Goal: Task Accomplishment & Management: Manage account settings

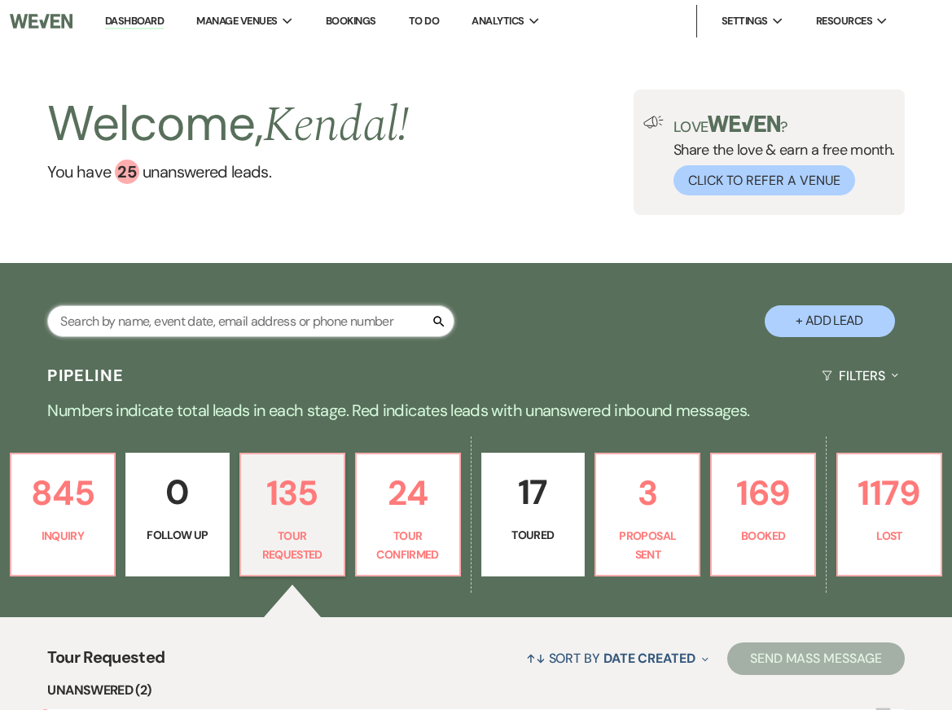
click at [265, 331] on input "text" at bounding box center [250, 321] width 407 height 32
type input "kenna"
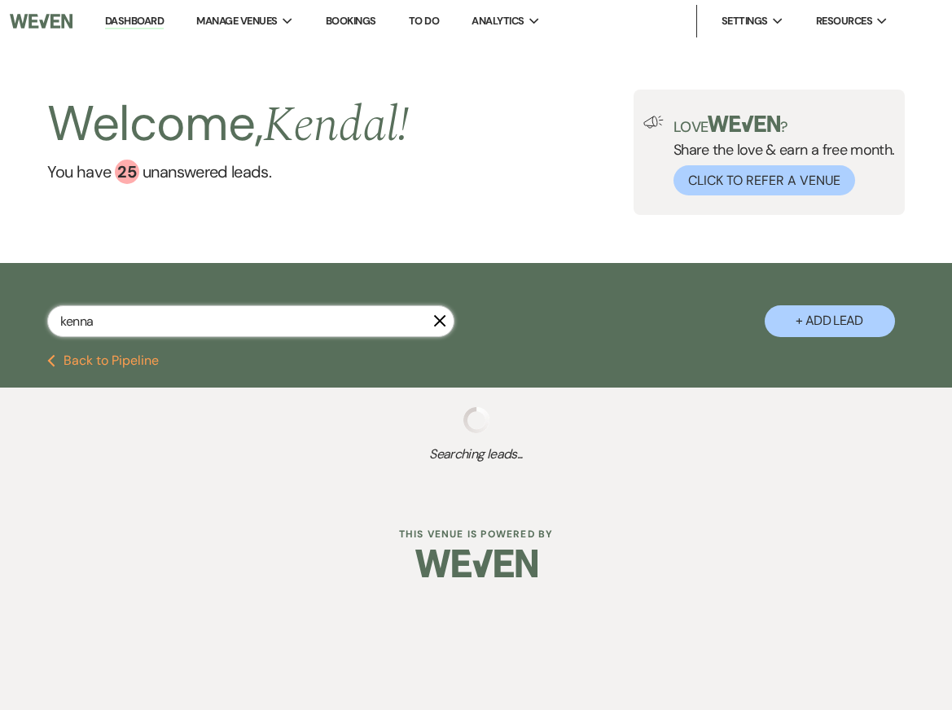
select select "8"
select select "5"
select select "8"
select select "5"
select select "8"
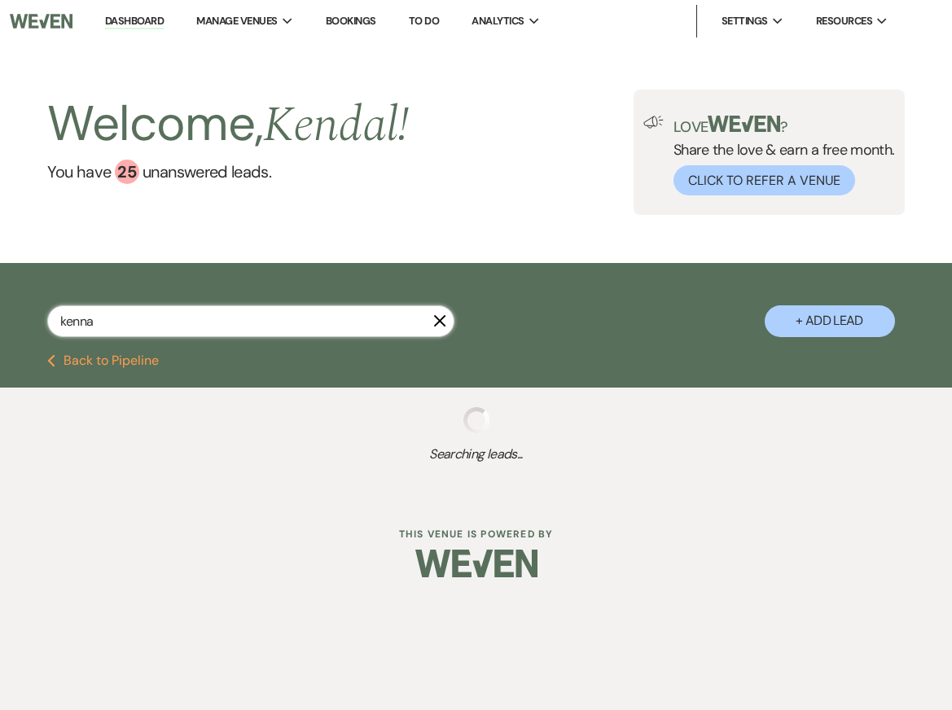
select select "5"
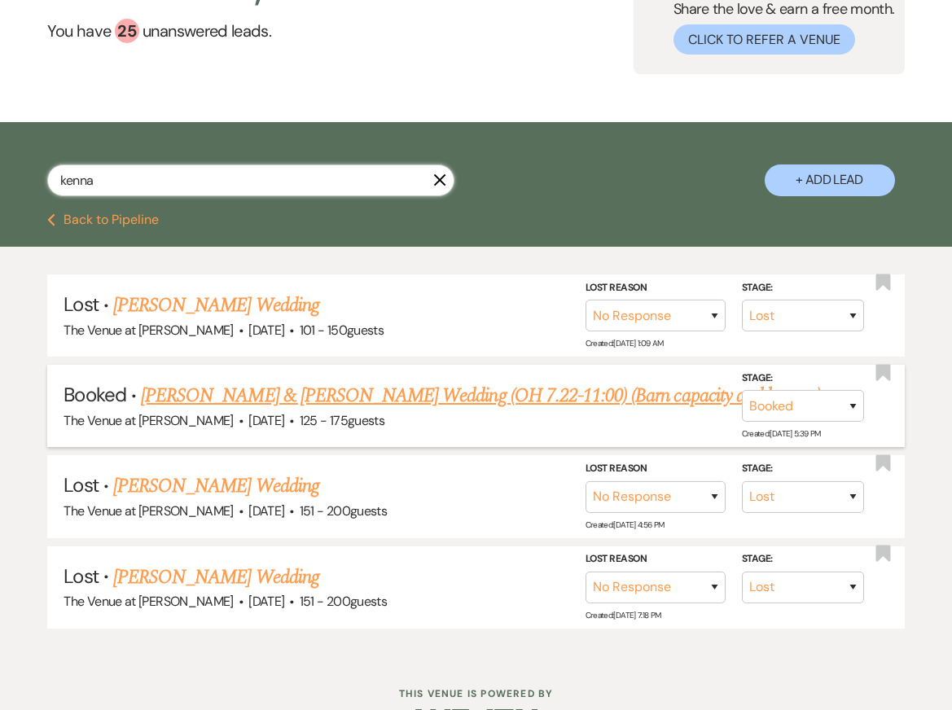
scroll to position [188, 0]
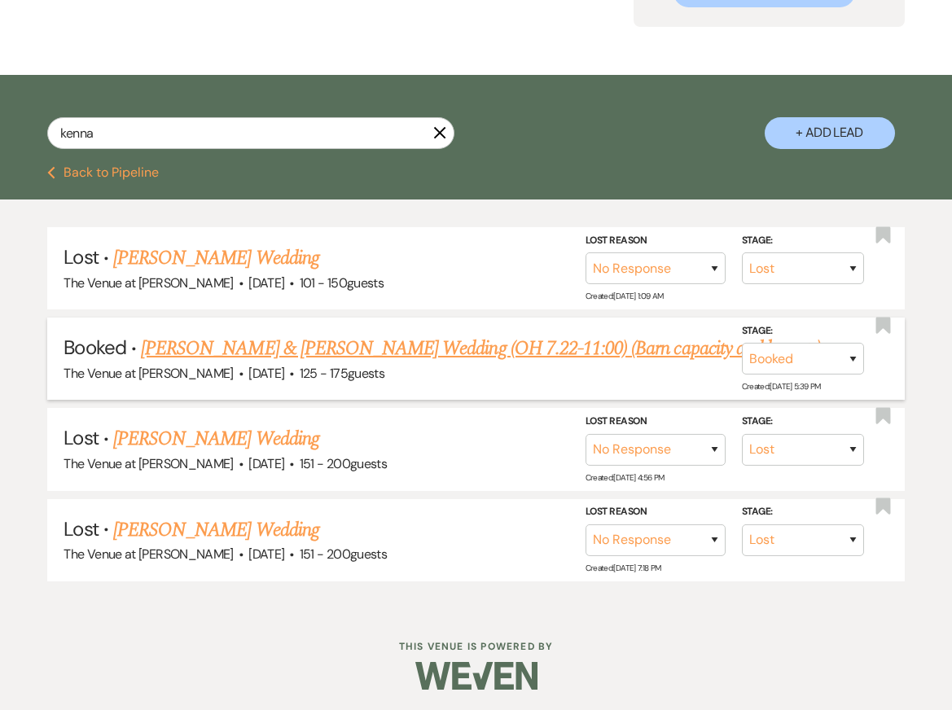
click at [365, 340] on link "Emily Kenna & Jordan McElmoyle's Wedding (OH 7.22-11:00) (Barn capacity and lay…" at bounding box center [481, 348] width 680 height 29
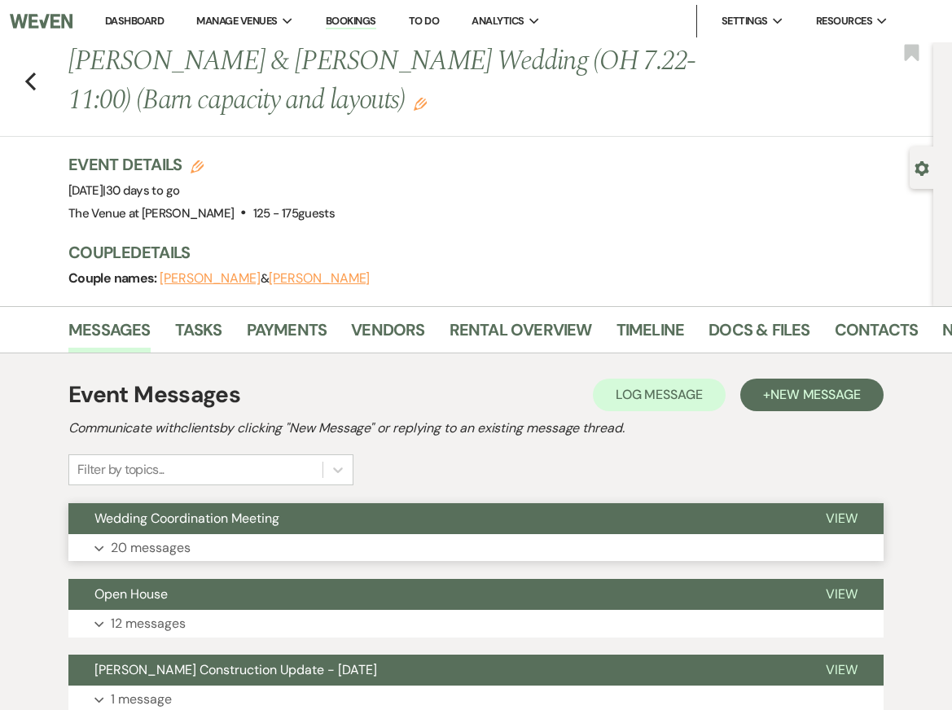
click at [357, 541] on button "Expand 20 messages" at bounding box center [475, 548] width 815 height 28
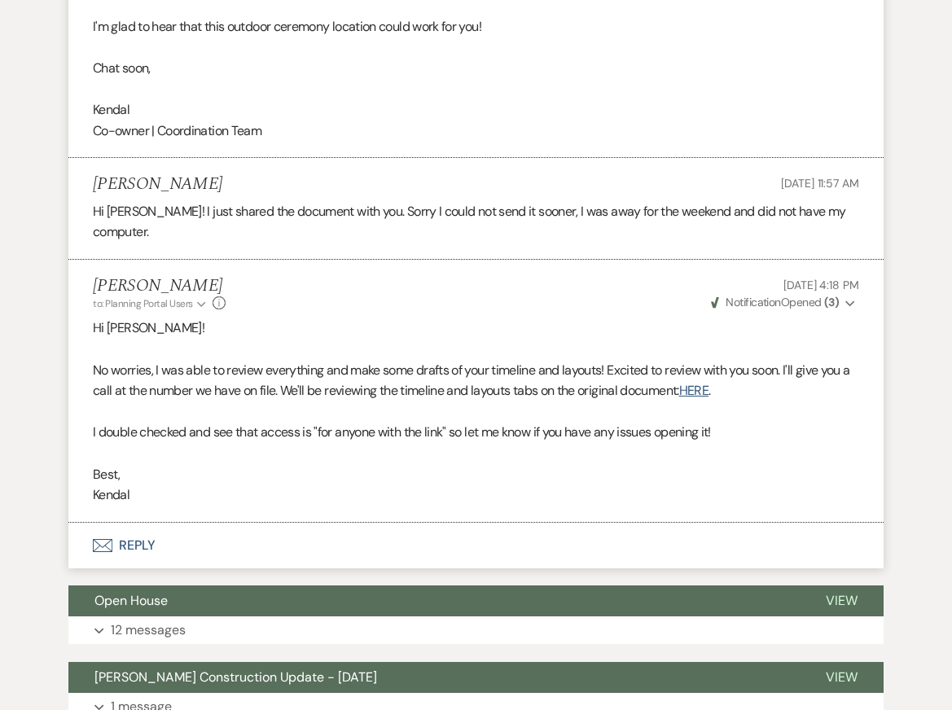
scroll to position [5287, 0]
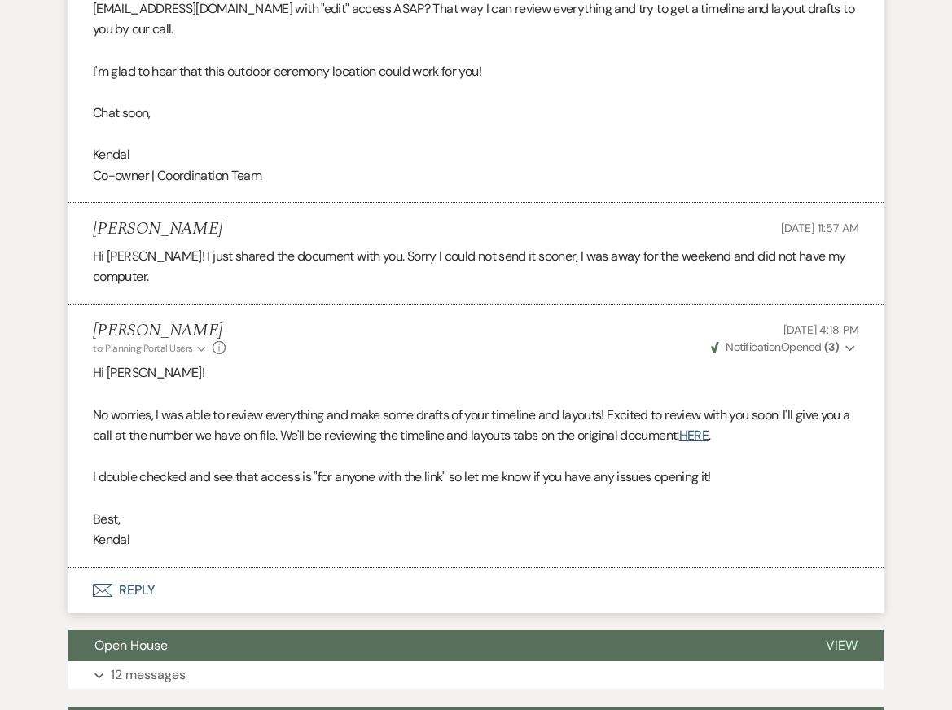
click at [374, 466] on p at bounding box center [476, 456] width 766 height 21
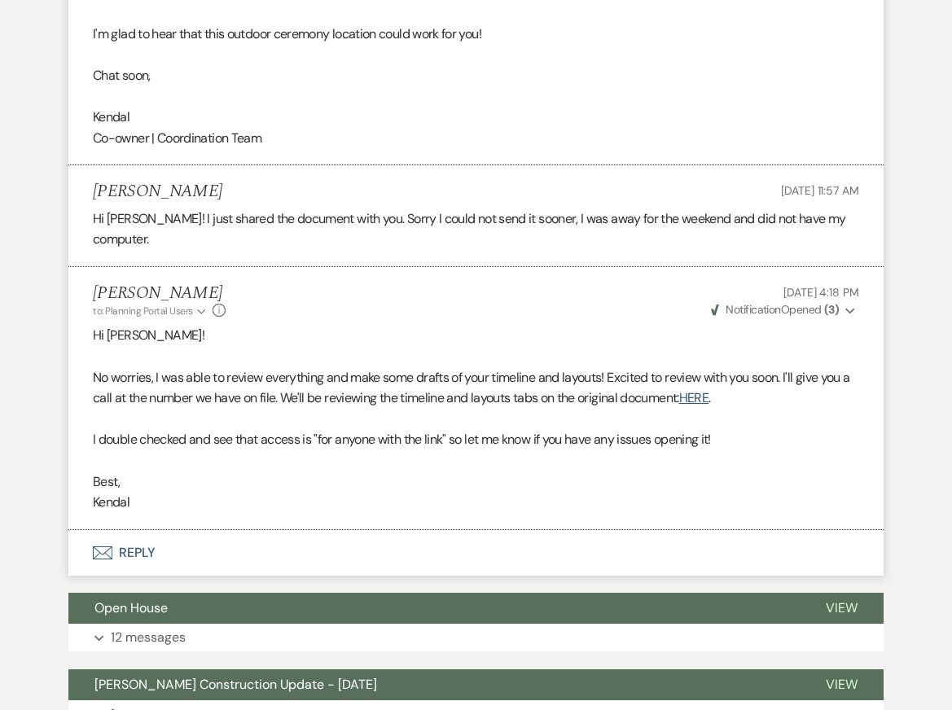
click at [382, 571] on button "Envelope Reply" at bounding box center [475, 553] width 815 height 46
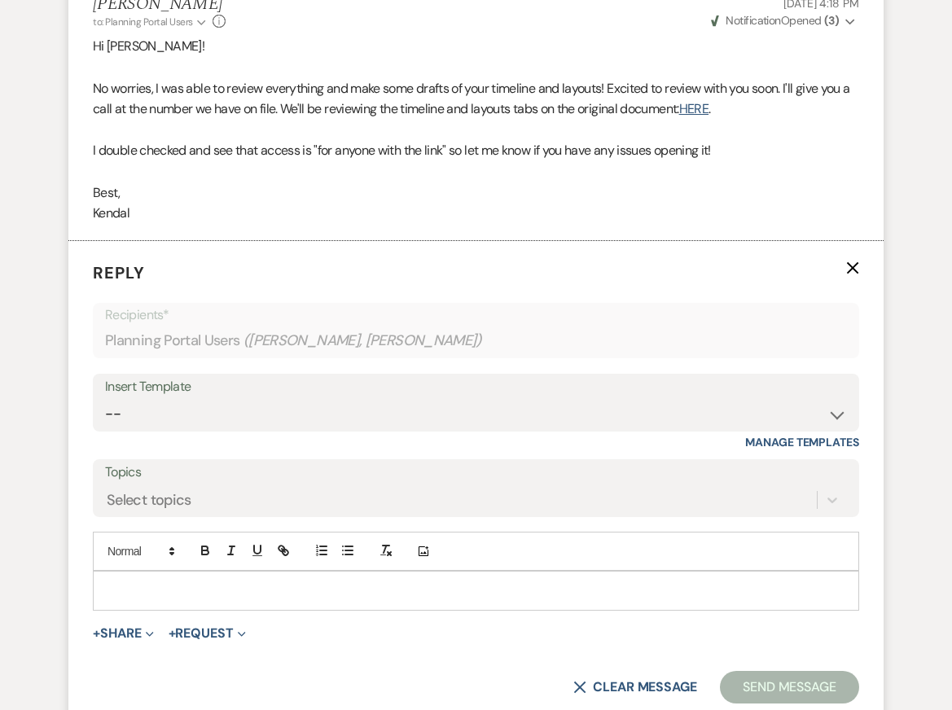
scroll to position [5689, 0]
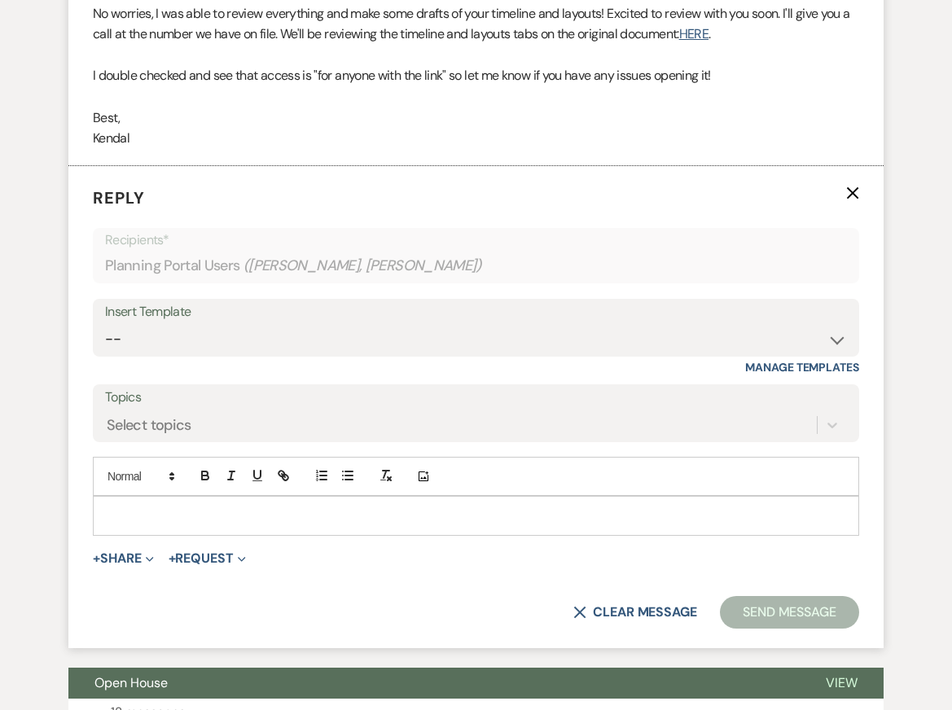
click at [373, 524] on p at bounding box center [476, 515] width 740 height 18
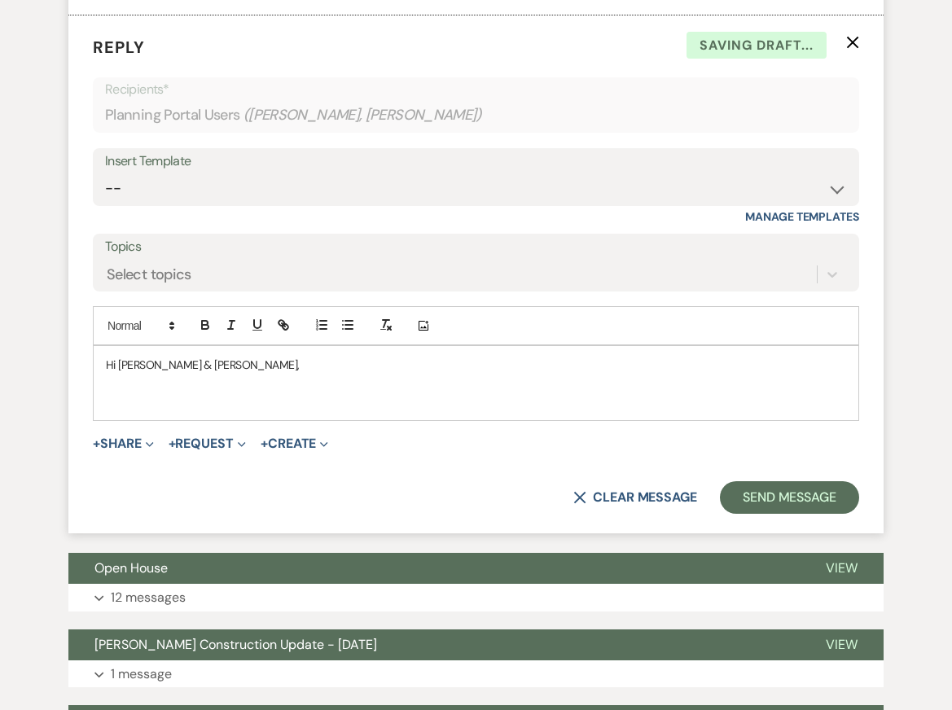
scroll to position [5906, 0]
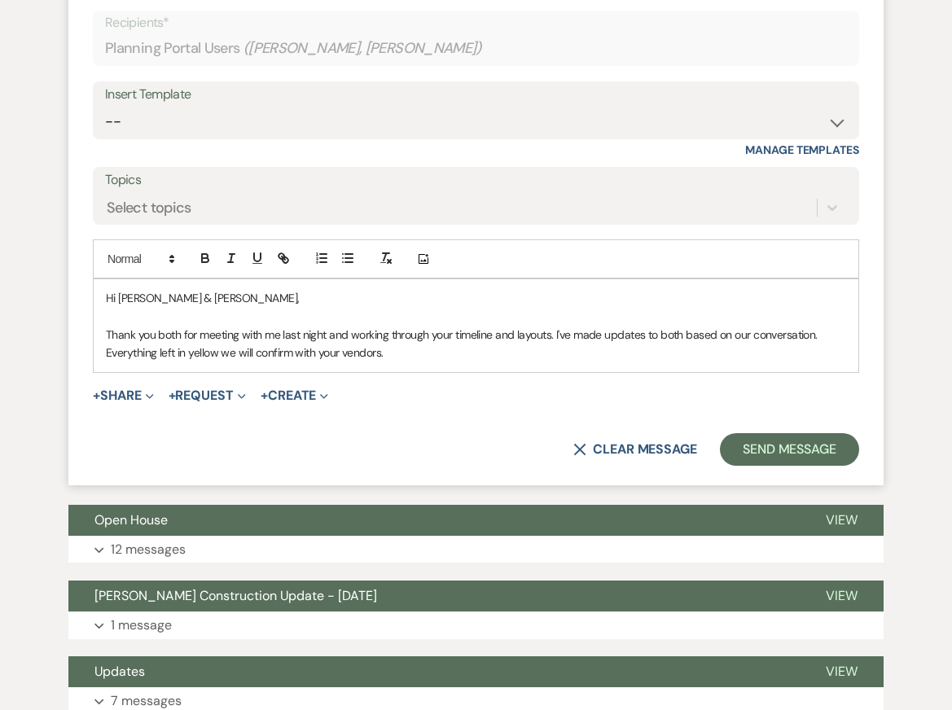
click at [229, 362] on p "Thank you both for meeting with me last night and working through your timeline…" at bounding box center [476, 344] width 740 height 37
click at [541, 362] on p "Thank you both for meeting with me last night and working through your timeline…" at bounding box center [476, 344] width 740 height 37
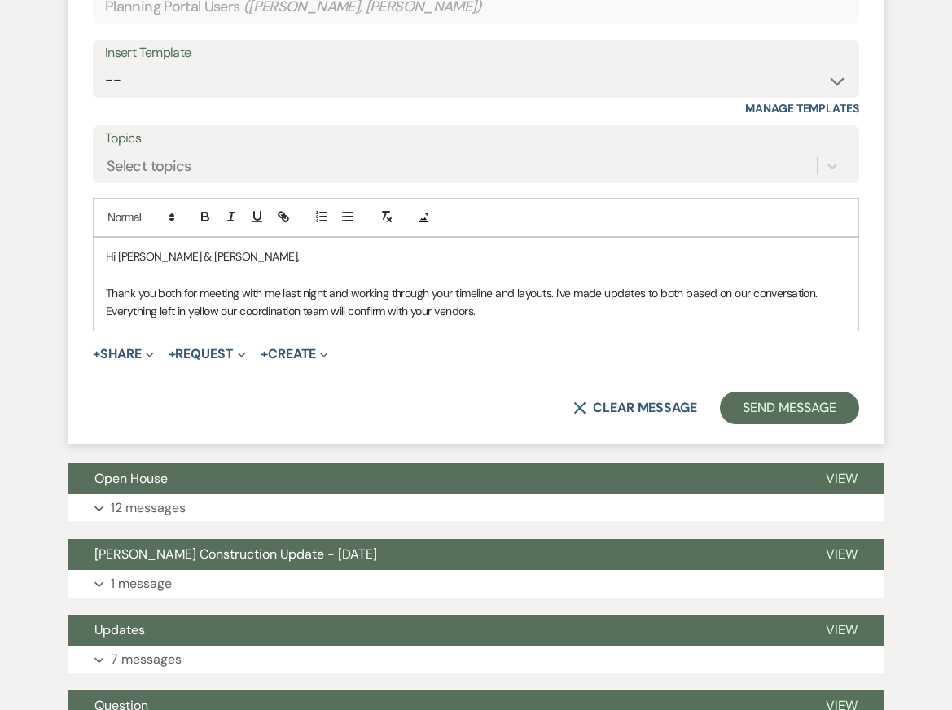
scroll to position [5807, 0]
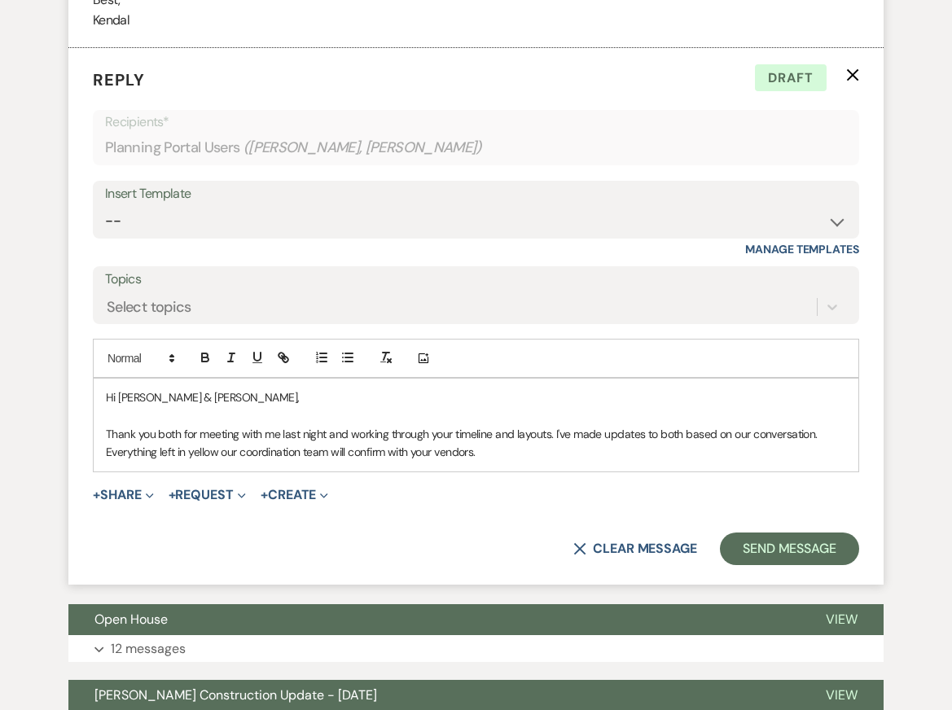
click at [479, 425] on p at bounding box center [476, 416] width 740 height 18
click at [493, 462] on p "Thank you both for meeting with me last night and working through your timeline…" at bounding box center [476, 443] width 740 height 37
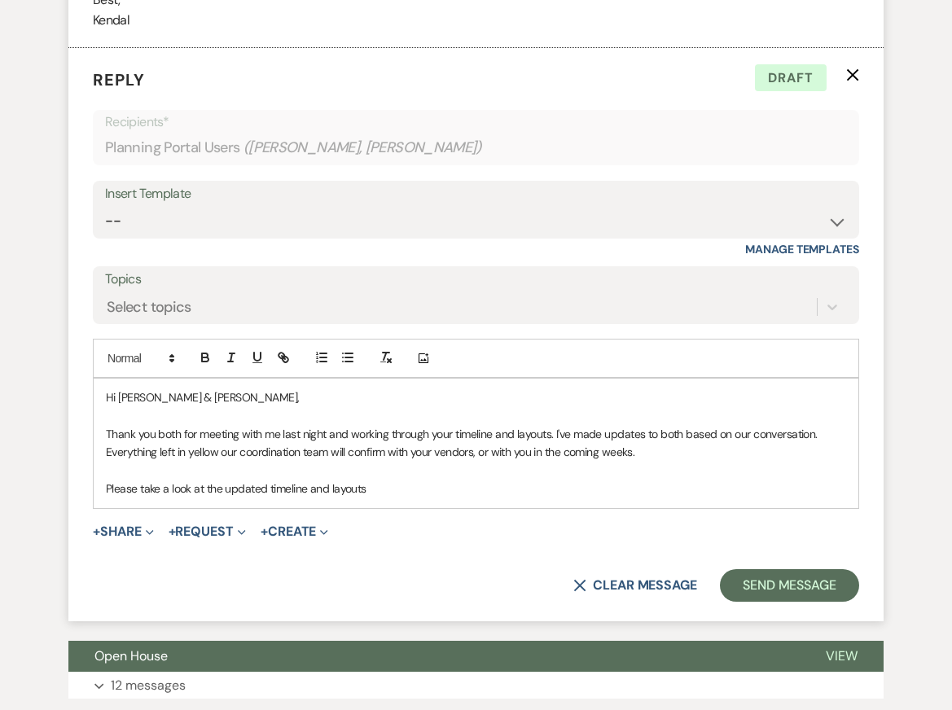
drag, startPoint x: 379, startPoint y: 511, endPoint x: 204, endPoint y: 511, distance: 174.2
click at [204, 497] on p "Please take a look at the updated timeline and layouts" at bounding box center [476, 488] width 740 height 18
drag, startPoint x: 536, startPoint y: 509, endPoint x: 37, endPoint y: 506, distance: 498.2
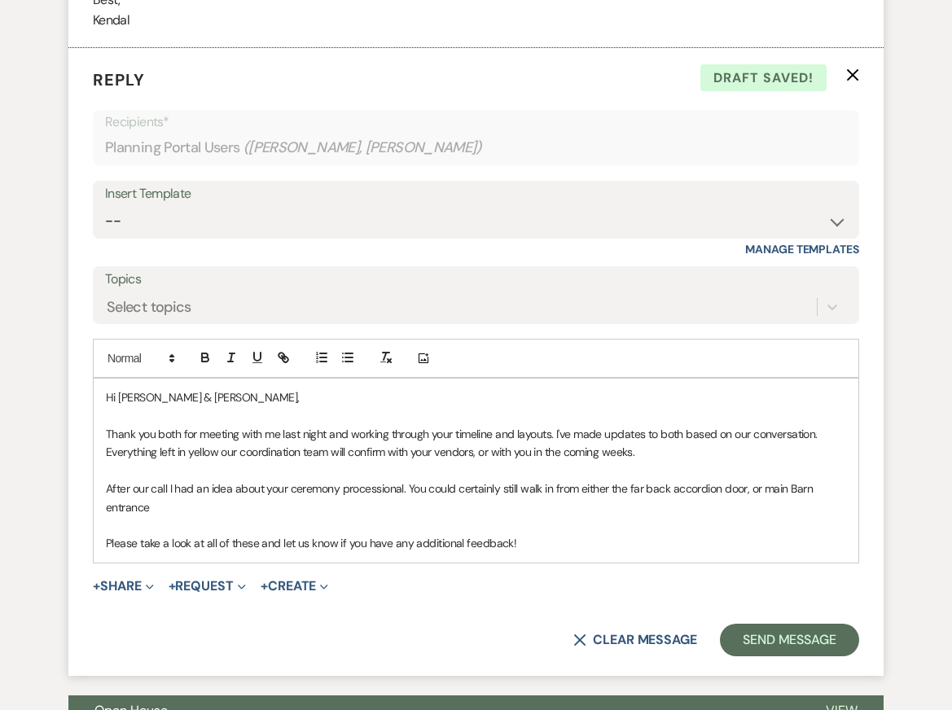
click at [742, 508] on p "After our call I had an idea about your ceremony processional. You could certai…" at bounding box center [476, 497] width 740 height 37
click at [805, 510] on p "After our call I had an idea about your ceremony processional. You could certai…" at bounding box center [476, 497] width 740 height 37
click at [339, 516] on p "After our call I had an idea about your ceremony processional. You could certai…" at bounding box center [476, 497] width 740 height 37
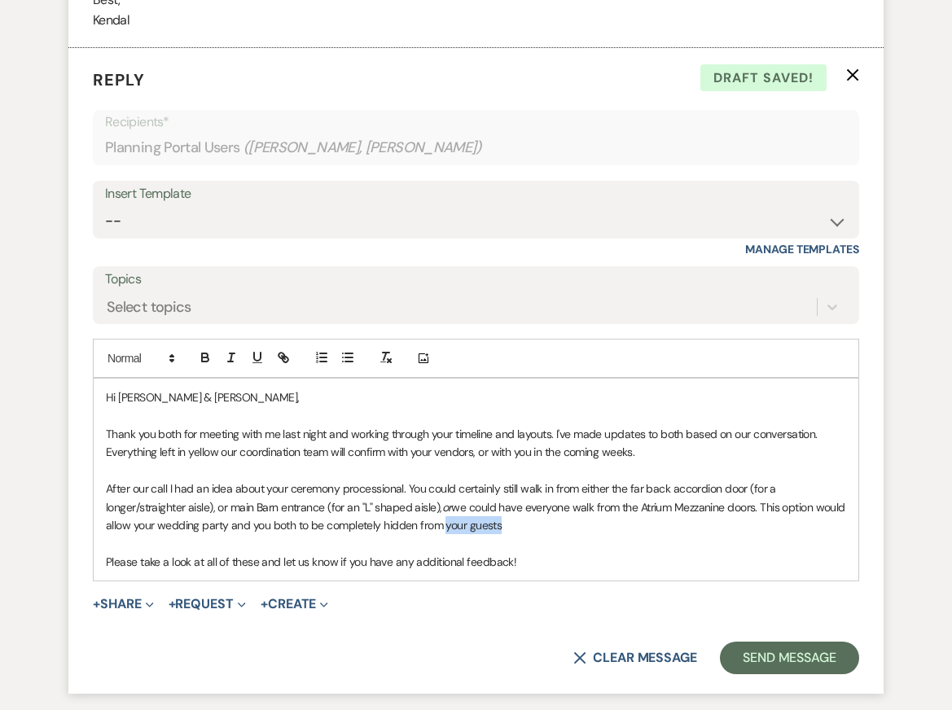
drag, startPoint x: 475, startPoint y: 549, endPoint x: 532, endPoint y: 549, distance: 56.2
click at [532, 534] on p "After our call I had an idea about your ceremony processional. You could certai…" at bounding box center [476, 506] width 740 height 55
click at [391, 534] on p "After our call I had an idea about your ceremony processional. You could certai…" at bounding box center [476, 506] width 740 height 55
click at [509, 462] on p "Thank you both for meeting with me last night and working through your timeline…" at bounding box center [476, 443] width 740 height 37
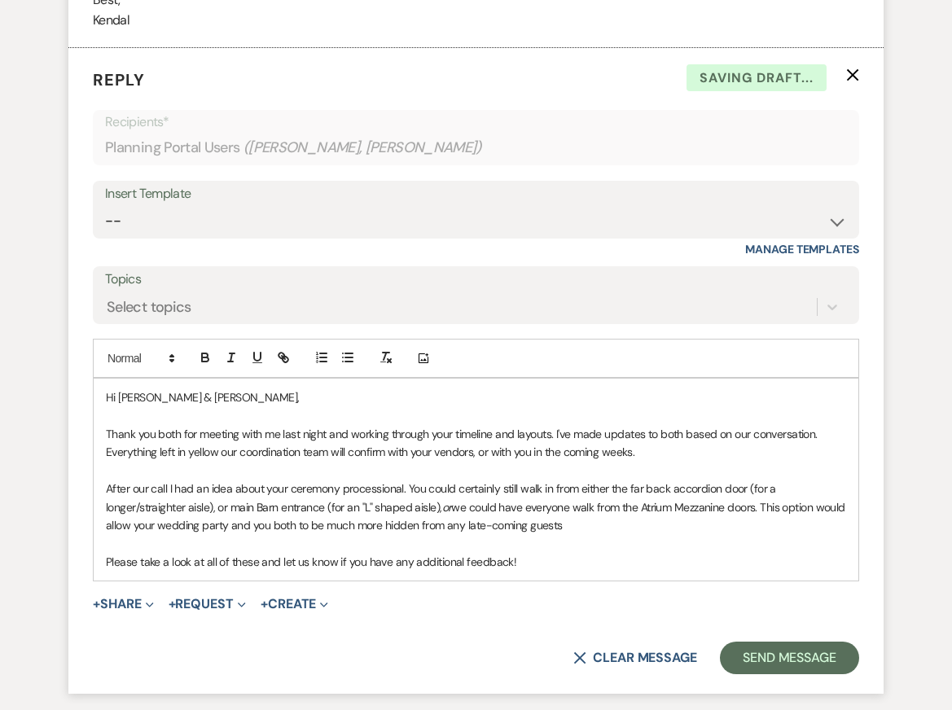
click at [641, 534] on p "After our call I had an idea about your ceremony processional. You could certai…" at bounding box center [476, 506] width 740 height 55
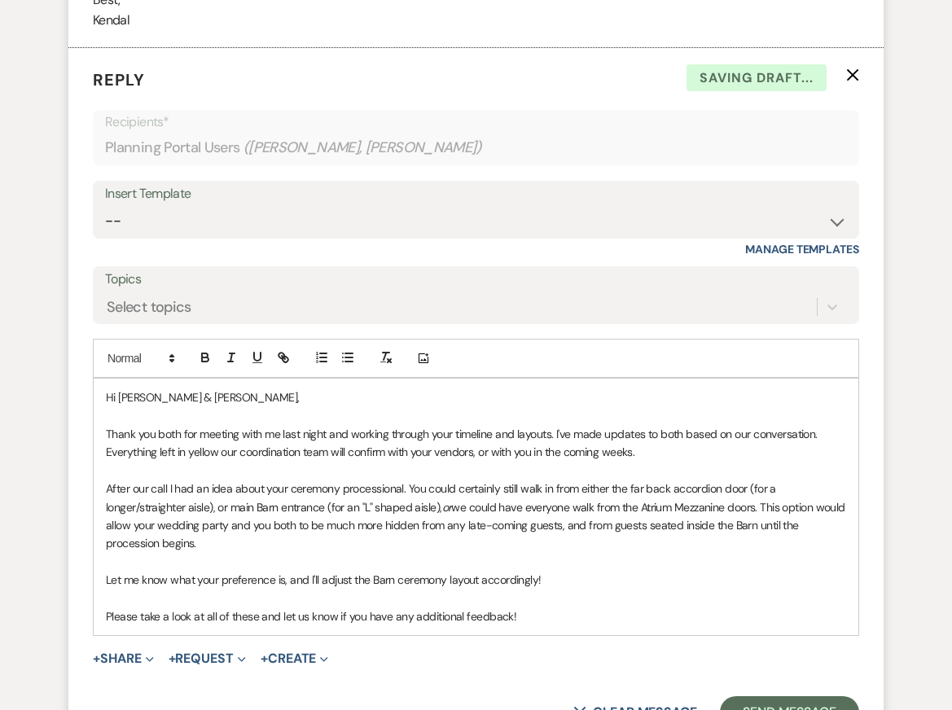
click at [471, 457] on p "Thank you both for meeting with me last night and working through your timeline…" at bounding box center [476, 443] width 740 height 37
click at [458, 553] on p "After our call I had an idea about your ceremony processional. You could certai…" at bounding box center [476, 515] width 740 height 73
click at [490, 479] on p at bounding box center [476, 471] width 740 height 18
click at [497, 571] on p at bounding box center [476, 562] width 740 height 18
click at [499, 553] on p "After our call I had an idea about your ceremony processional. You could certai…" at bounding box center [476, 515] width 740 height 73
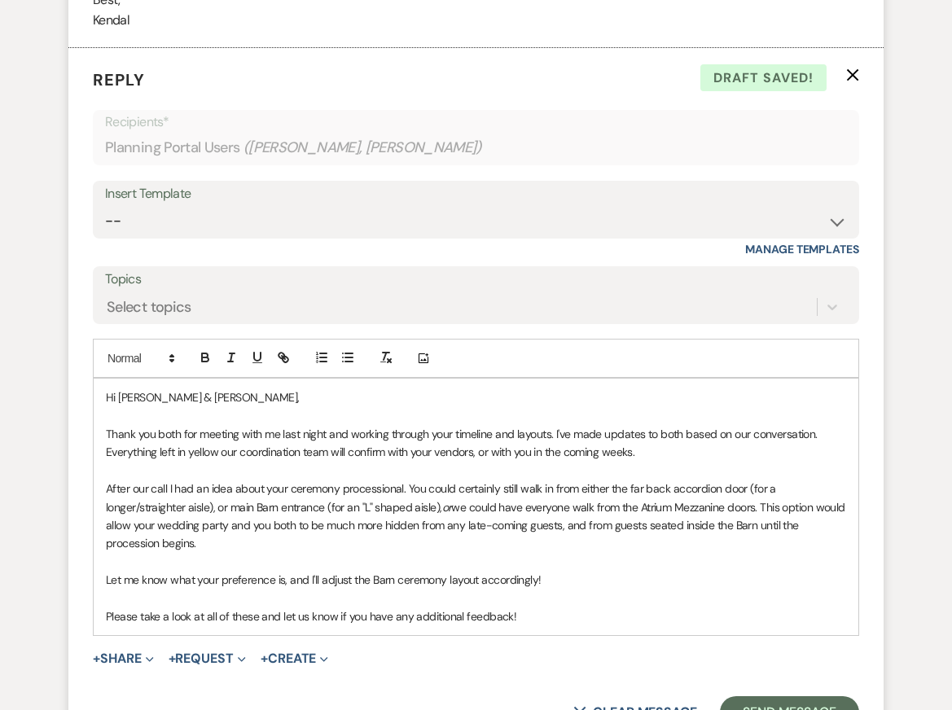
click at [760, 528] on p "After our call I had an idea about your ceremony processional. You could certai…" at bounding box center [476, 515] width 740 height 73
click at [755, 462] on p "Thank you both for meeting with me last night and working through your timeline…" at bounding box center [476, 443] width 740 height 37
click at [743, 589] on p "Let me know what your preference is, and I'll adjust the Barn ceremony layout a…" at bounding box center [476, 580] width 740 height 18
click at [651, 536] on p "After our call I had an idea about your ceremony processional. You could certai…" at bounding box center [476, 515] width 740 height 73
click at [655, 589] on p "Let me know what your preference is, and I'll adjust the Barn ceremony layout a…" at bounding box center [476, 580] width 740 height 18
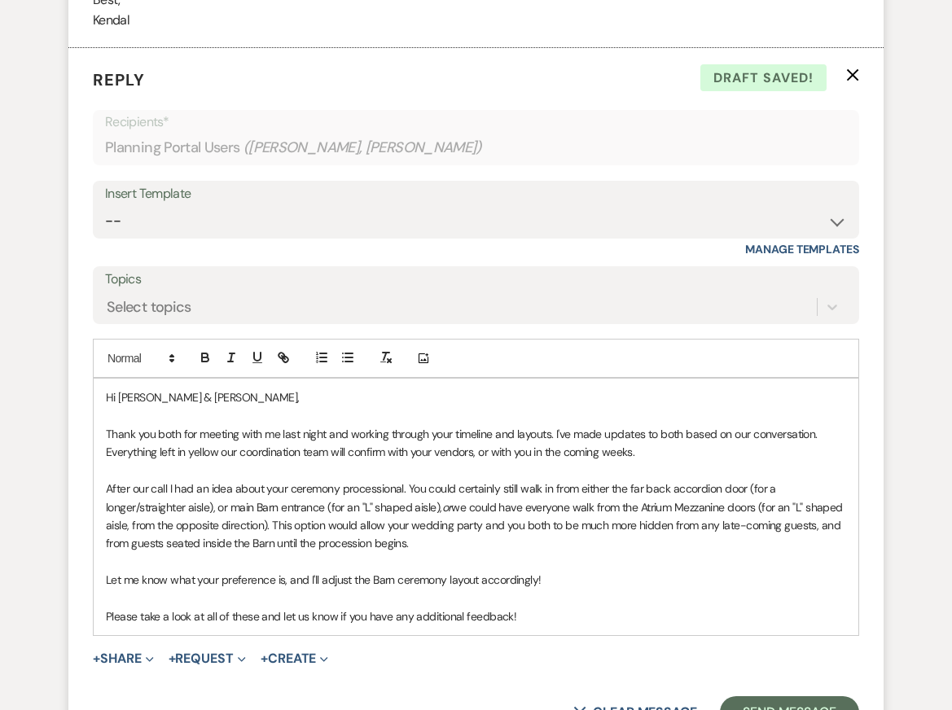
click at [628, 462] on p "Thank you both for meeting with me last night and working through your timeline…" at bounding box center [476, 443] width 740 height 37
click at [632, 589] on p "Let me know what your preference is, and I'll adjust the Barn ceremony layout a…" at bounding box center [476, 580] width 740 height 18
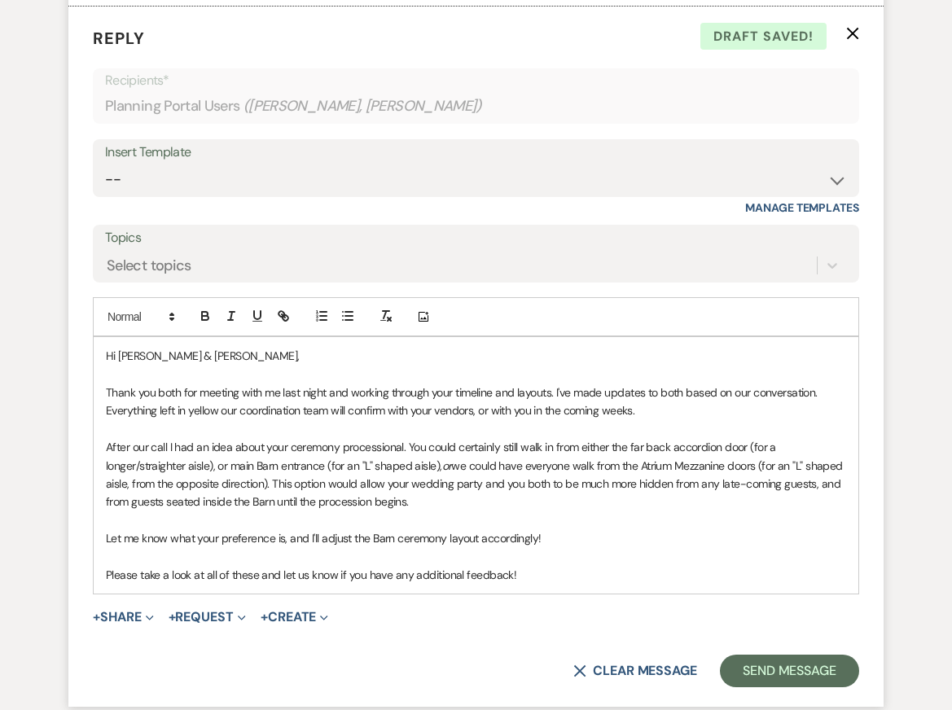
click at [624, 529] on p at bounding box center [476, 520] width 740 height 18
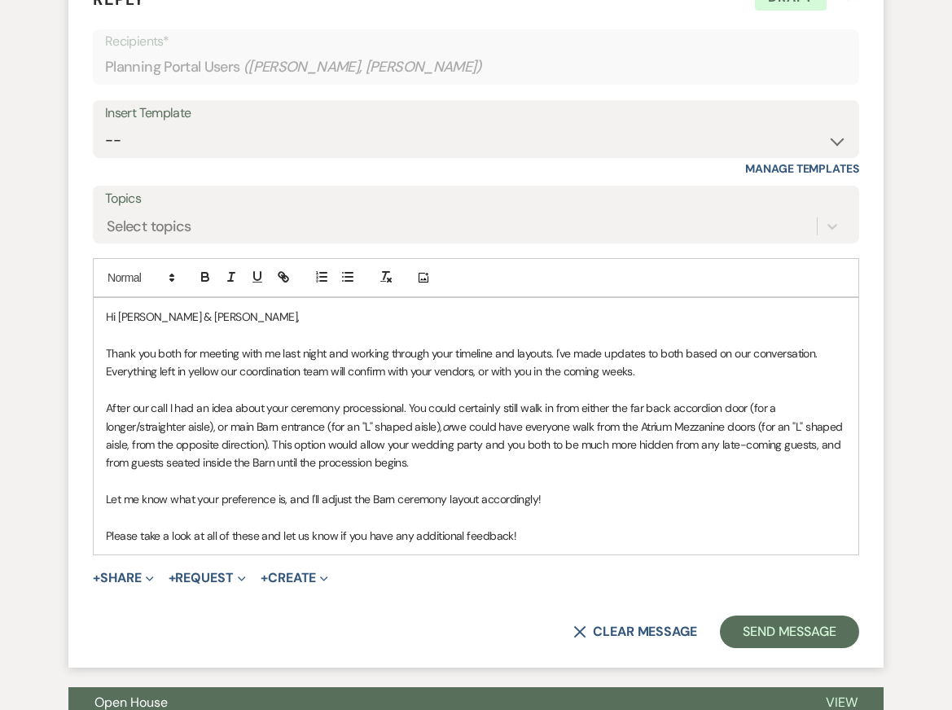
click at [611, 545] on p "Please take a look at all of these and let us know if you have any additional f…" at bounding box center [476, 536] width 740 height 18
drag, startPoint x: 541, startPoint y: 553, endPoint x: 57, endPoint y: 551, distance: 483.5
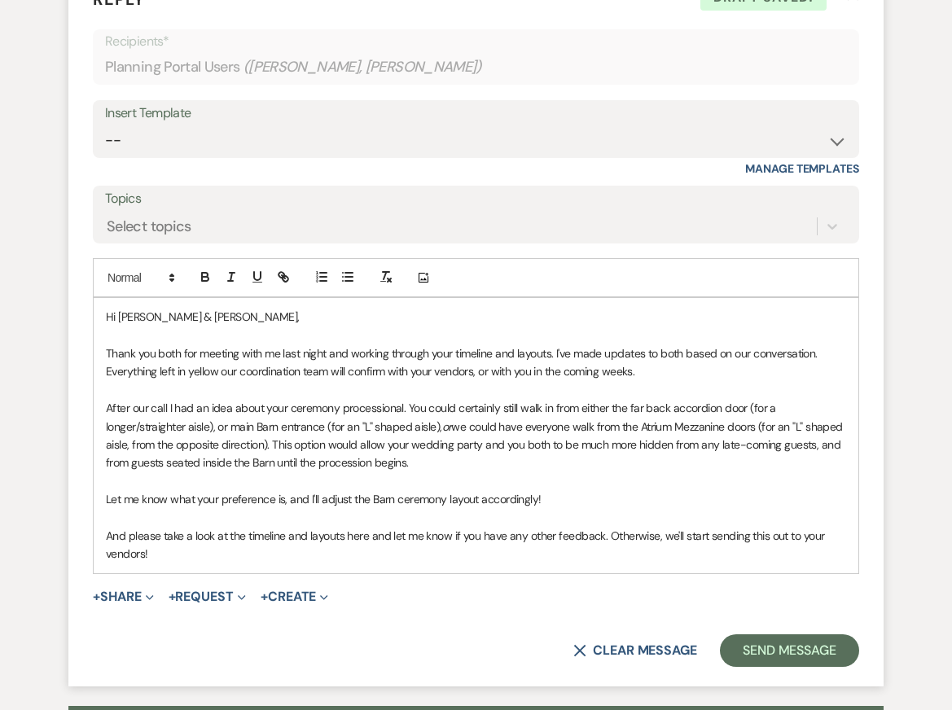
click at [576, 508] on p "Let me know what your preference is, and I'll adjust the Barn ceremony layout a…" at bounding box center [476, 499] width 740 height 18
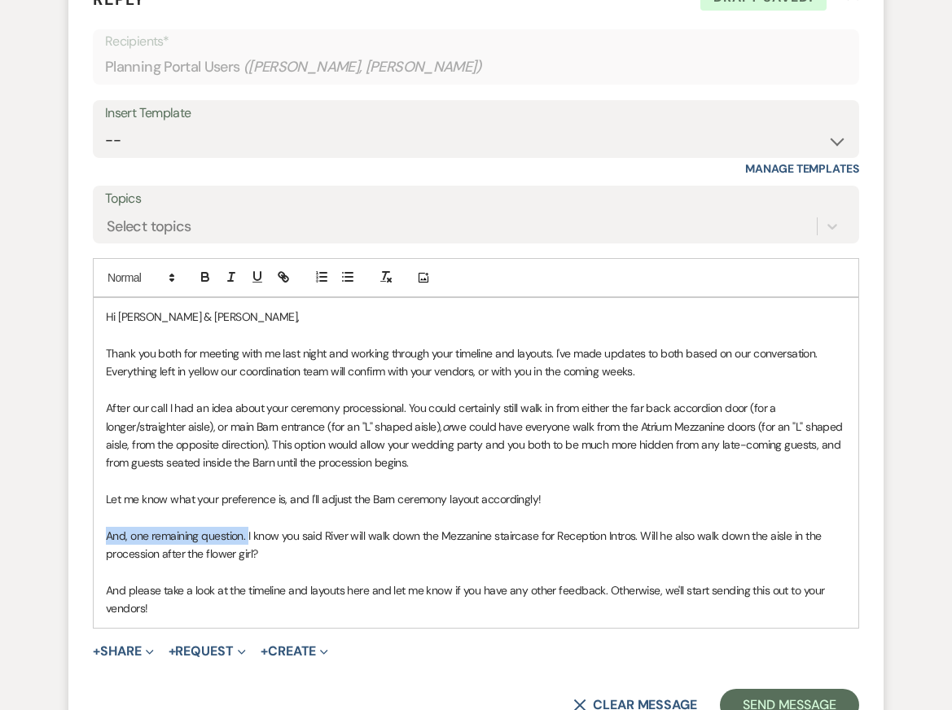
drag, startPoint x: 247, startPoint y: 556, endPoint x: 90, endPoint y: 557, distance: 157.9
click at [91, 557] on form "Reply X Draft saved! Recipients* Planning Portal Users ( Emily Kenna, Jordan Mc…" at bounding box center [475, 353] width 815 height 773
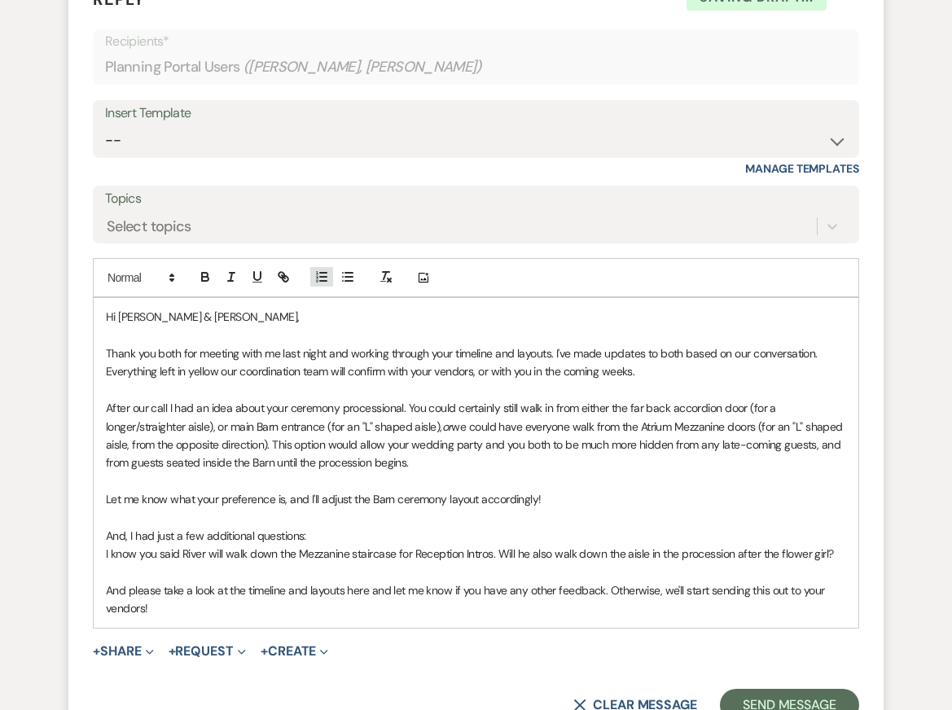
click at [320, 284] on icon "button" at bounding box center [321, 276] width 15 height 15
click at [842, 563] on li "I know you said River will walk down the Mezzanine staircase for Reception Intr…" at bounding box center [484, 554] width 723 height 18
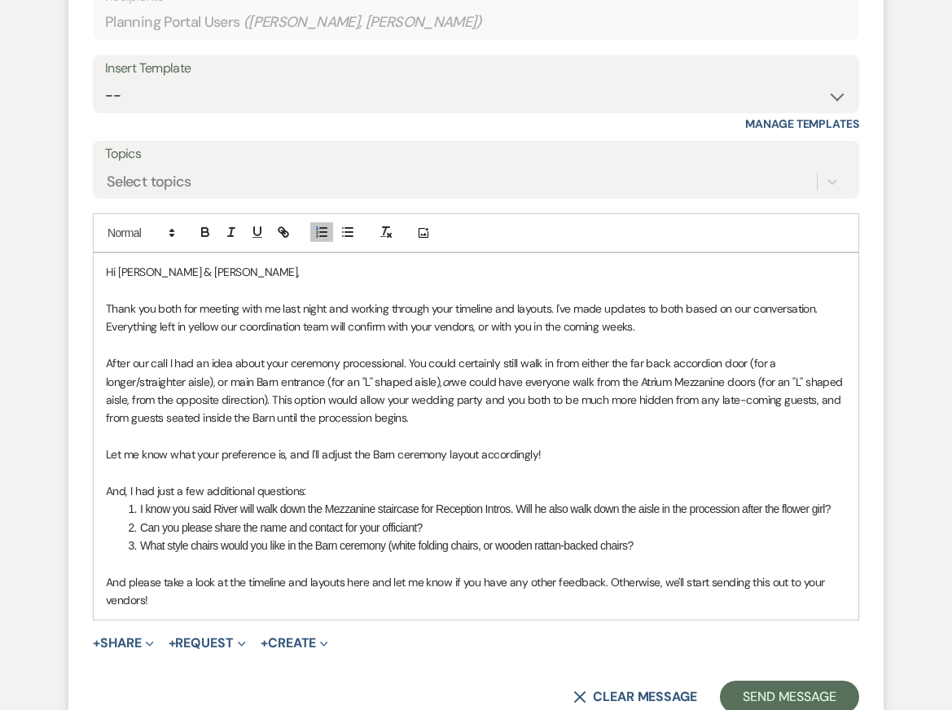
scroll to position [5939, 0]
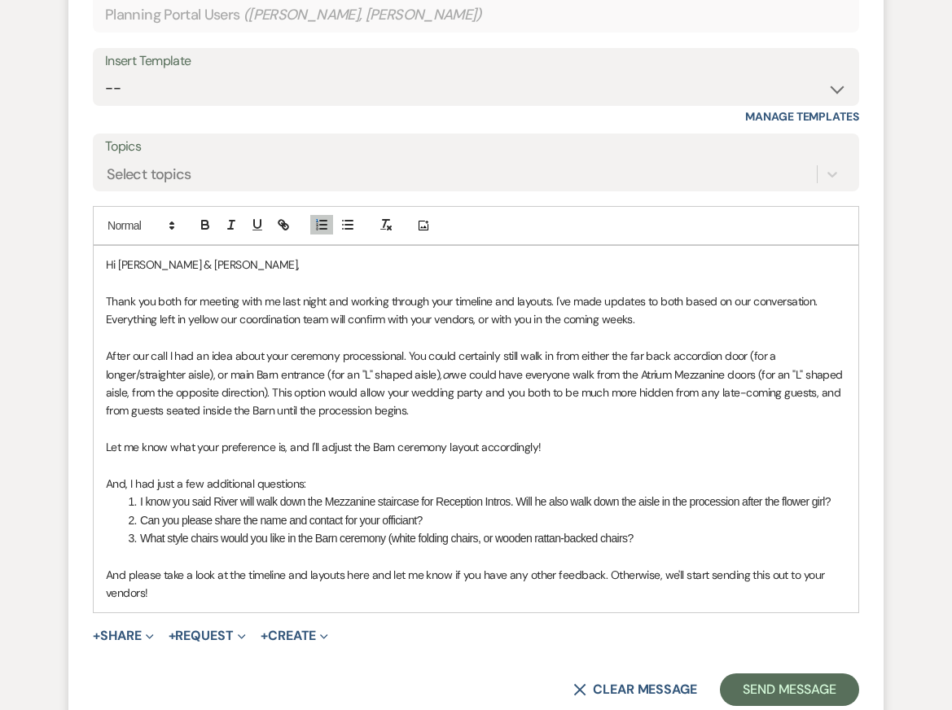
click at [517, 347] on p at bounding box center [476, 338] width 740 height 18
click at [526, 475] on p at bounding box center [476, 466] width 740 height 18
click at [543, 529] on li "Can you please share the name and contact for your officiant?" at bounding box center [484, 520] width 723 height 18
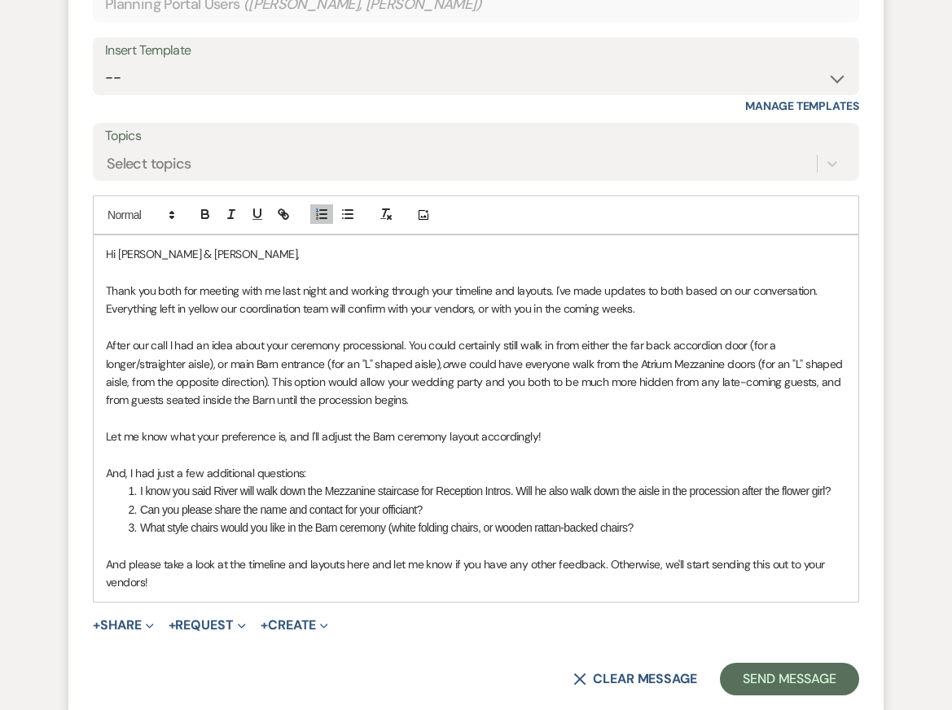
scroll to position [5952, 0]
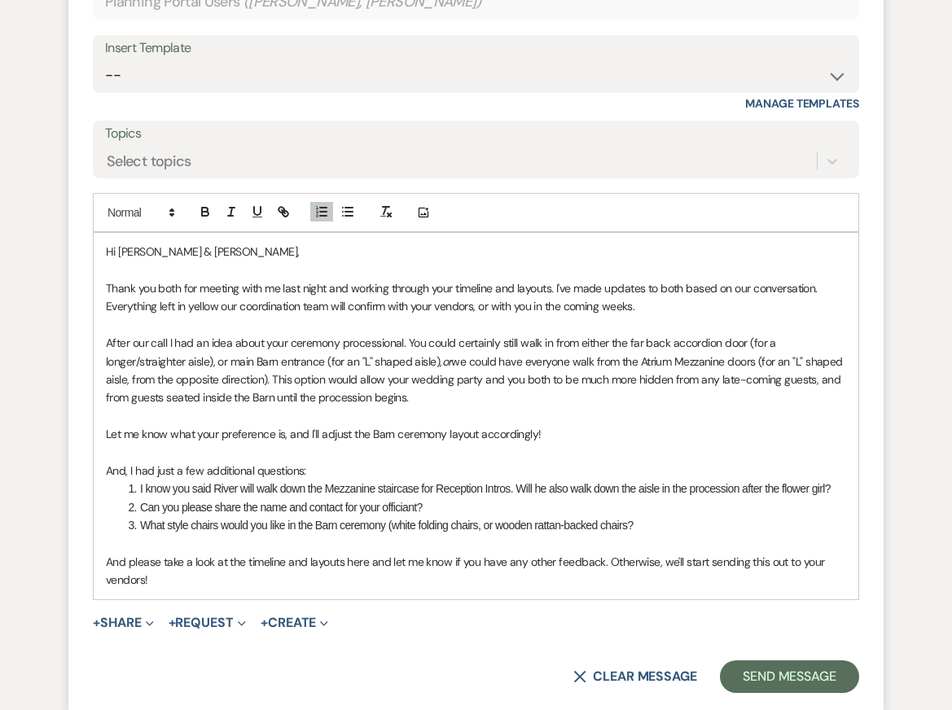
click at [559, 589] on p "And please take a look at the timeline and layouts here and let me know if you …" at bounding box center [476, 571] width 740 height 37
drag, startPoint x: 658, startPoint y: 546, endPoint x: 94, endPoint y: 542, distance: 564.1
click at [94, 544] on div "Hi Emily & Jordan, Thank you both for meeting with me last night and working th…" at bounding box center [476, 416] width 764 height 366
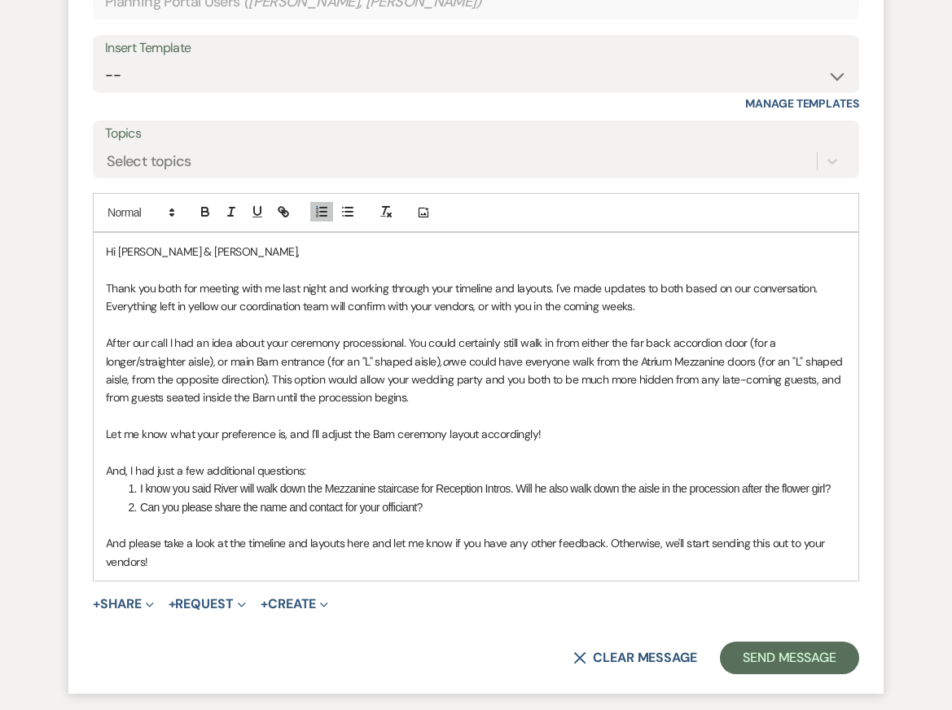
click at [352, 425] on p at bounding box center [476, 416] width 740 height 18
click at [374, 516] on li "Can you please share the name and contact for your officiant?" at bounding box center [484, 507] width 723 height 18
click at [192, 479] on p "And, I had just a few additional questions:" at bounding box center [476, 471] width 740 height 18
click at [260, 401] on p "After our call I had an idea about your ceremony processional. You could certai…" at bounding box center [476, 370] width 740 height 73
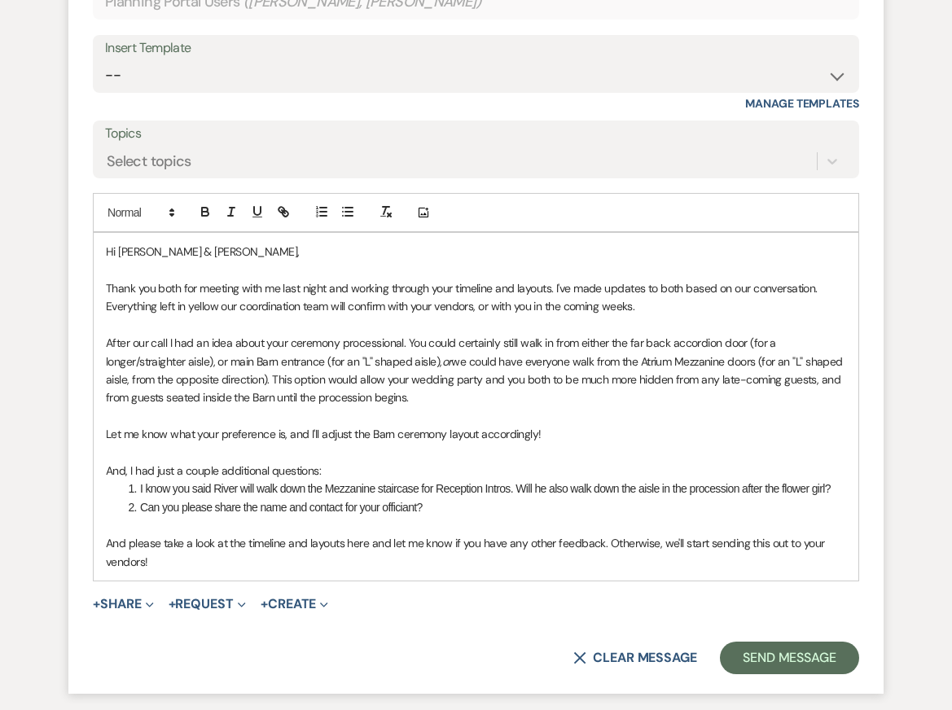
click at [275, 334] on p at bounding box center [476, 325] width 740 height 18
click at [280, 479] on p "And, I had just a couple additional questions:" at bounding box center [476, 471] width 740 height 18
click at [313, 534] on p at bounding box center [476, 525] width 740 height 18
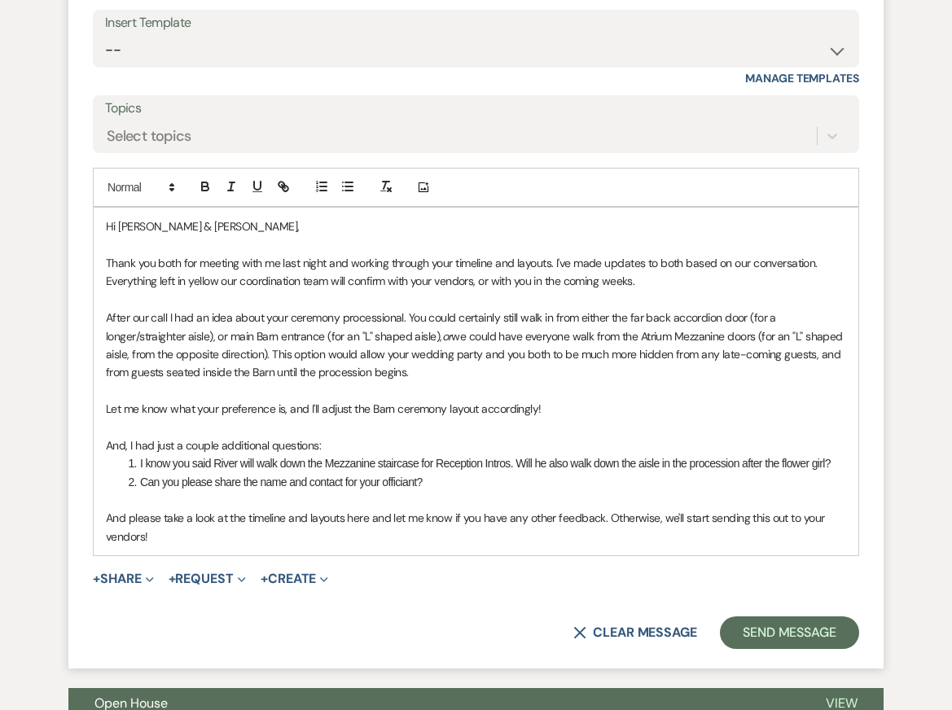
scroll to position [5980, 0]
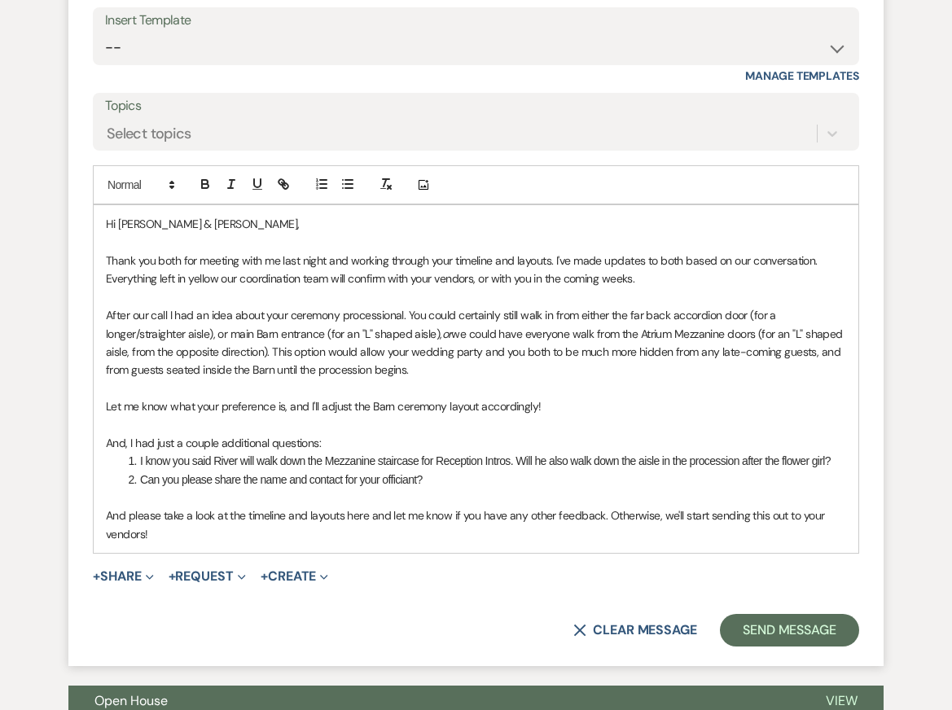
click at [313, 543] on p "And please take a look at the timeline and layouts here and let me know if you …" at bounding box center [476, 524] width 740 height 37
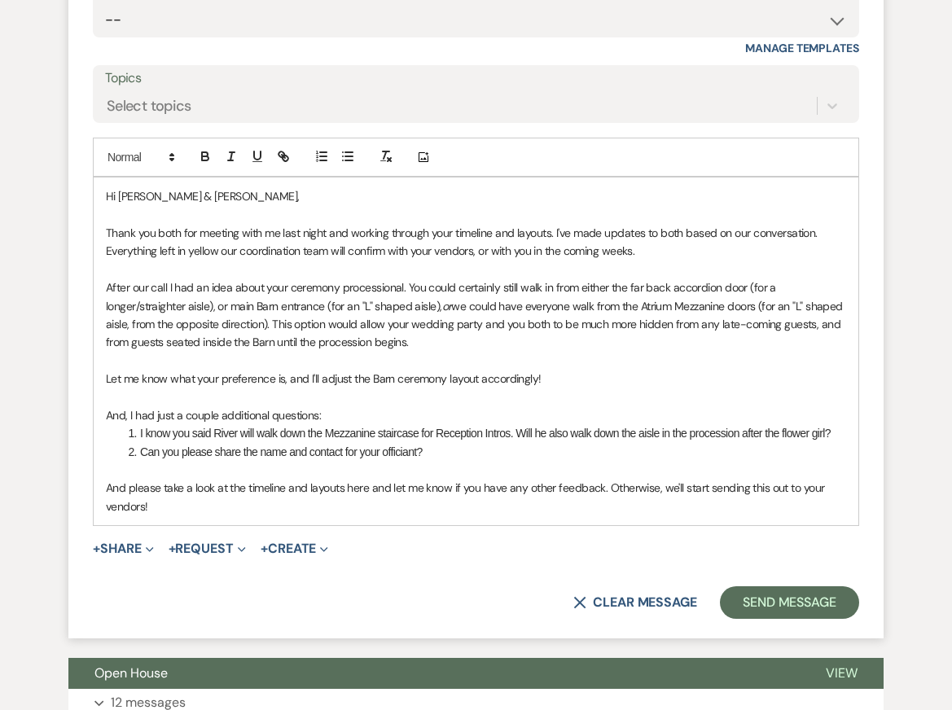
scroll to position [6012, 0]
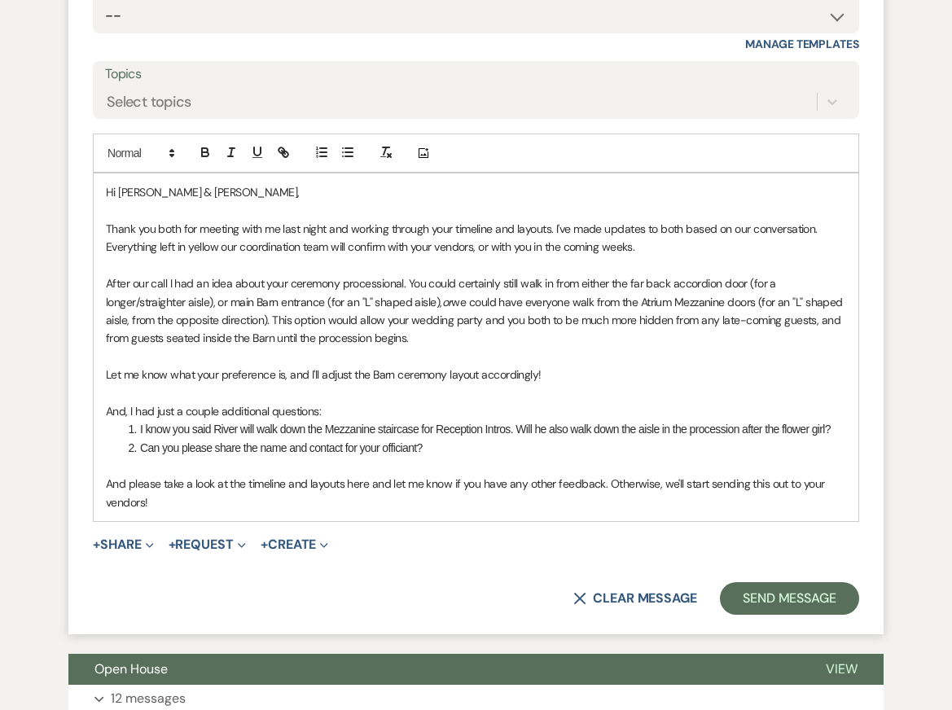
click at [139, 329] on p "After our call I had an idea about your ceremony processional. You could certai…" at bounding box center [476, 310] width 740 height 73
click at [550, 348] on p "After our call I had an idea about your ceremony processional. You could certai…" at bounding box center [476, 310] width 740 height 73
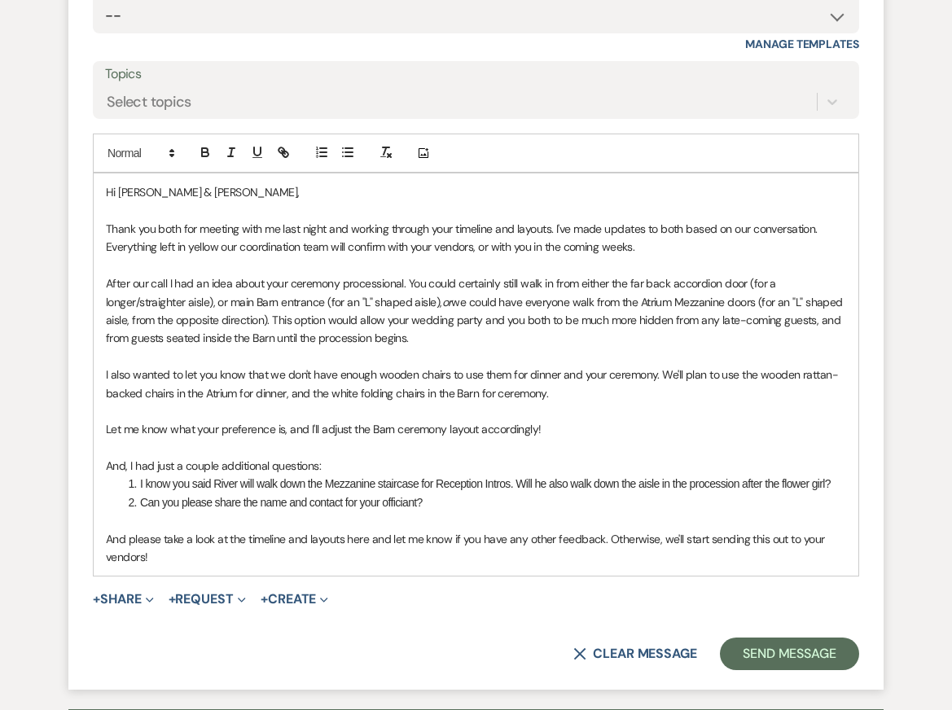
click at [414, 321] on p "After our call I had an idea about your ceremony processional. You could certai…" at bounding box center [476, 310] width 740 height 73
click at [316, 313] on p "After our call I had an idea about your ceremony processional. You could certai…" at bounding box center [476, 310] width 740 height 73
click at [584, 402] on p "I also wanted to let you know that we don't have enough wooden chairs to use th…" at bounding box center [476, 384] width 740 height 37
click at [587, 309] on p "After our call I had an idea about your ceremony processional. You could certai…" at bounding box center [476, 310] width 740 height 73
click at [576, 420] on p at bounding box center [476, 411] width 740 height 18
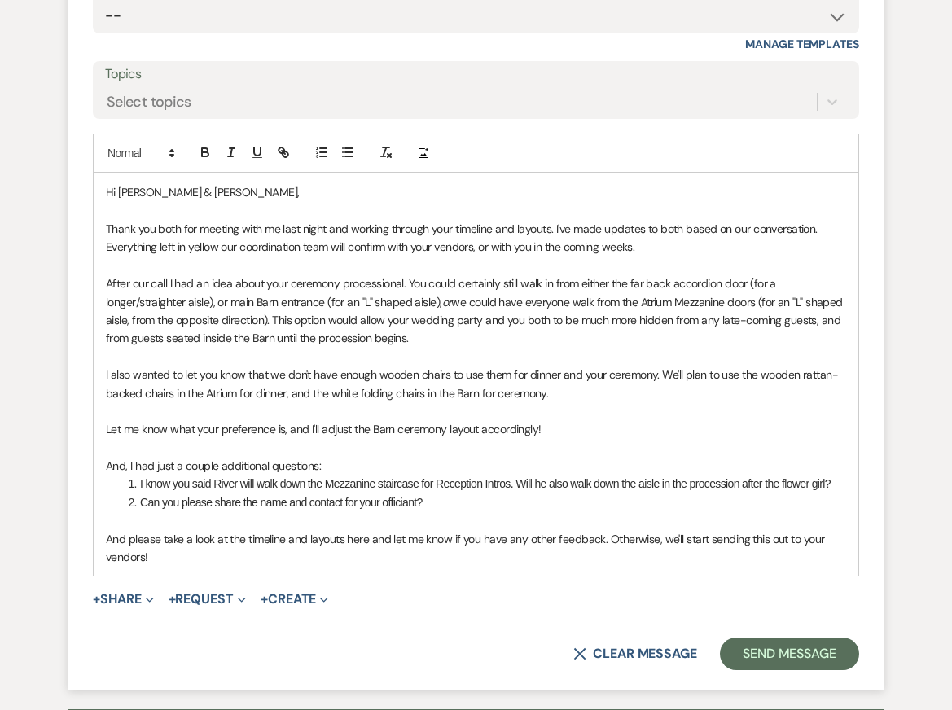
click at [318, 366] on p at bounding box center [476, 357] width 740 height 18
click at [190, 396] on p "I also wanted to let you know that we don't have enough wooden chairs to use th…" at bounding box center [476, 384] width 740 height 37
click at [254, 395] on p "I also wanted to inform you know that we don't have enough wooden chairs to use…" at bounding box center [476, 384] width 740 height 37
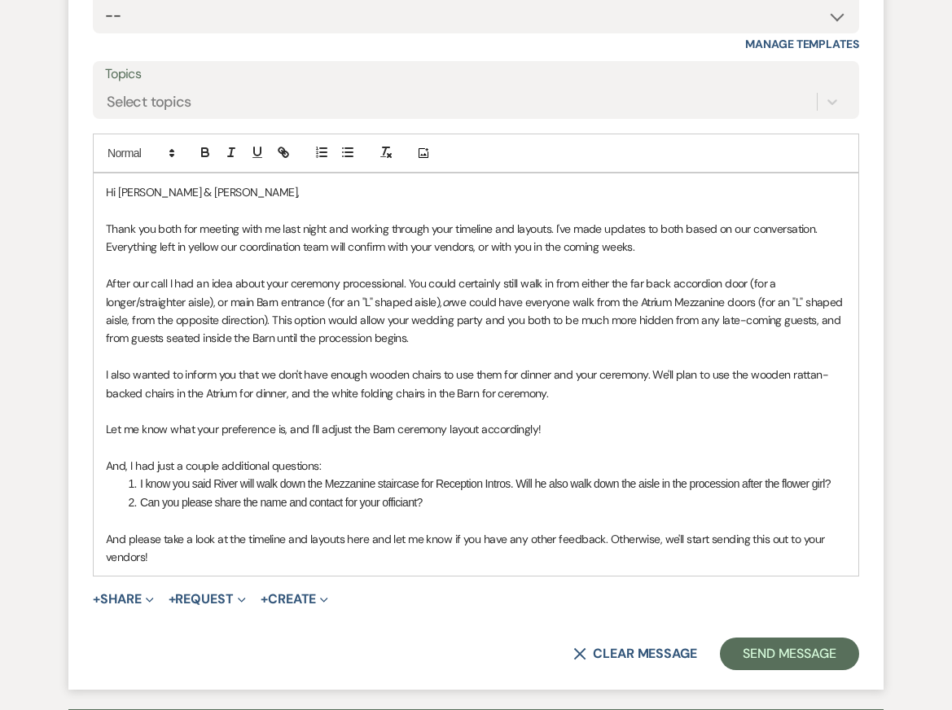
click at [272, 256] on p "Thank you both for meeting with me last night and working through your timeline…" at bounding box center [476, 238] width 740 height 37
click at [606, 402] on p "I also wanted to inform you that we don't have enough wooden chairs to use them…" at bounding box center [476, 384] width 740 height 37
click at [586, 348] on p "After our call I had an idea about your ceremony processional. You could certai…" at bounding box center [476, 310] width 740 height 73
click at [520, 396] on p "I also wanted to inform you that we don't have enough wooden chairs to use them…" at bounding box center [476, 384] width 740 height 37
click at [571, 304] on p "After our call I had an idea about your ceremony processional. You could certai…" at bounding box center [476, 310] width 740 height 73
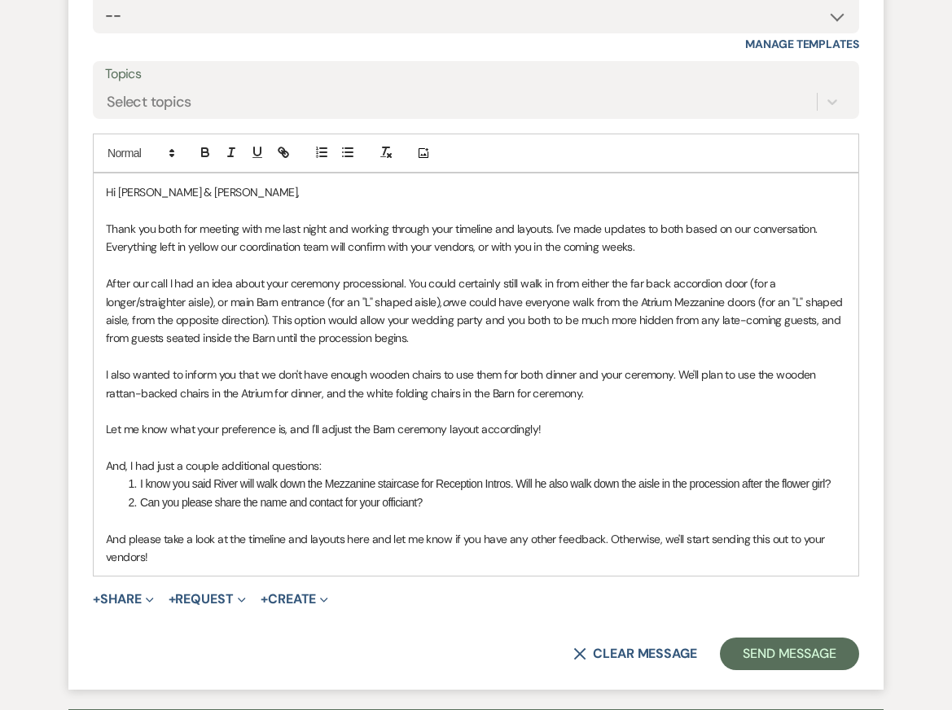
click at [611, 396] on p "I also wanted to inform you that we don't have enough wooden chairs to use them…" at bounding box center [476, 384] width 740 height 37
click at [599, 256] on p "Thank you both for meeting with me last night and working through your timeline…" at bounding box center [476, 238] width 740 height 37
click at [620, 402] on p "I also wanted to inform you that we don't have enough wooden chairs to use them…" at bounding box center [476, 384] width 740 height 37
click at [620, 438] on p "Let me know what your preference is, and I'll adjust the Barn ceremony layout a…" at bounding box center [476, 429] width 740 height 18
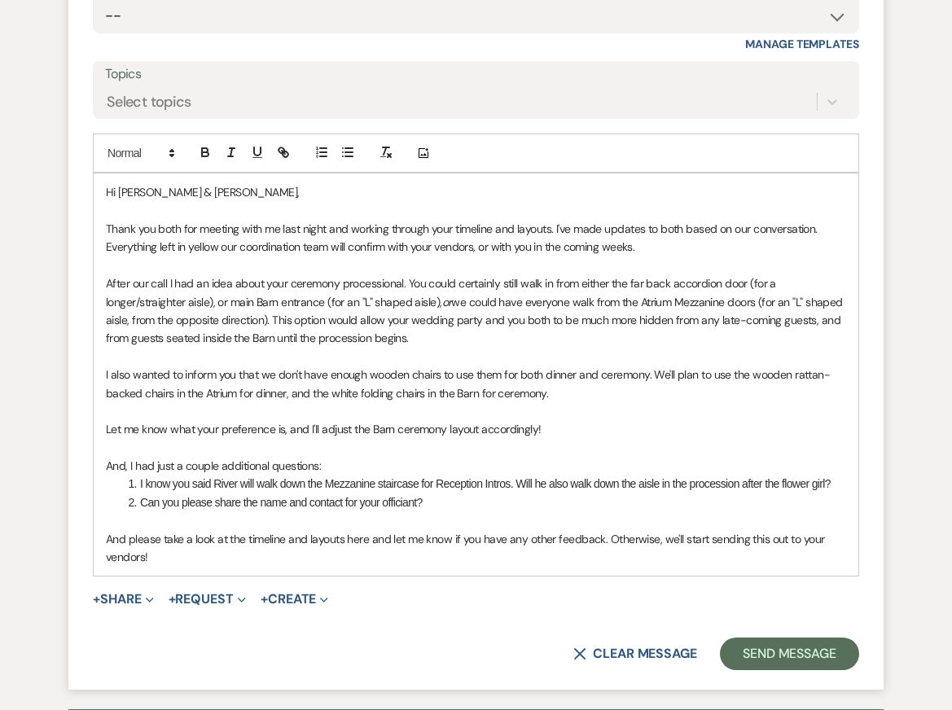
click at [593, 402] on p "I also wanted to inform you that we don't have enough wooden chairs to use them…" at bounding box center [476, 384] width 740 height 37
drag, startPoint x: 569, startPoint y: 447, endPoint x: 68, endPoint y: 422, distance: 501.3
click at [68, 422] on form "Reply X Draft Recipients* Planning Portal Users ( Emily Kenna, Jordan McElmoyle…" at bounding box center [475, 266] width 815 height 847
click at [313, 400] on p "I also wanted to inform you that we don't have enough wooden chairs to use them…" at bounding box center [476, 384] width 740 height 37
drag, startPoint x: 563, startPoint y: 443, endPoint x: 21, endPoint y: 445, distance: 542.2
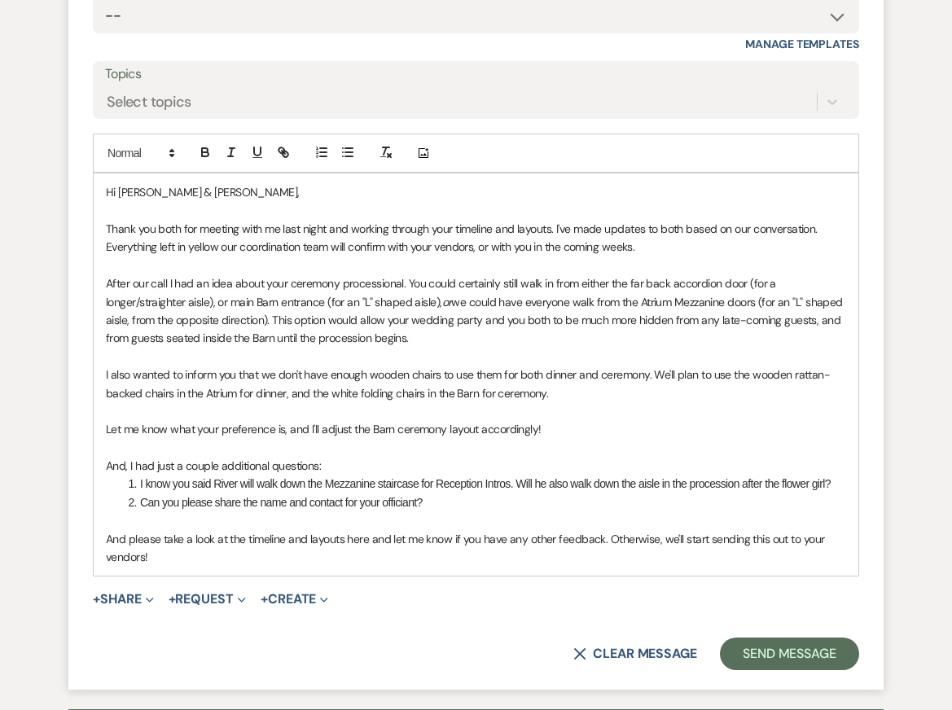
copy p "Let me know what your preference is, and I'll adjust the Barn ceremony layout a…"
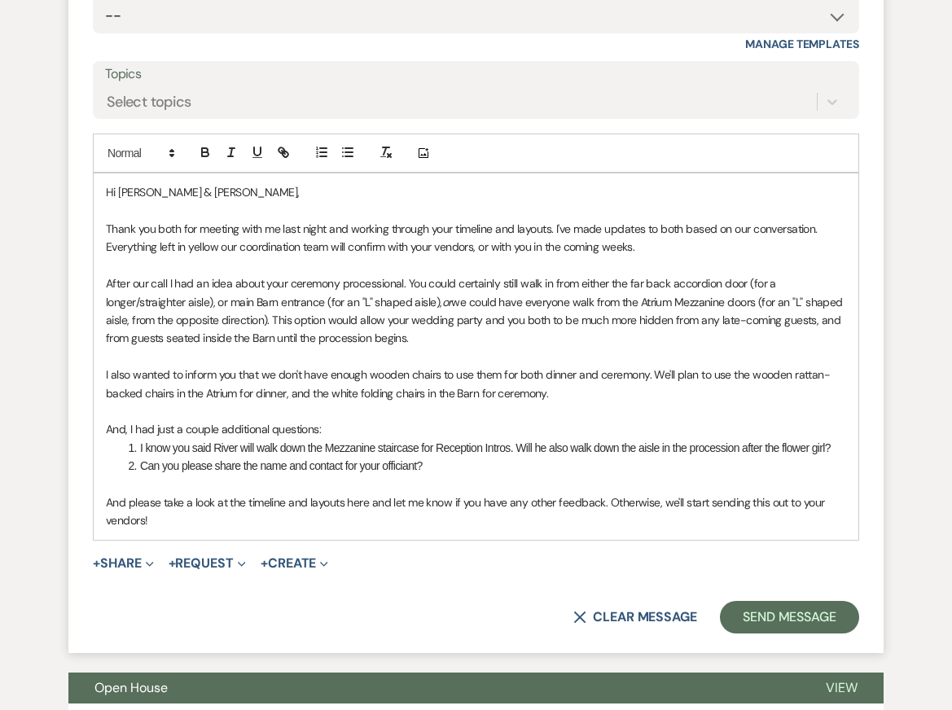
click at [521, 348] on p "After our call I had an idea about your ceremony processional. You could certai…" at bounding box center [476, 310] width 740 height 73
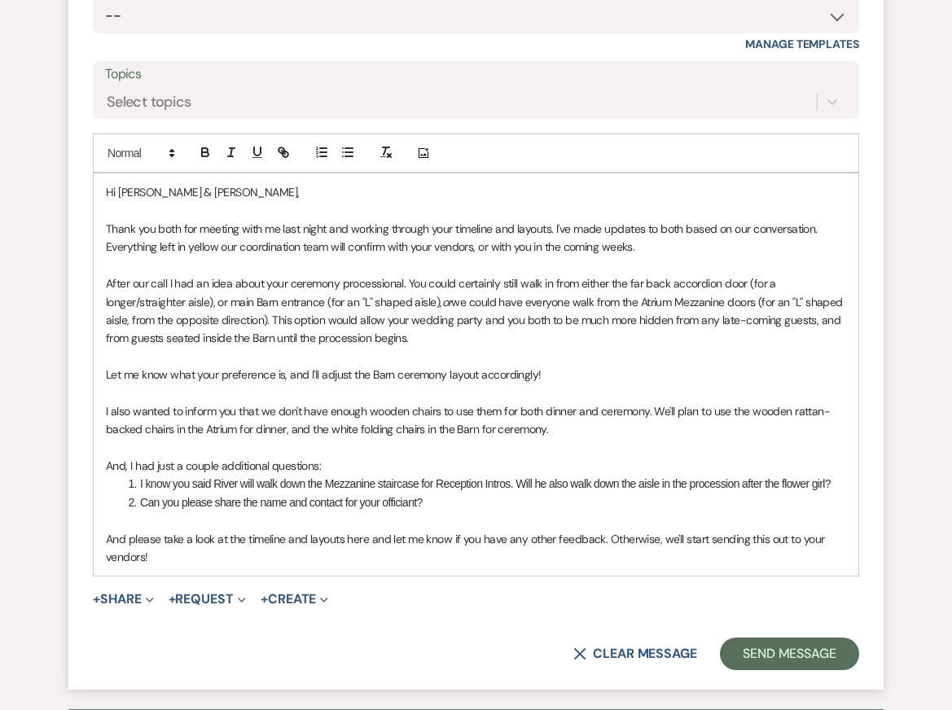
click at [549, 475] on p "And, I had just a couple additional questions:" at bounding box center [476, 466] width 740 height 18
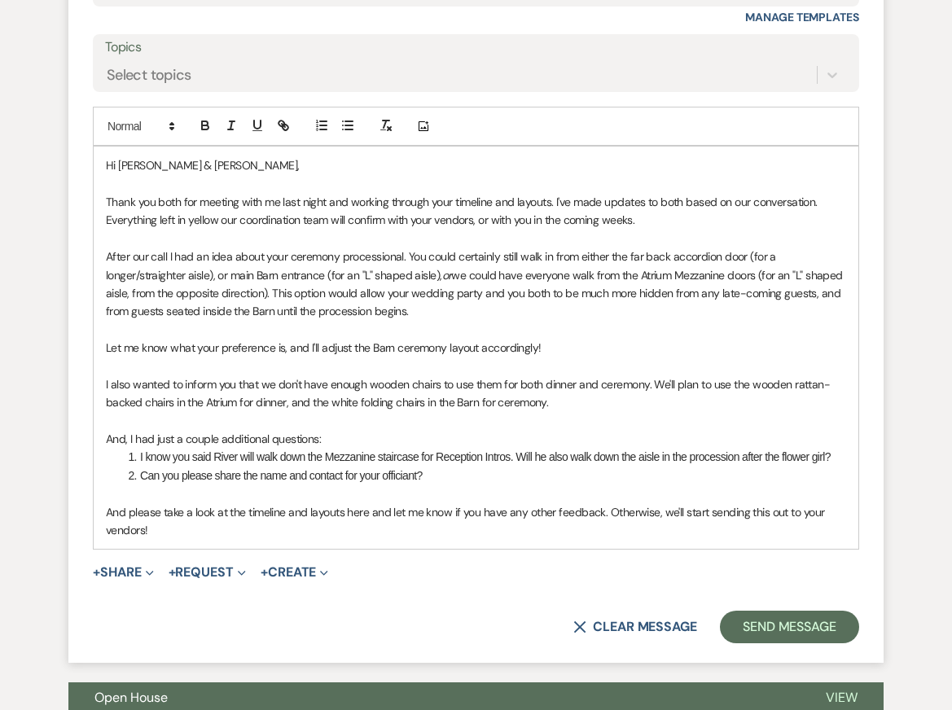
scroll to position [6043, 0]
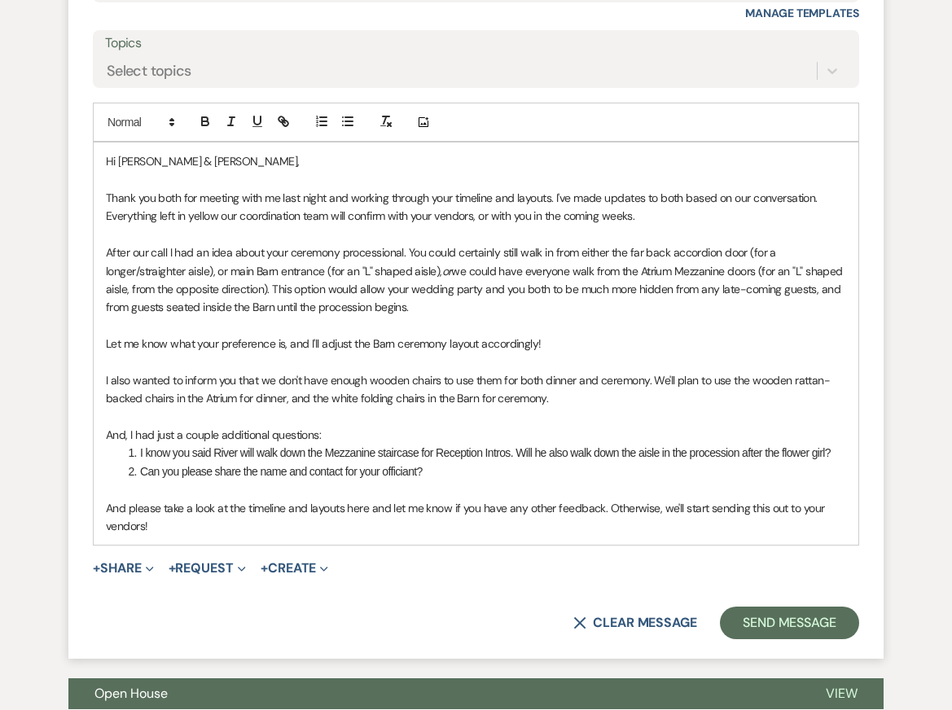
click at [287, 352] on p "Let me know what your preference is, and I'll adjust the Barn ceremony layout a…" at bounding box center [476, 344] width 740 height 18
click at [502, 498] on p at bounding box center [476, 489] width 740 height 18
click at [531, 535] on p "And please take a look at the timeline and layouts here and let me know if you …" at bounding box center [476, 517] width 740 height 37
click at [529, 392] on p "I also wanted to inform you that we don't have enough wooden chairs to use them…" at bounding box center [476, 389] width 740 height 37
click at [529, 498] on p at bounding box center [476, 489] width 740 height 18
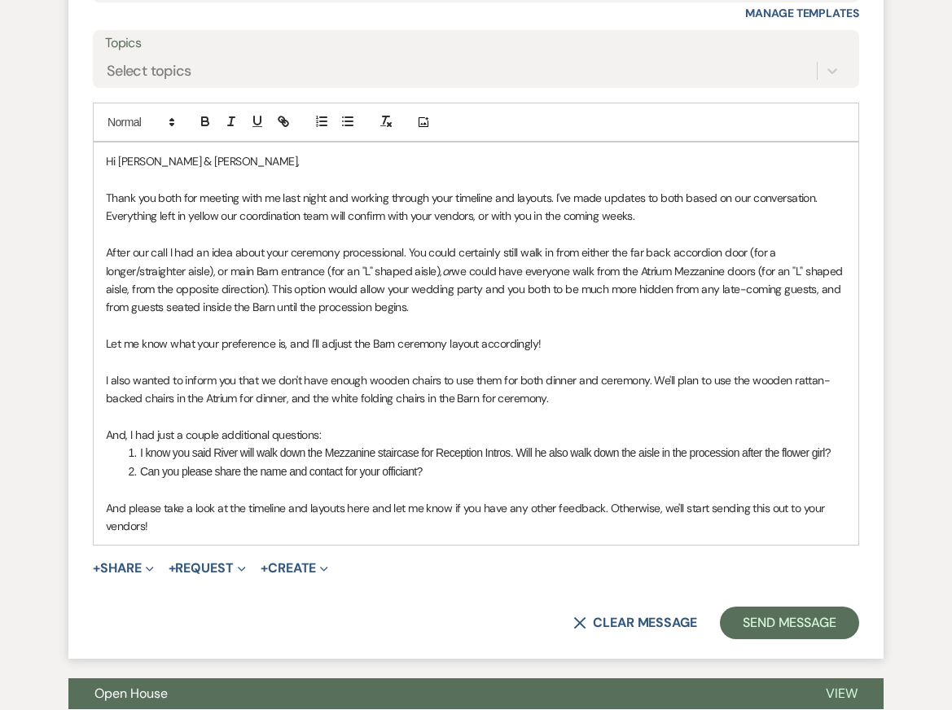
click at [532, 536] on p "And please take a look at the timeline and layouts here and let me know if you …" at bounding box center [476, 517] width 740 height 37
click at [506, 480] on li "Can you please share the name and contact for your officiant?" at bounding box center [484, 471] width 723 height 18
click at [574, 480] on li "Can you please share the name and contact for your officiant?" at bounding box center [484, 471] width 723 height 18
click at [579, 530] on p "And please take a look at the timeline and layouts here and let me know if you …" at bounding box center [476, 517] width 740 height 37
click at [571, 408] on p "I also wanted to inform you that we don't have enough wooden chairs to use them…" at bounding box center [476, 389] width 740 height 37
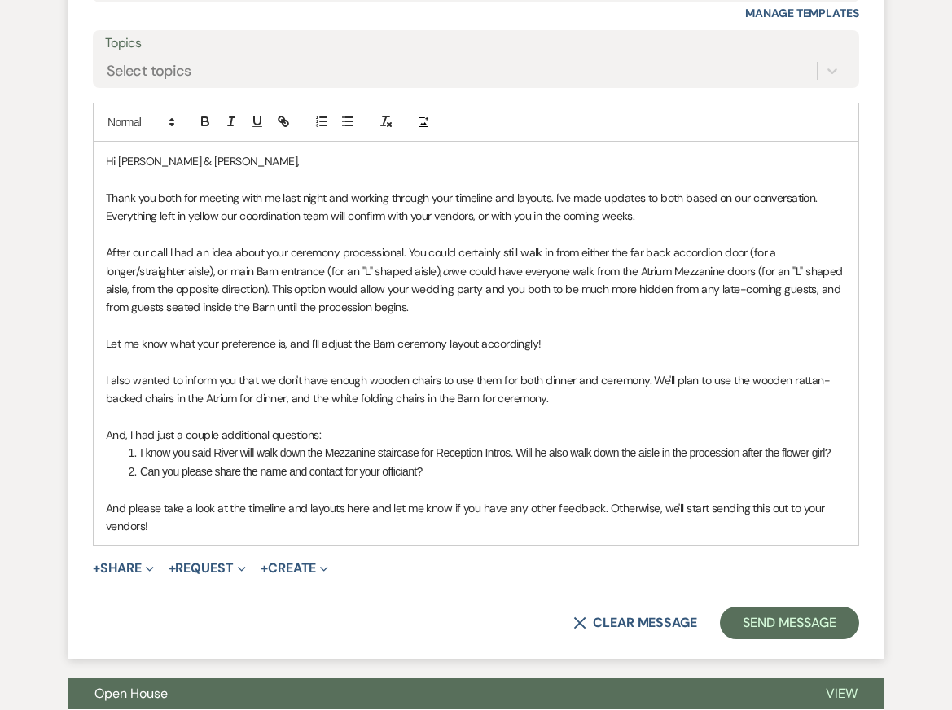
click at [542, 536] on p "And please take a look at the timeline and layouts here and let me know if you …" at bounding box center [476, 517] width 740 height 37
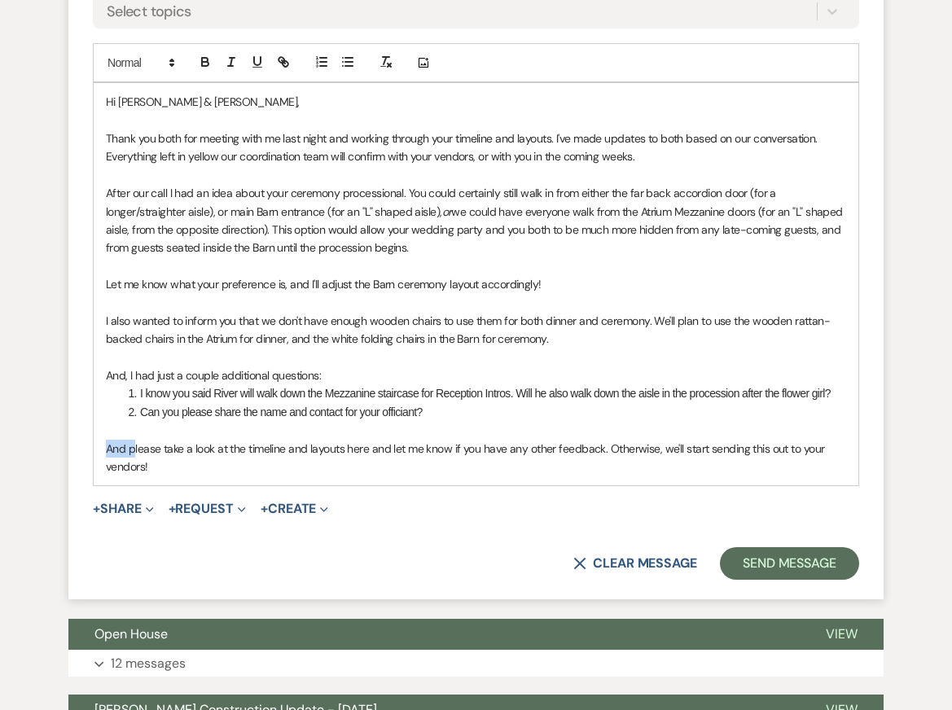
drag, startPoint x: 133, startPoint y: 467, endPoint x: 77, endPoint y: 467, distance: 56.2
click at [78, 467] on form "Reply X Draft Recipients* Planning Portal Users ( Emily Kenna, Jordan McElmoyle…" at bounding box center [475, 176] width 815 height 847
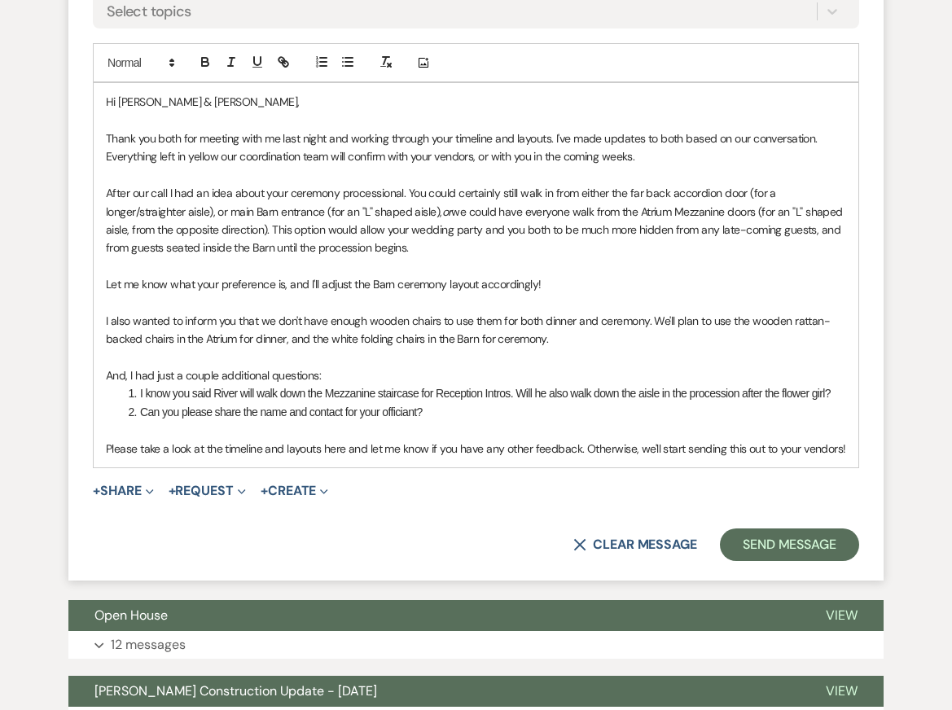
click at [219, 439] on p at bounding box center [476, 430] width 740 height 18
click at [225, 457] on p "Please take a look at the timeline and layouts here and let me know if you have…" at bounding box center [476, 449] width 740 height 18
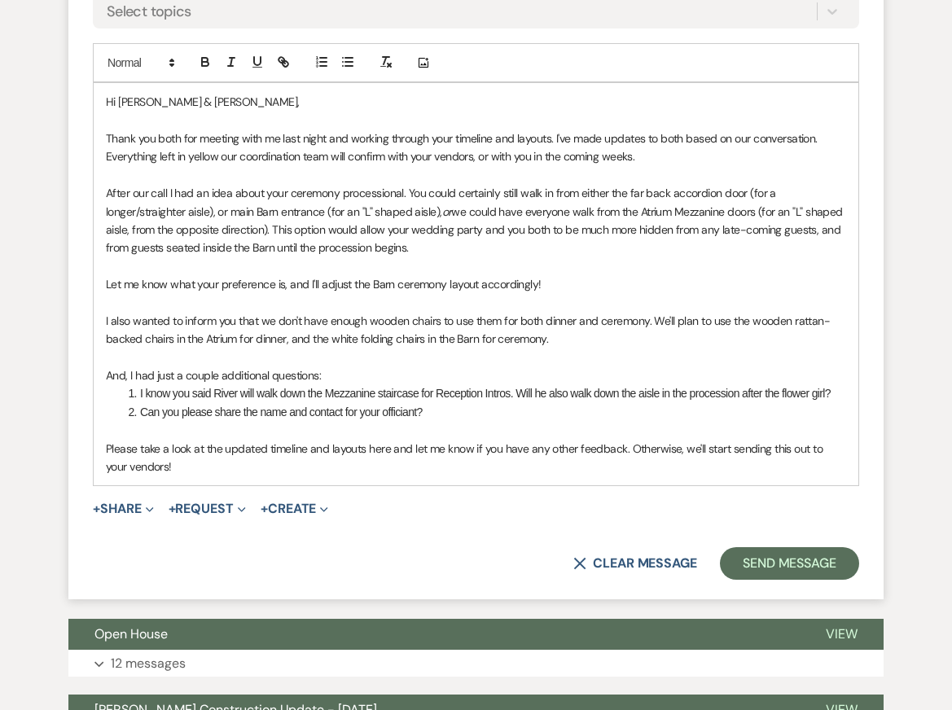
click at [373, 476] on p "Please take a look at the updated timeline and layouts here and let me know if …" at bounding box center [476, 458] width 740 height 37
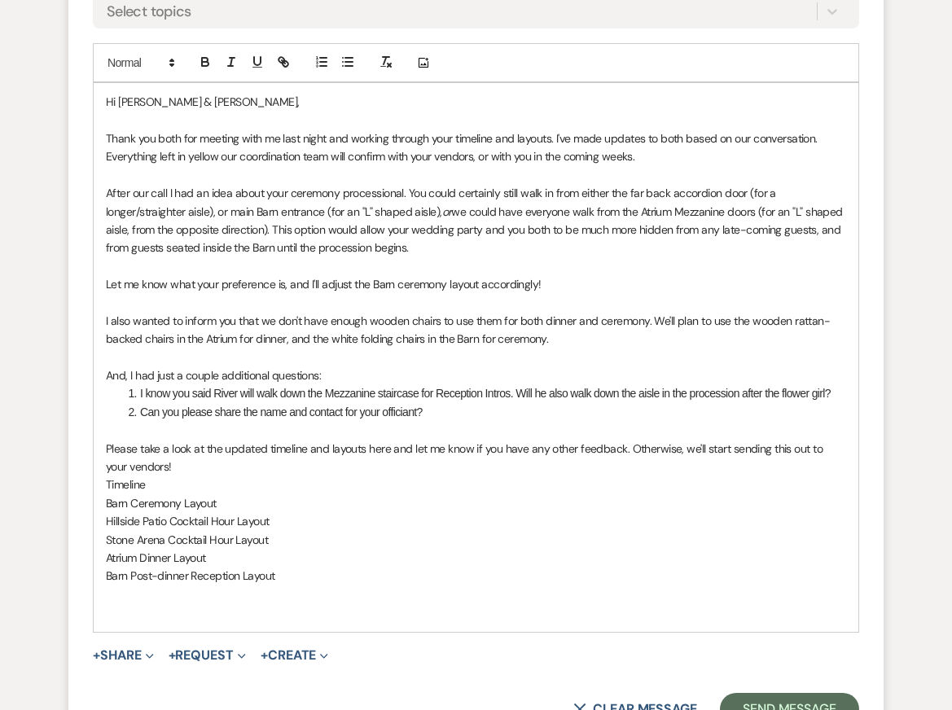
click at [233, 476] on p "Please take a look at the updated timeline and layouts here and let me know if …" at bounding box center [476, 458] width 740 height 37
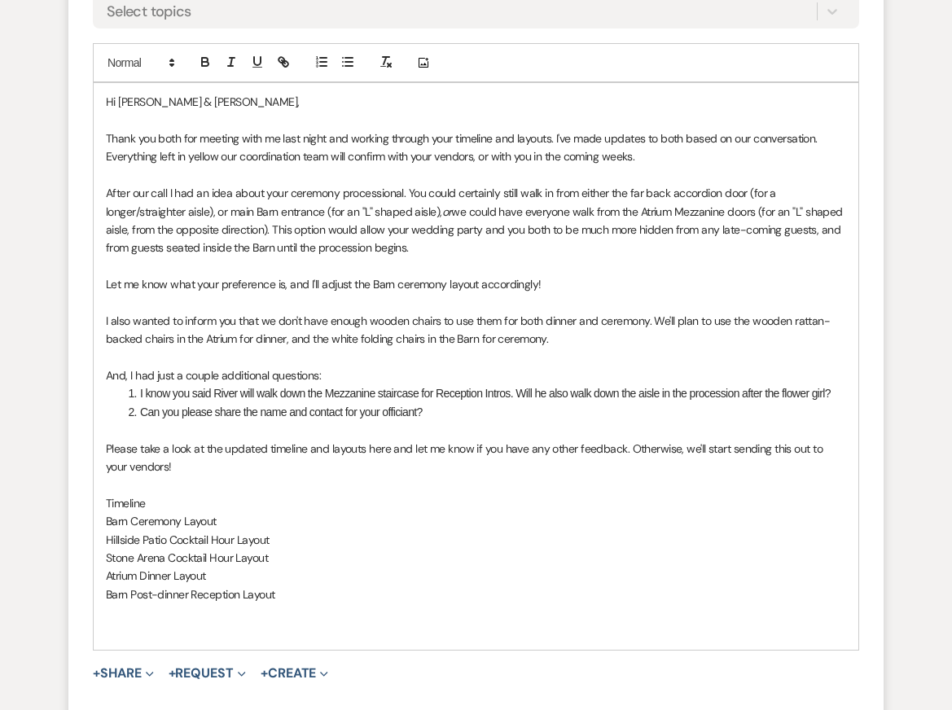
click at [186, 640] on p at bounding box center [476, 631] width 740 height 18
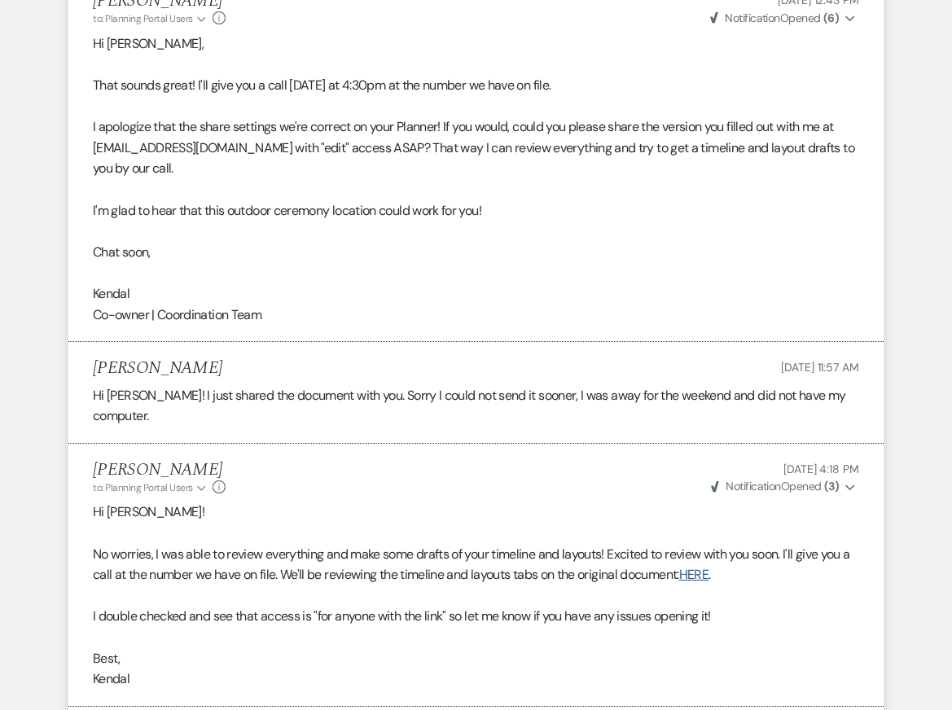
scroll to position [5137, 0]
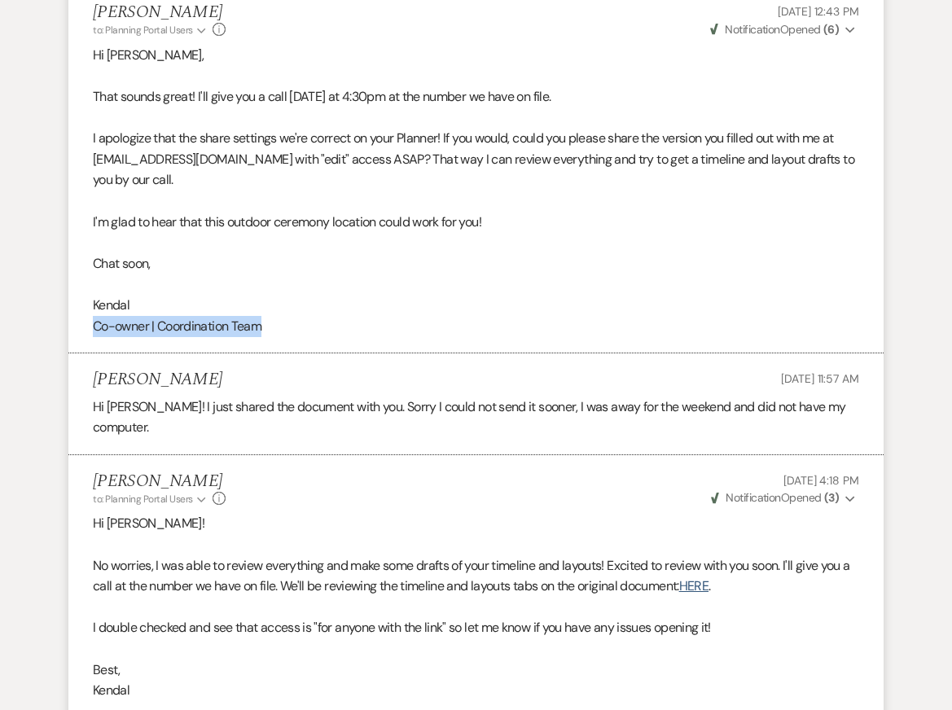
drag, startPoint x: 286, startPoint y: 364, endPoint x: 66, endPoint y: 365, distance: 219.8
click at [69, 353] on li "Kendal Steffen to: Planning Portal Users Expand Info Aug 15, 2025, 12:43 PM Wev…" at bounding box center [475, 169] width 815 height 367
copy span "Co-owner | Coordination Team"
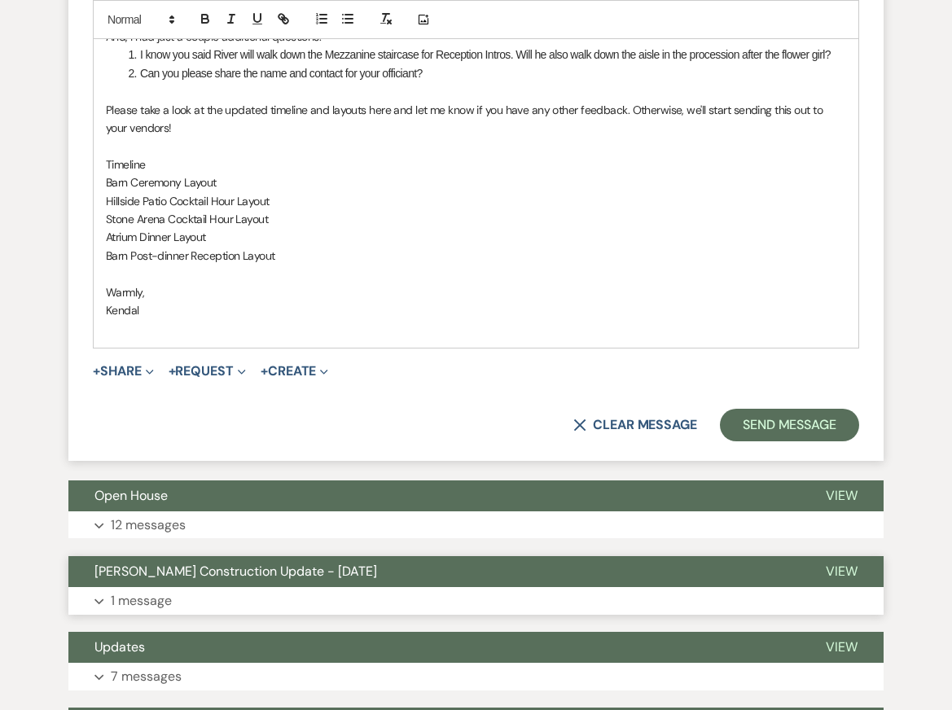
scroll to position [6334, 0]
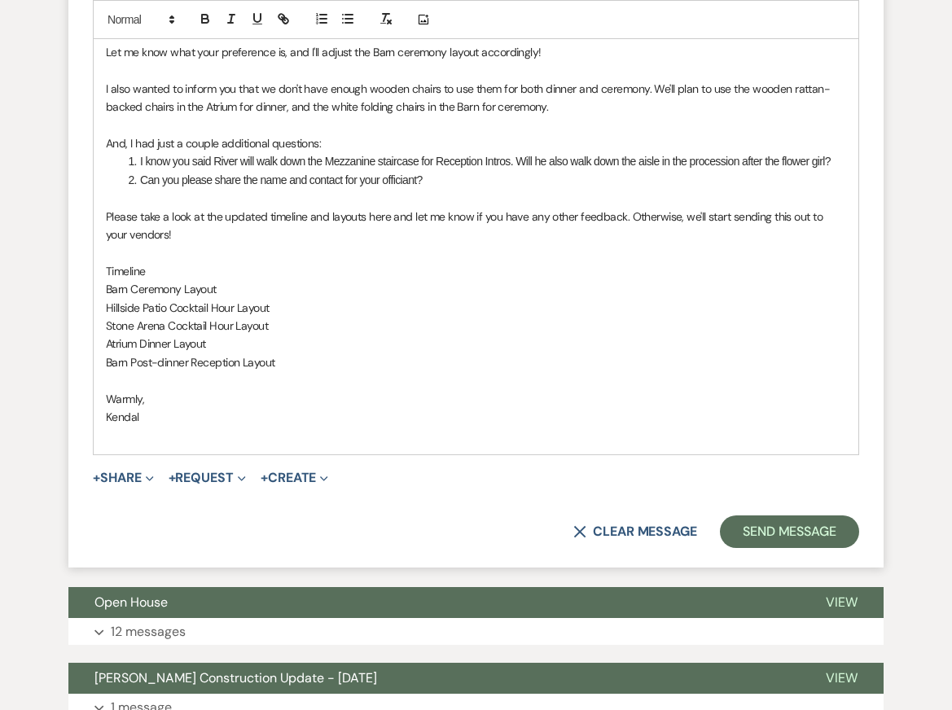
click at [151, 426] on p "Kendal" at bounding box center [476, 417] width 740 height 18
click at [142, 424] on span "Co-owner | Coordination Team" at bounding box center [213, 416] width 149 height 15
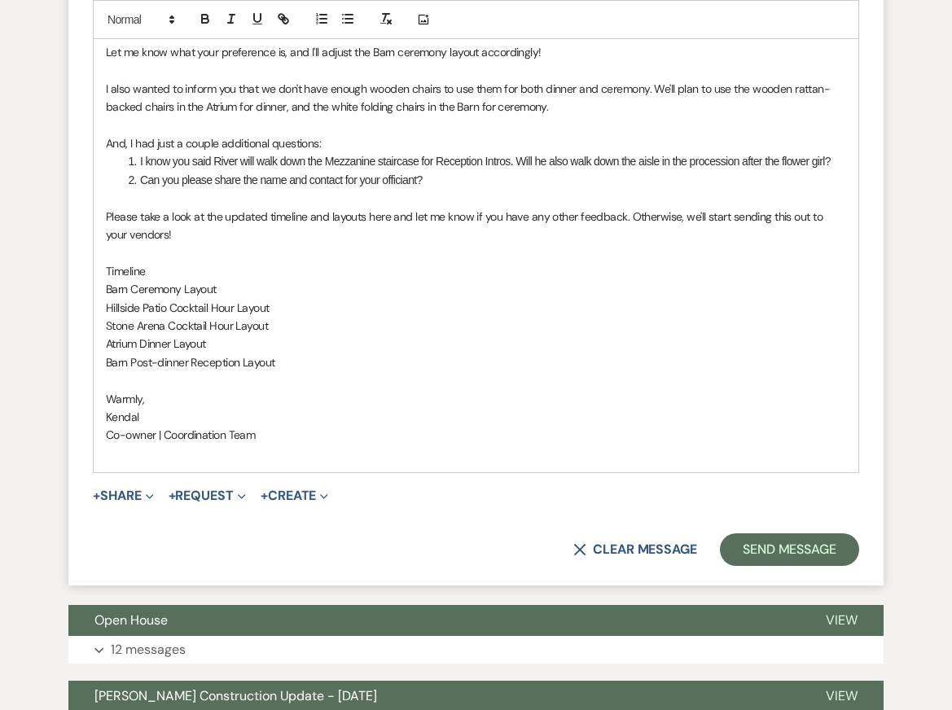
click at [304, 244] on p "Please take a look at the updated timeline and layouts here and let me know if …" at bounding box center [476, 226] width 740 height 37
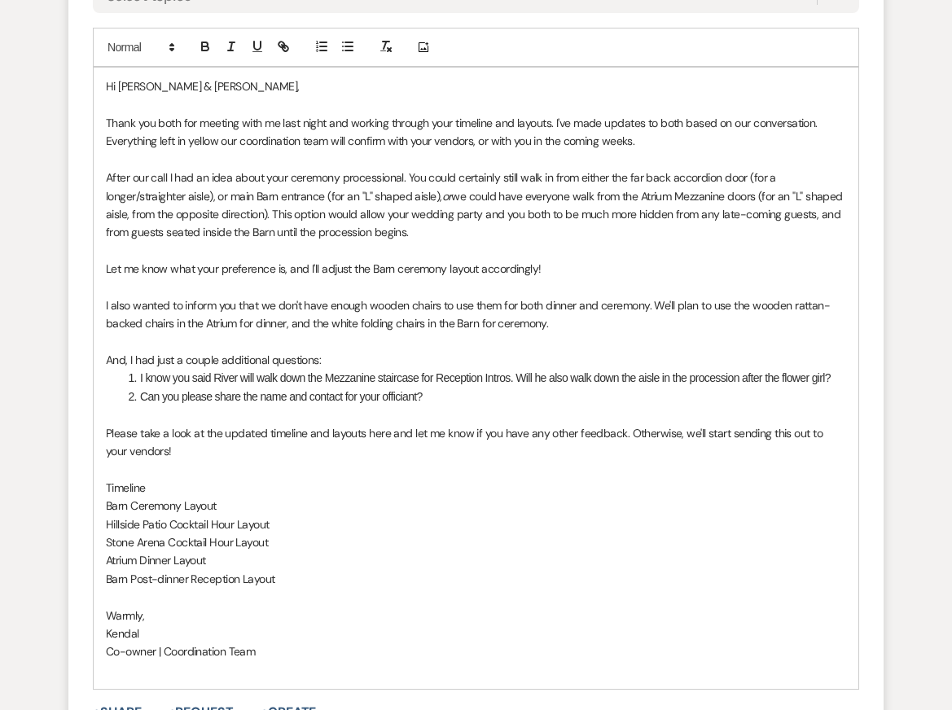
scroll to position [6104, 0]
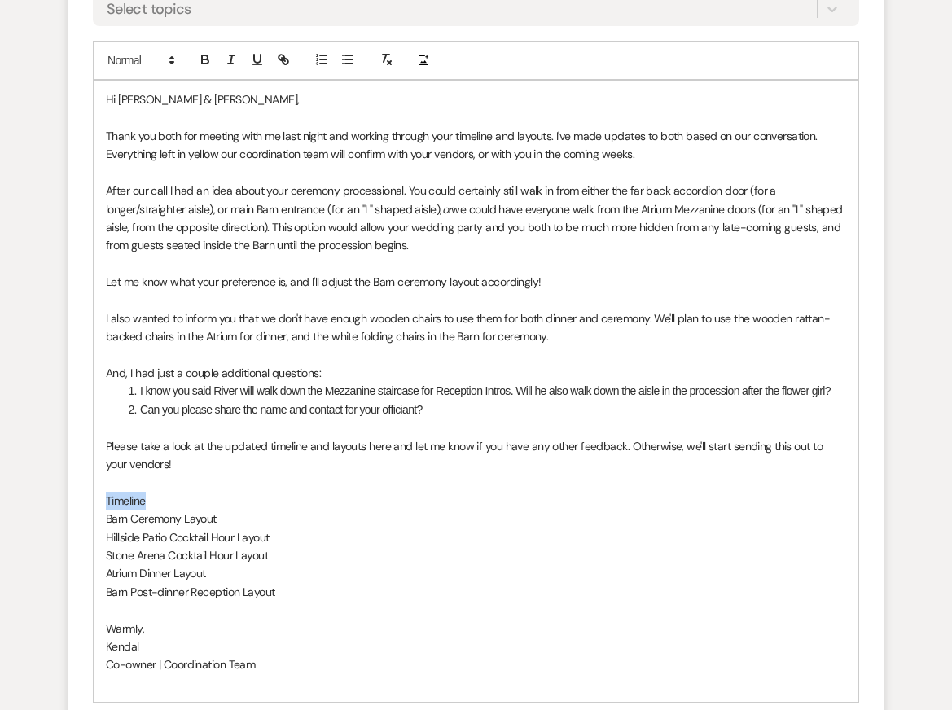
drag, startPoint x: 144, startPoint y: 523, endPoint x: 94, endPoint y: 523, distance: 50.5
click at [94, 523] on div "Hi Emily & Jordan, Thank you both for meeting with me last night and working th…" at bounding box center [476, 391] width 764 height 621
click at [281, 67] on icon "button" at bounding box center [283, 59] width 15 height 15
paste input "https://docs.google.com/spreadsheets/d/1tEc2siR9QDV8L1PjMPRkejtFI1bTEHLArc9IO5y…"
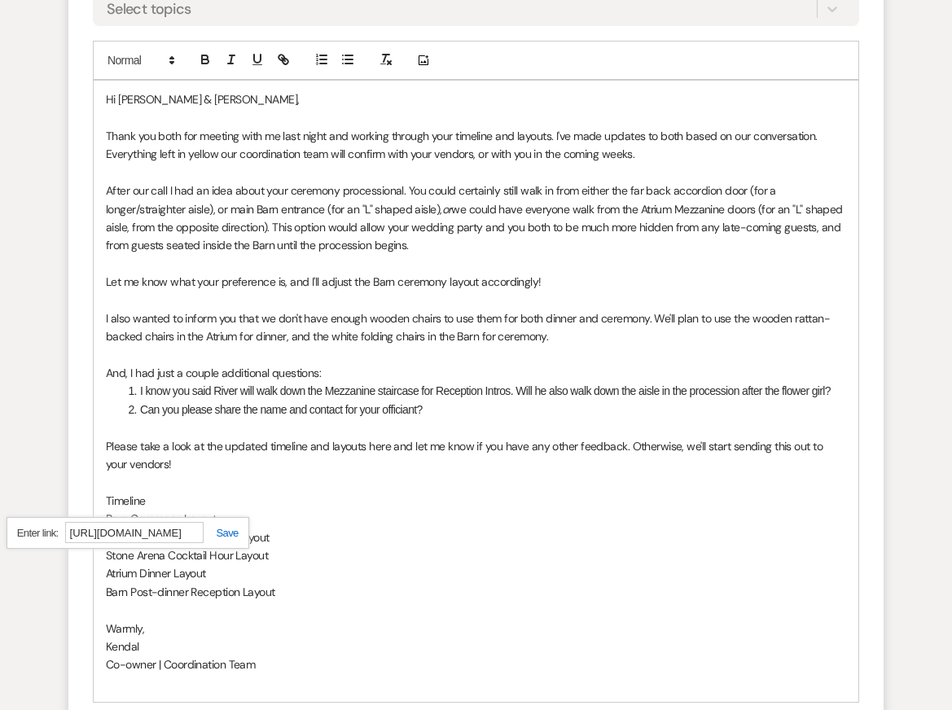
click at [224, 539] on link at bounding box center [221, 533] width 35 height 12
click at [283, 510] on p "Timeline" at bounding box center [476, 501] width 740 height 18
drag, startPoint x: 218, startPoint y: 539, endPoint x: 49, endPoint y: 536, distance: 169.3
click at [279, 67] on icon "button" at bounding box center [283, 59] width 15 height 15
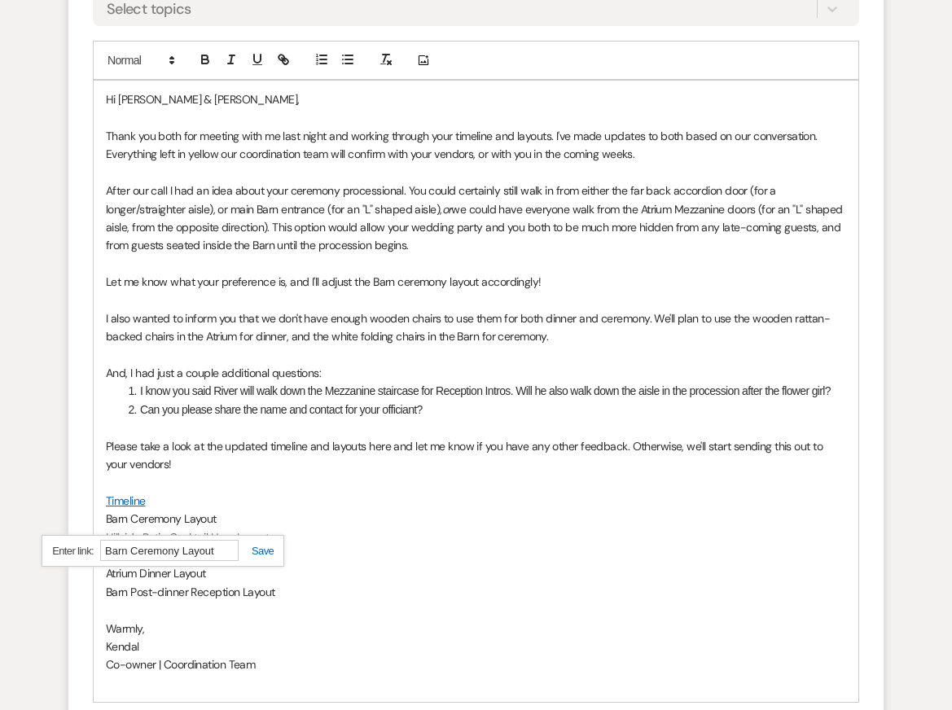
paste input "https://docs.google.com/drawings/d/1R8EZubQthMl1euZxHeE8Nq6XgFtKs4WsqMpJe9wDD5E…"
click at [263, 557] on link at bounding box center [256, 551] width 35 height 12
drag, startPoint x: 272, startPoint y: 554, endPoint x: 81, endPoint y: 555, distance: 191.3
click at [81, 554] on form "Reply X Draft Recipients* Planning Portal Users ( Emily Kenna, Jordan McElmoyle…" at bounding box center [475, 282] width 815 height 1065
click at [279, 67] on icon "button" at bounding box center [283, 59] width 15 height 15
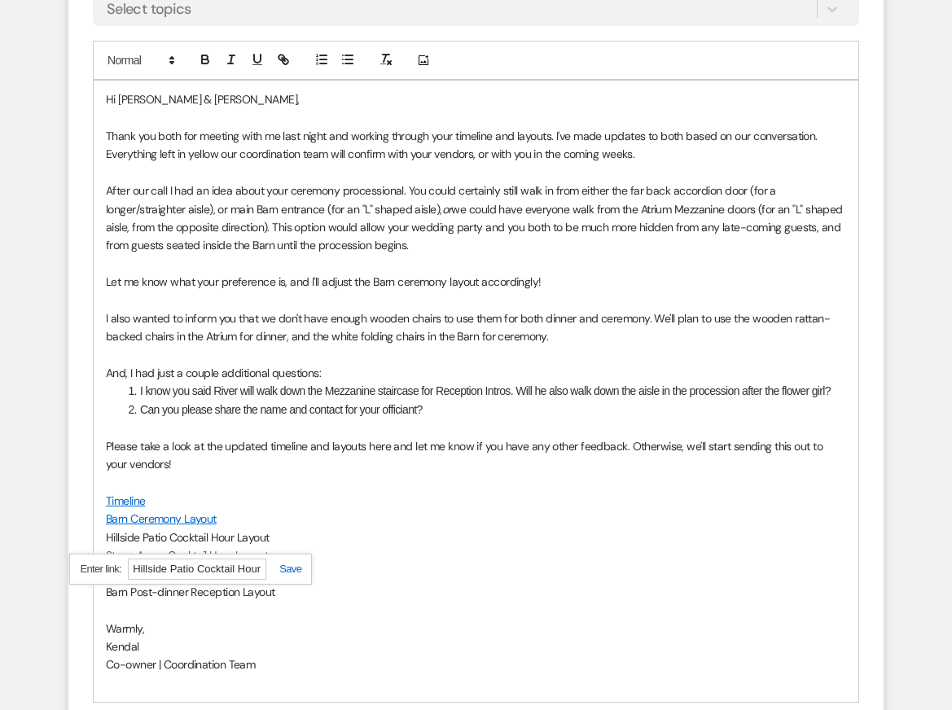
paste input "https://docs.google.com/drawings/d/1vQAb61piYgnc_I5gpXhQISuwD74onf8rTTitTb8iusQ…"
click at [288, 575] on link at bounding box center [283, 569] width 35 height 12
drag, startPoint x: 273, startPoint y: 575, endPoint x: 74, endPoint y: 575, distance: 198.6
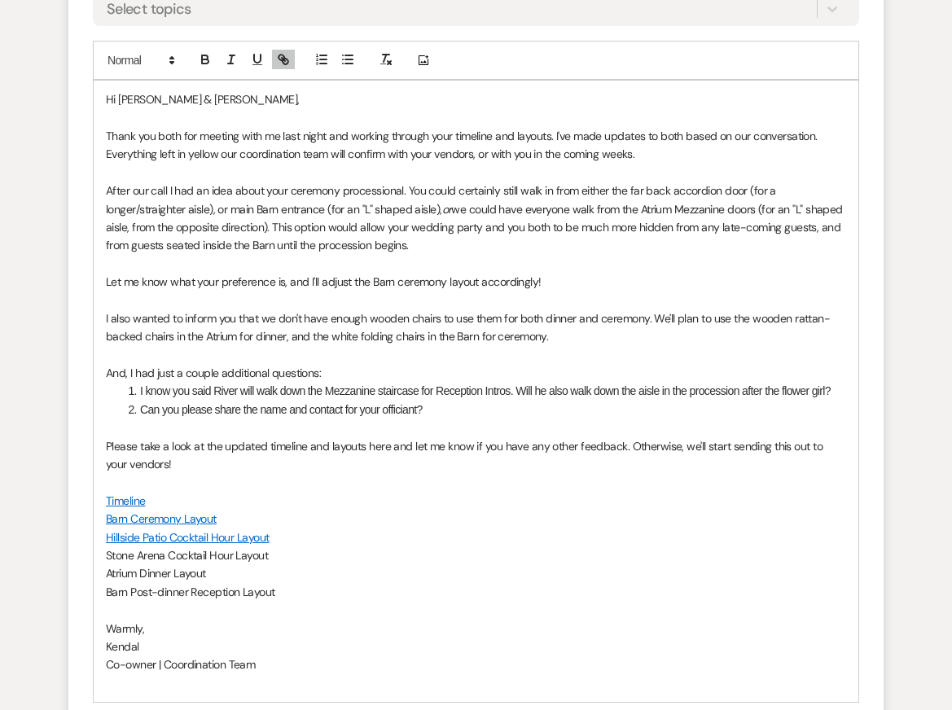
click at [80, 575] on form "Reply X Draft saved! Recipients* Planning Portal Users ( Emily Kenna, Jordan Mc…" at bounding box center [475, 282] width 815 height 1065
click at [279, 67] on icon "button" at bounding box center [283, 59] width 15 height 15
paste input "https://docs.google.com/drawings/d/1Lc3sbWY0nVcl64XvrzPzHXn6Zb4klfwjB6zCM5lQw18…"
click at [286, 593] on link at bounding box center [282, 587] width 35 height 12
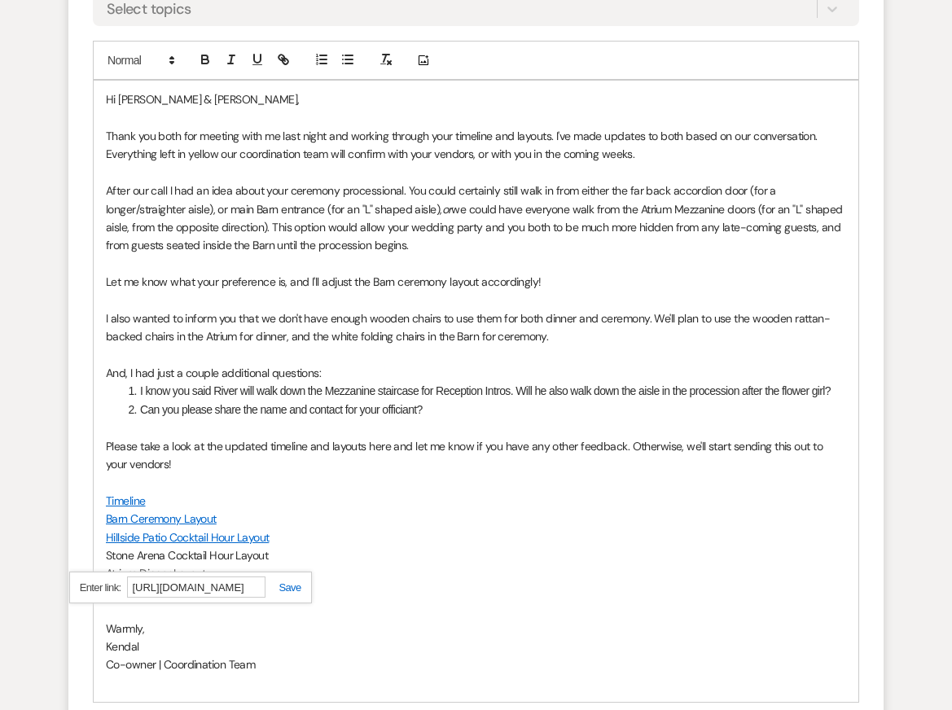
scroll to position [0, 0]
drag, startPoint x: 205, startPoint y: 594, endPoint x: 72, endPoint y: 594, distance: 132.7
click at [72, 594] on form "Reply X Draft saved! Recipients* Planning Portal Users ( Emily Kenna, Jordan Mc…" at bounding box center [475, 282] width 815 height 1065
click at [282, 70] on div at bounding box center [244, 60] width 104 height 24
drag, startPoint x: 221, startPoint y: 590, endPoint x: 59, endPoint y: 591, distance: 162.8
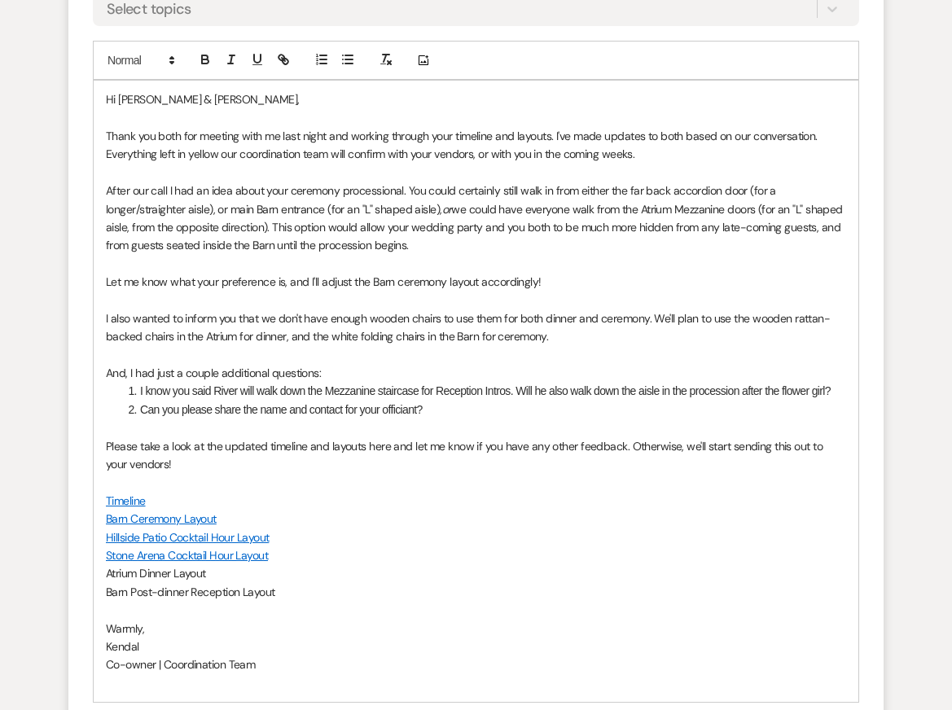
click at [282, 67] on icon "button" at bounding box center [283, 59] width 15 height 15
paste input "https://docs.google.com/drawings/d/1FesdfM-y8AjU06nx37VlJ3TPqrSocUFI_qtKe2NHYg0…"
click at [262, 615] on div "https://docs.google.com/drawings/d/1FesdfM-y8AjU06nx37VlJ3TPqrSocUFI_qtKe2NHYg0…" at bounding box center [159, 606] width 243 height 32
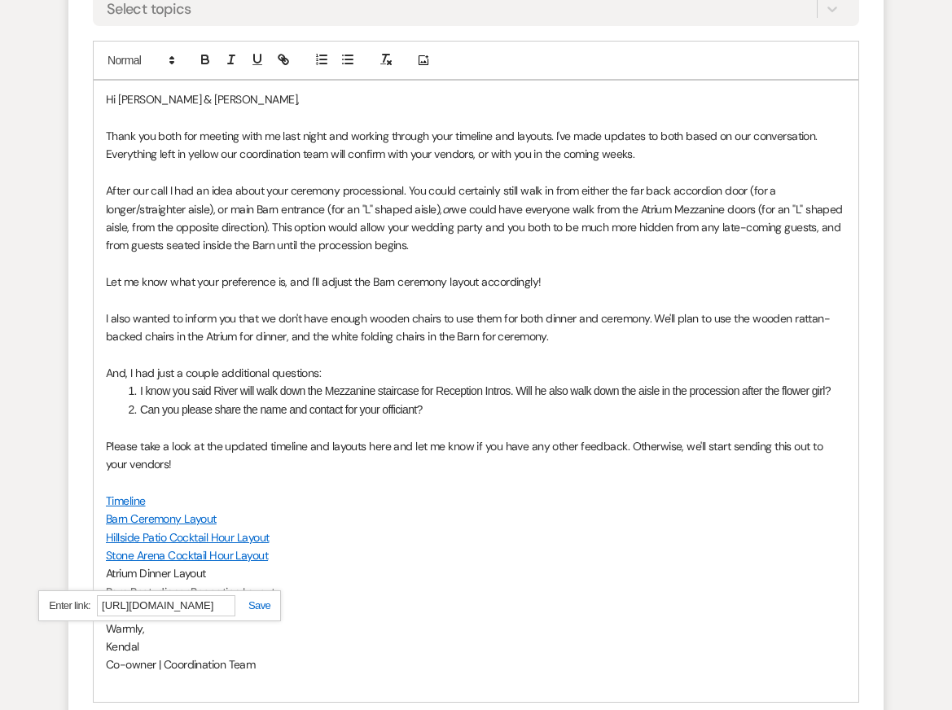
scroll to position [0, 0]
click at [261, 611] on link at bounding box center [252, 605] width 35 height 12
click at [384, 491] on p at bounding box center [476, 482] width 740 height 18
drag, startPoint x: 287, startPoint y: 611, endPoint x: 63, endPoint y: 611, distance: 223.9
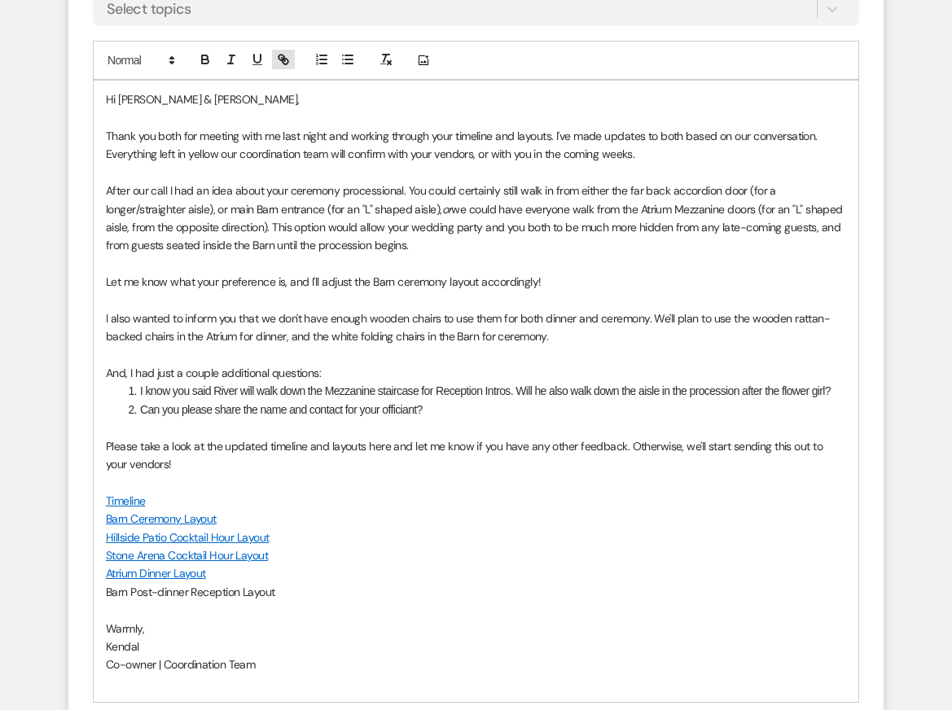
click at [287, 67] on icon "button" at bounding box center [283, 59] width 15 height 15
paste input "https://docs.google.com/drawings/d/18s7DH7Pr_vnxXfa-x9A-hAtZwuT6_A9xnxdvmWismZY…"
type input "https://docs.google.com/drawings/d/18s7DH7Pr_vnxXfa-x9A-hAtZwuT6_A9xnxdvmWismZY…"
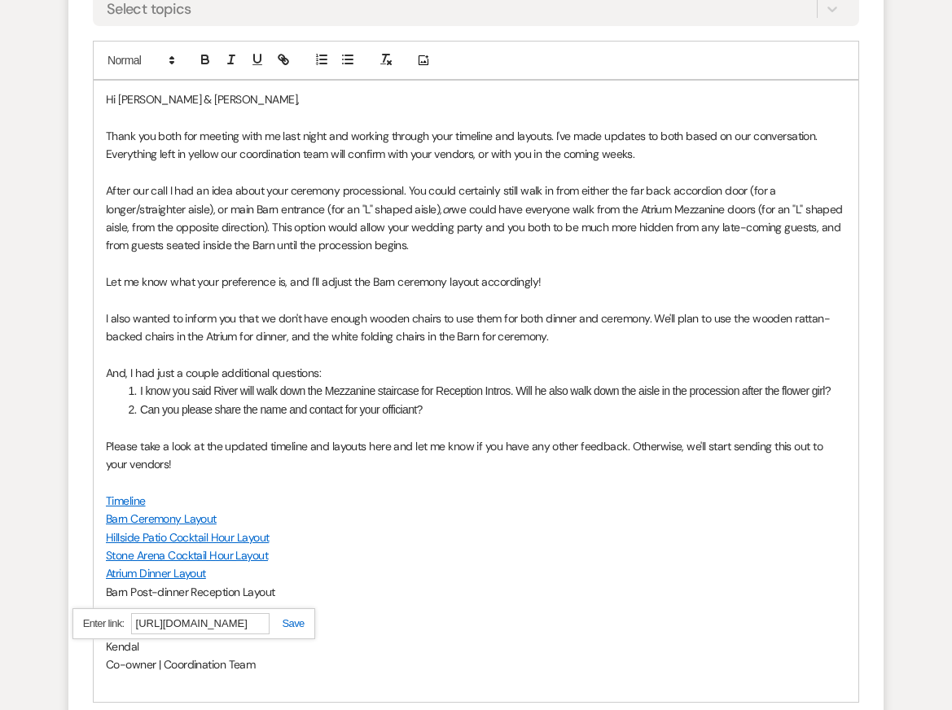
click at [291, 629] on link at bounding box center [286, 623] width 35 height 12
click at [167, 526] on link "Barn Ceremony Layout" at bounding box center [161, 518] width 111 height 15
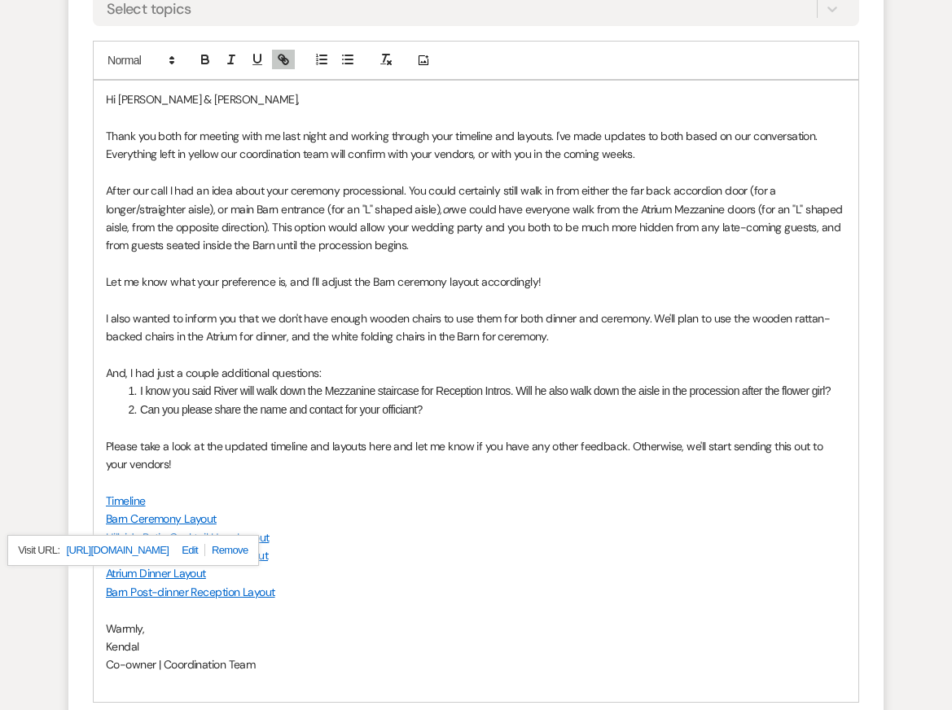
click at [159, 561] on link "https://docs.google.com/drawings/d/1R8EZubQthMl1euZxHeE8Nq6XgFtKs4WsqMpJe9wDD5E…" at bounding box center [117, 550] width 103 height 21
click at [605, 601] on p "Barn Post-dinner Reception Layout" at bounding box center [476, 592] width 740 height 18
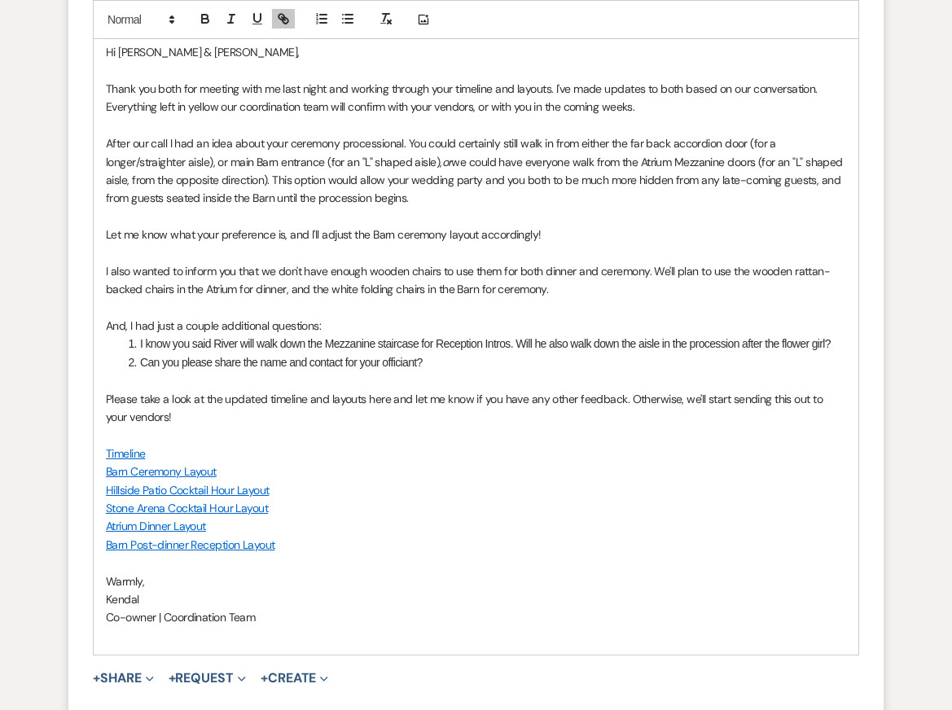
scroll to position [6154, 0]
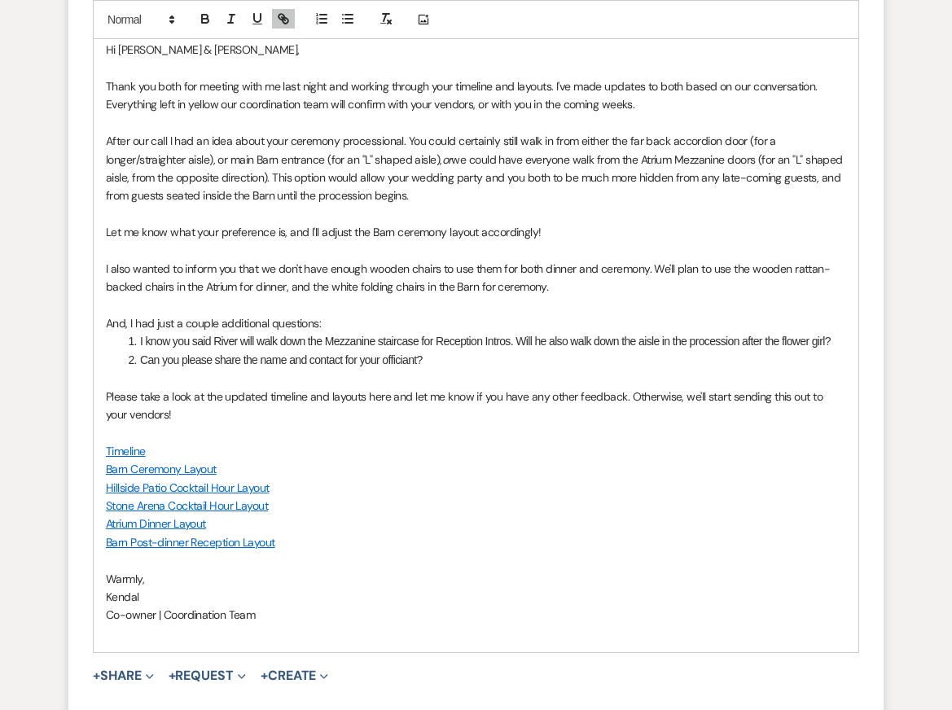
click at [270, 223] on p at bounding box center [476, 214] width 740 height 18
click at [289, 387] on p at bounding box center [476, 378] width 740 height 18
click at [323, 424] on p "Please take a look at the updated timeline and layouts here and let me know if …" at bounding box center [476, 405] width 740 height 37
click at [331, 441] on p at bounding box center [476, 432] width 740 height 18
click at [573, 296] on p "I also wanted to inform you that we don't have enough wooden chairs to use them…" at bounding box center [476, 278] width 740 height 37
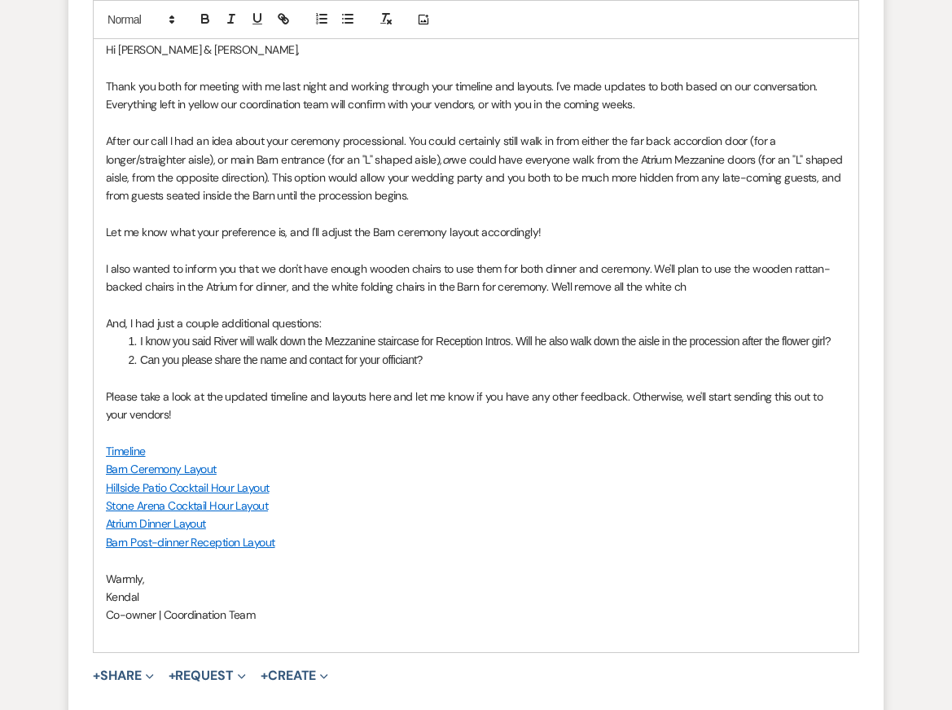
drag, startPoint x: 694, startPoint y: 306, endPoint x: 549, endPoint y: 306, distance: 144.9
click at [549, 296] on p "I also wanted to inform you that we don't have enough wooden chairs to use them…" at bounding box center [476, 278] width 740 height 37
click at [536, 205] on p "After our call I had an idea about your ceremony processional. You could certai…" at bounding box center [476, 168] width 740 height 73
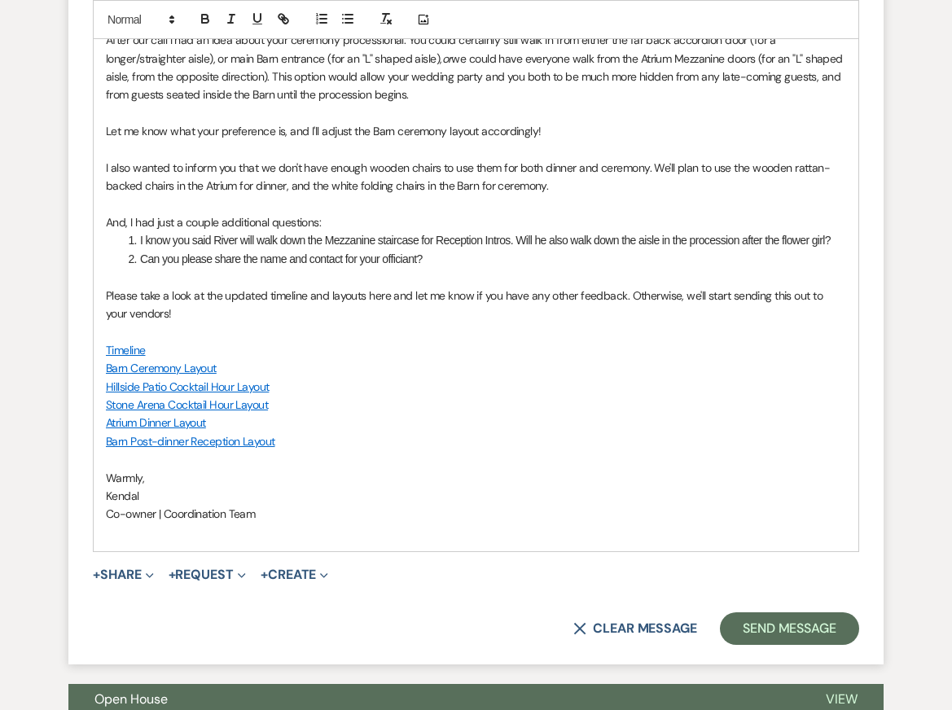
scroll to position [6261, 0]
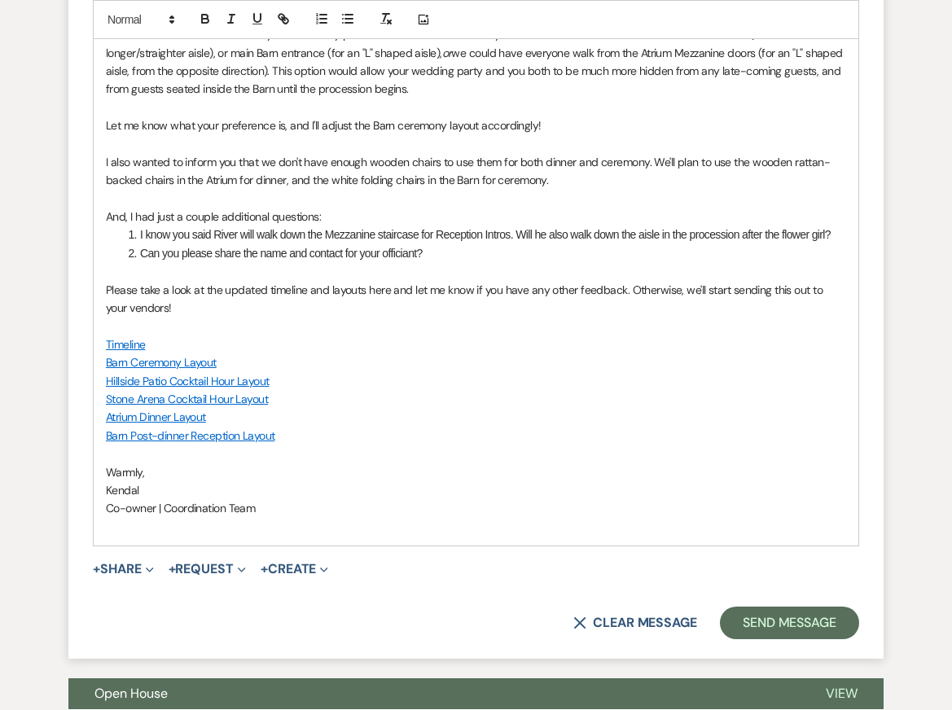
click at [122, 352] on link "Timeline" at bounding box center [126, 344] width 40 height 15
click at [142, 387] on link "https://docs.google.com/spreadsheets/d/1tEc2siR9QDV8L1PjMPRkejtFI1bTEHLArc9IO5y…" at bounding box center [110, 376] width 103 height 21
click at [347, 447] on div "Hi Emily & Jordan, Thank you both for meeting with me last night and working th…" at bounding box center [476, 234] width 764 height 621
click at [216, 443] on link "Barn Post-dinner Reception Layout" at bounding box center [190, 435] width 169 height 15
click at [195, 478] on link "https://docs.google.com/drawings/d/18s7DH7Pr_vnxXfa-x9A-hAtZwuT6_A9xnxdvmWismZY…" at bounding box center [148, 467] width 103 height 21
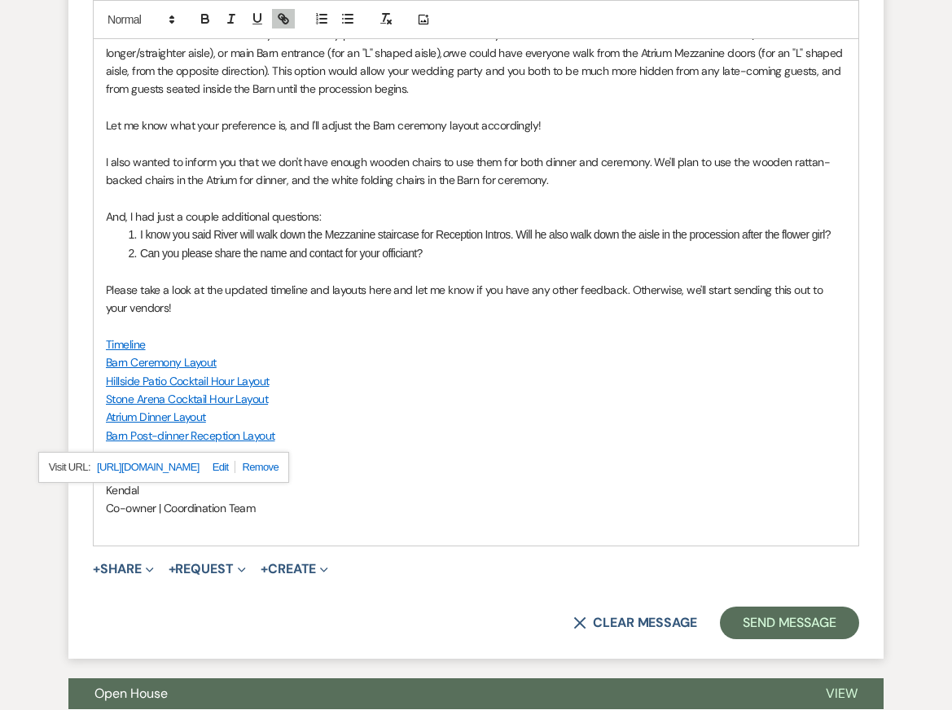
click at [120, 370] on link "Barn Ceremony Layout" at bounding box center [161, 362] width 111 height 15
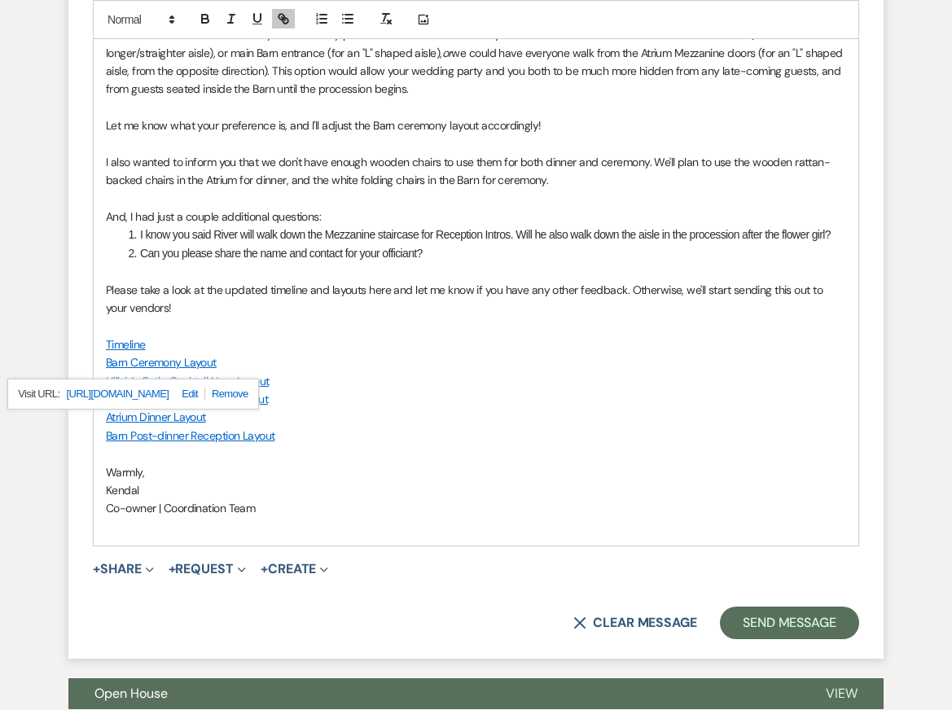
click at [144, 405] on link "https://docs.google.com/drawings/d/1R8EZubQthMl1euZxHeE8Nq6XgFtKs4WsqMpJe9wDD5E…" at bounding box center [117, 393] width 103 height 21
click at [460, 481] on p "Warmly," at bounding box center [476, 472] width 740 height 18
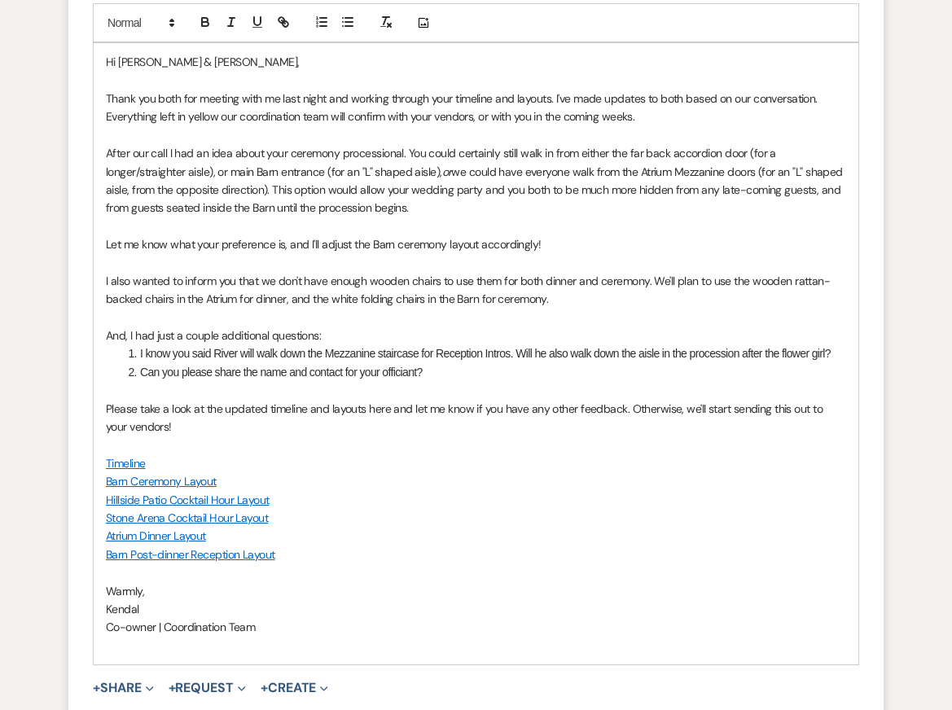
scroll to position [6150, 0]
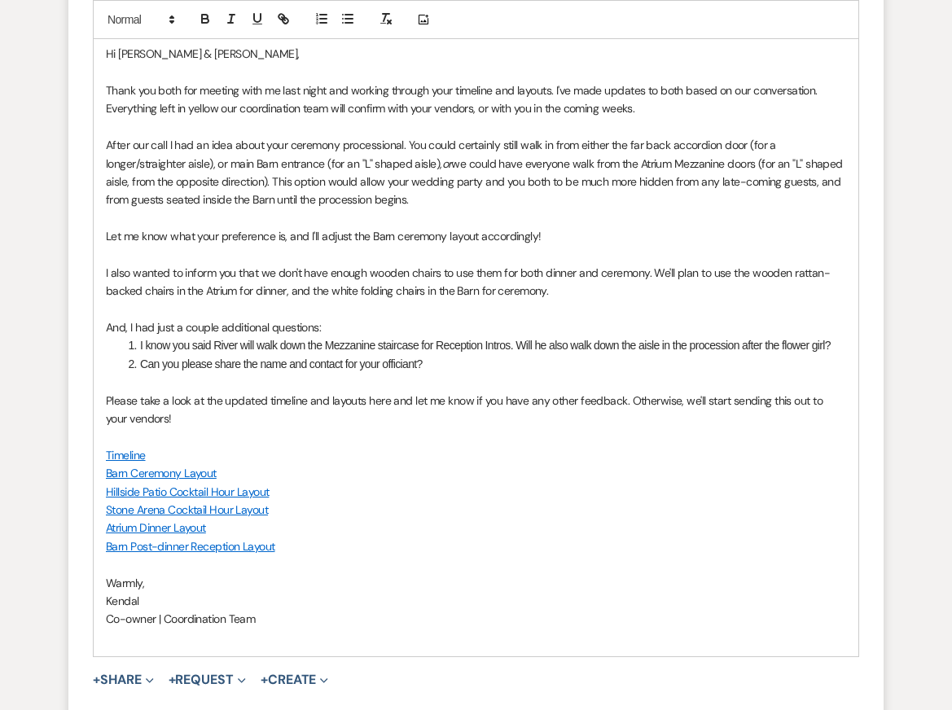
click at [498, 519] on p "Stone Arena Cocktail Hour Layout" at bounding box center [476, 510] width 740 height 18
click at [506, 573] on p at bounding box center [476, 564] width 740 height 18
click at [510, 610] on p "Kendal" at bounding box center [476, 601] width 740 height 18
click at [568, 300] on p "I also wanted to inform you that we don't have enough wooden chairs to use them…" at bounding box center [476, 282] width 740 height 37
drag, startPoint x: 654, startPoint y: 307, endPoint x: 549, endPoint y: 307, distance: 104.2
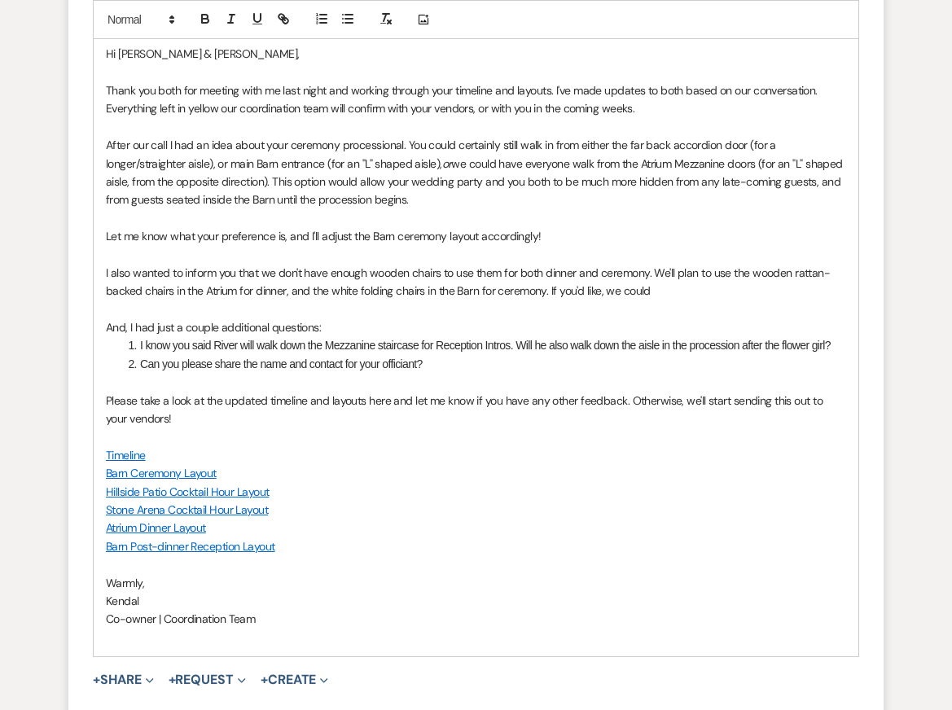
click at [549, 300] on p "I also wanted to inform you that we don't have enough wooden chairs to use them…" at bounding box center [476, 282] width 740 height 37
click at [567, 209] on p "After our call I had an idea about your ceremony processional. You could certai…" at bounding box center [476, 172] width 740 height 73
click at [567, 420] on p "Please take a look at the updated timeline and layouts here and let me know if …" at bounding box center [476, 410] width 740 height 37
click at [571, 464] on p "Timeline" at bounding box center [476, 455] width 740 height 18
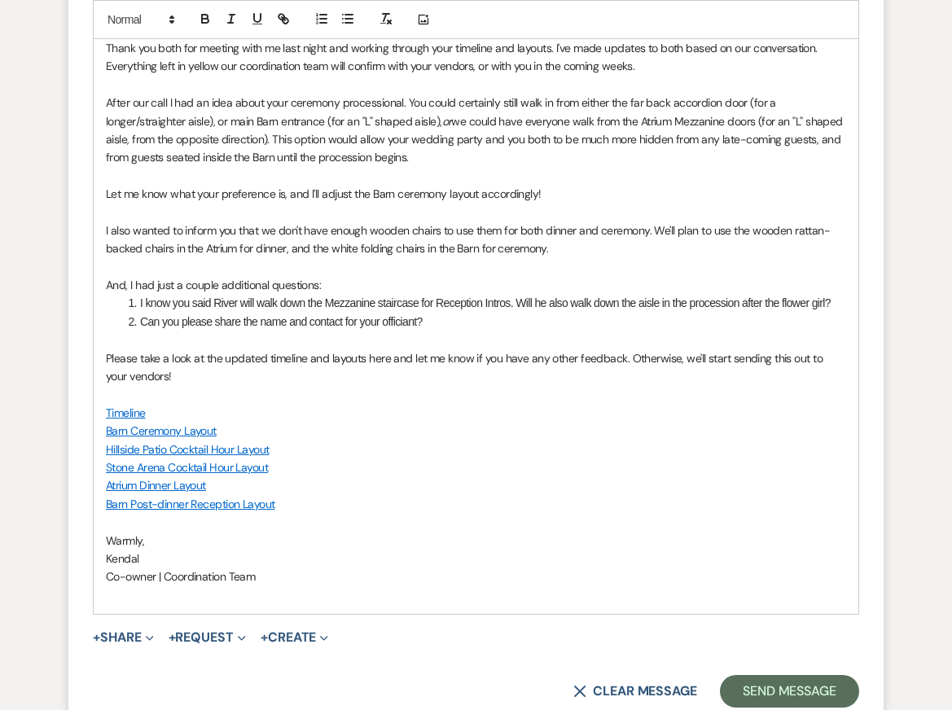
scroll to position [6194, 0]
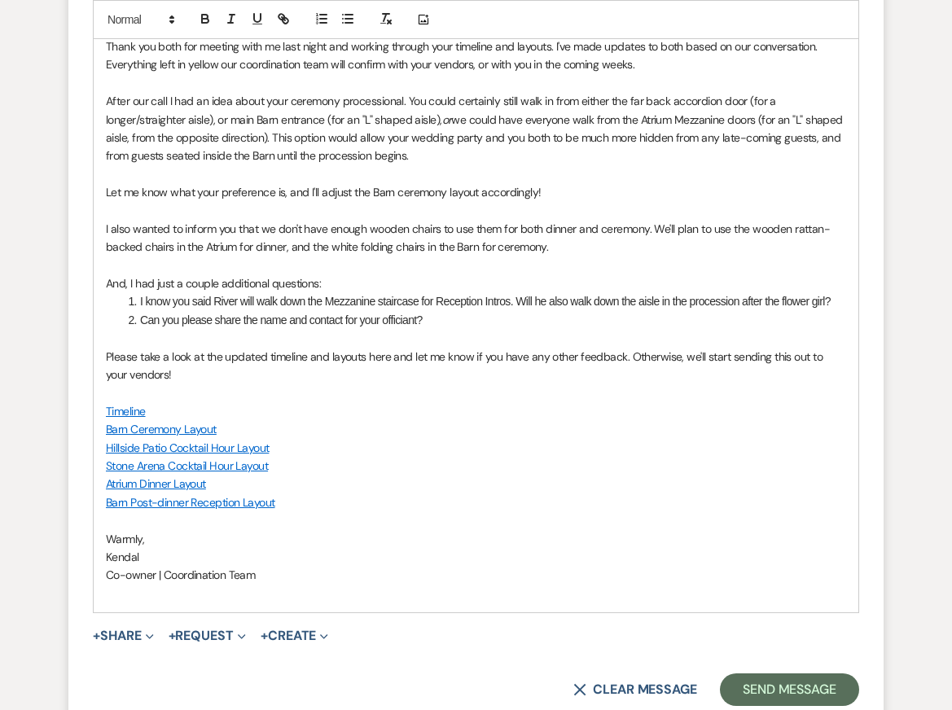
click at [580, 511] on p "Barn Post-dinner Reception Layout" at bounding box center [476, 502] width 740 height 18
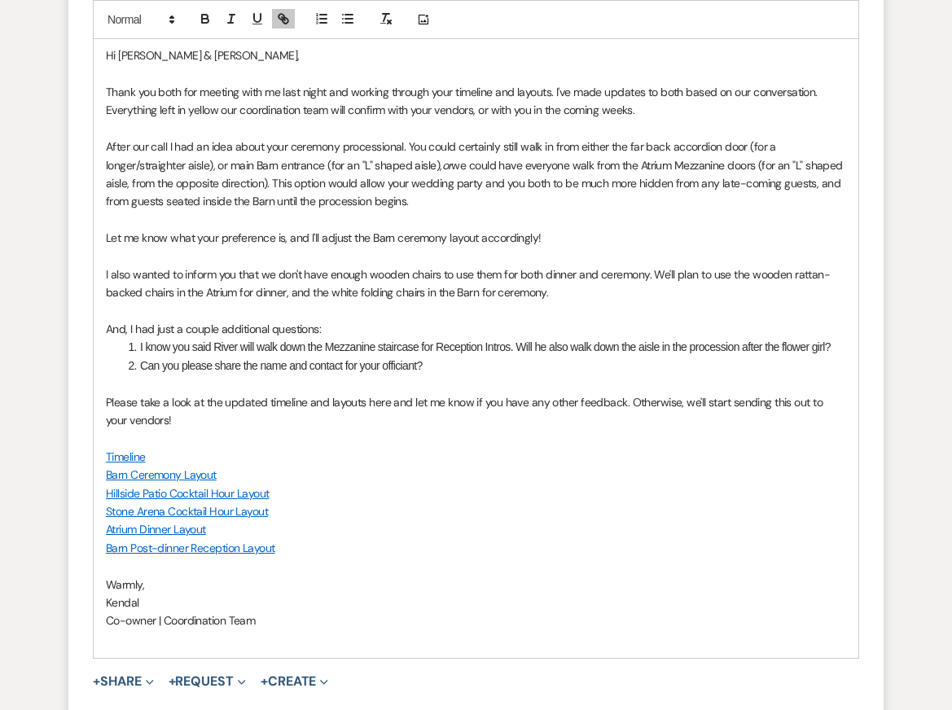
scroll to position [6534, 0]
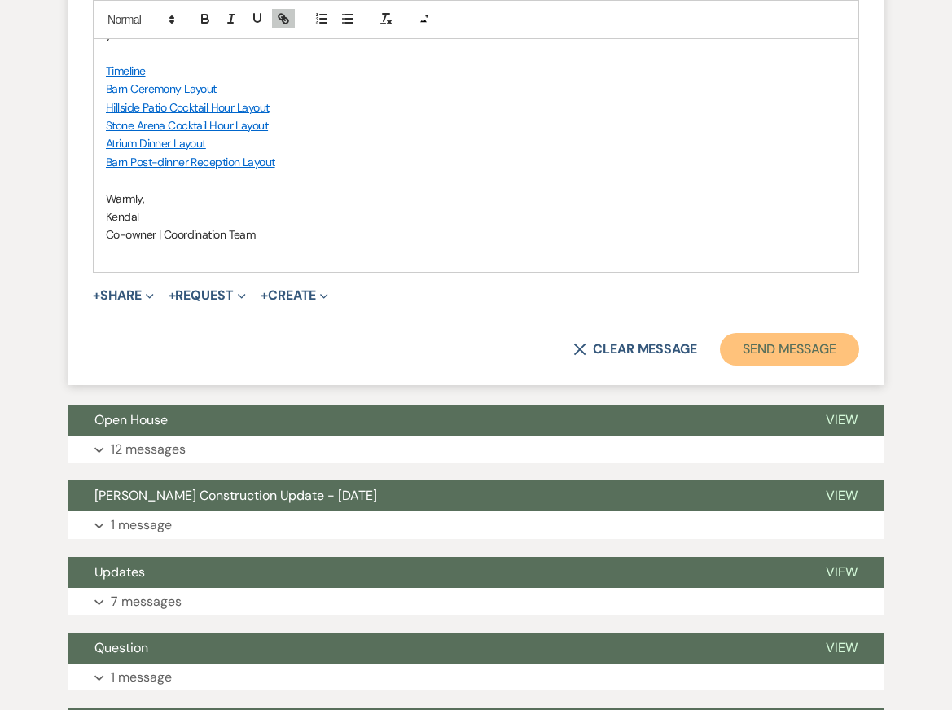
click at [786, 365] on button "Send Message" at bounding box center [789, 349] width 139 height 33
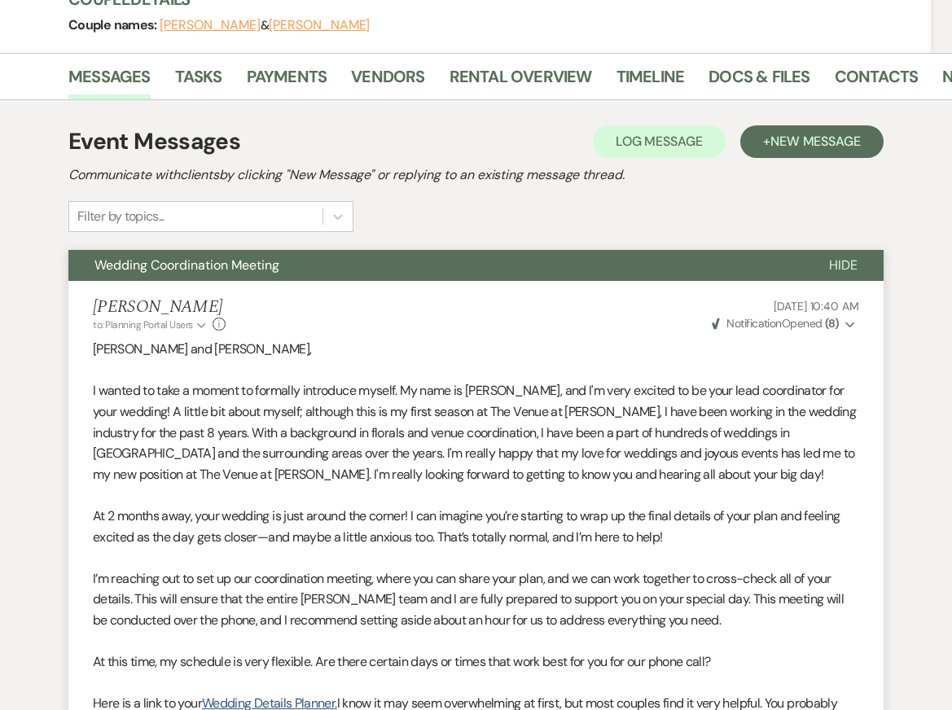
scroll to position [0, 0]
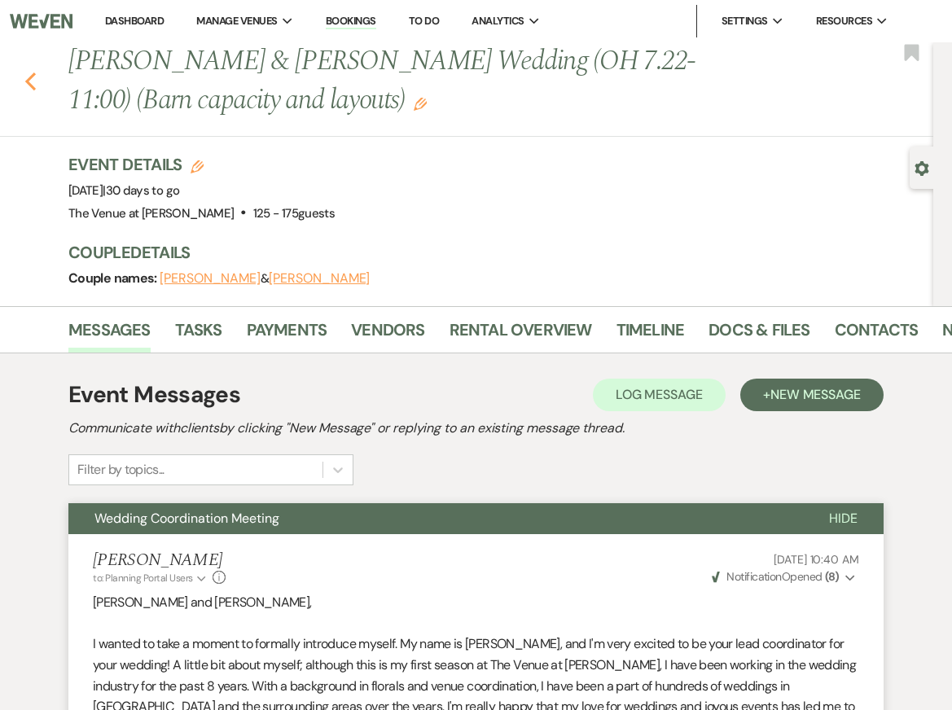
click at [28, 81] on use "button" at bounding box center [30, 81] width 11 height 18
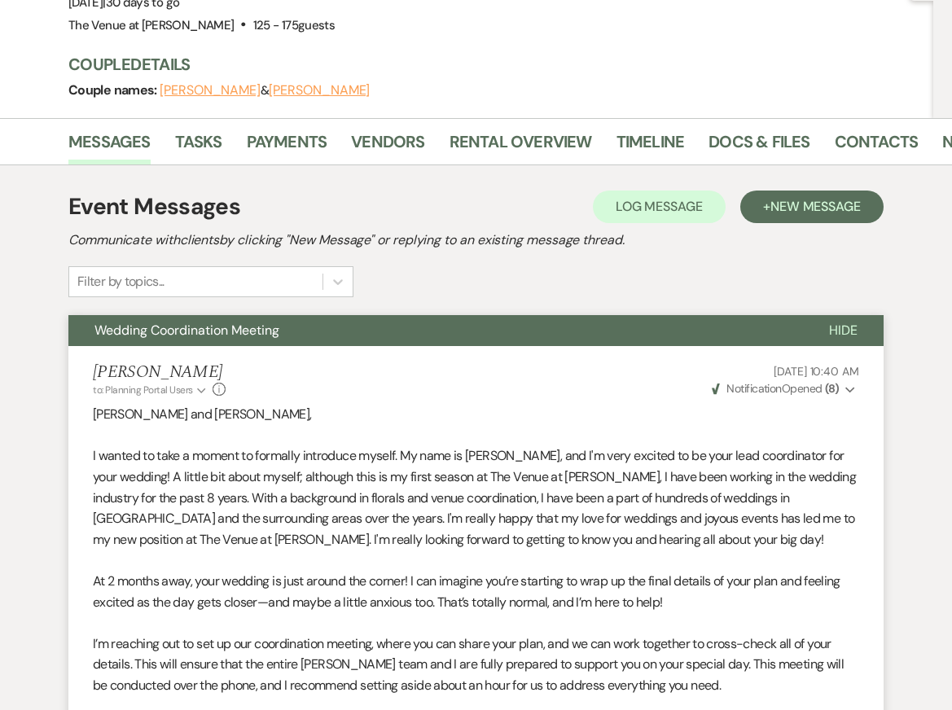
select select "8"
select select "5"
select select "8"
select select "5"
select select "8"
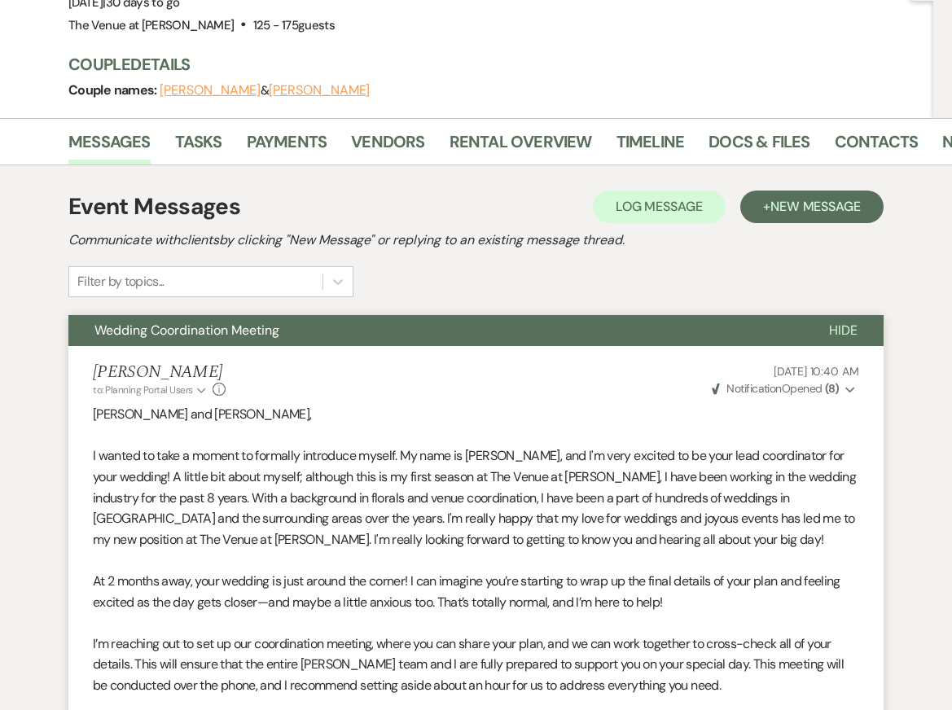
select select "5"
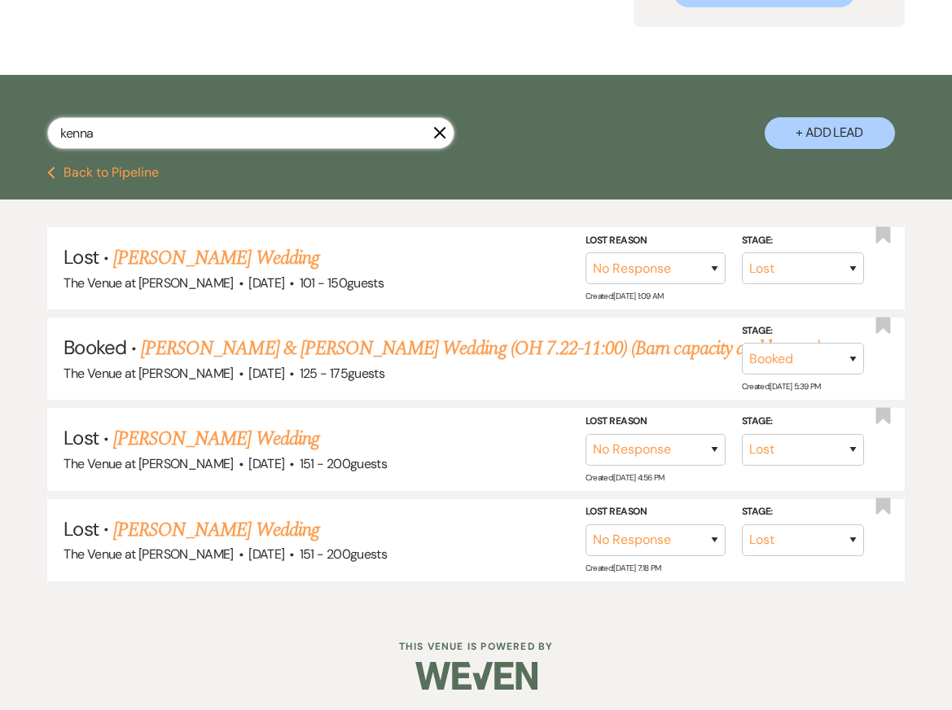
click at [137, 131] on input "kenna" at bounding box center [250, 133] width 407 height 32
type input "darien"
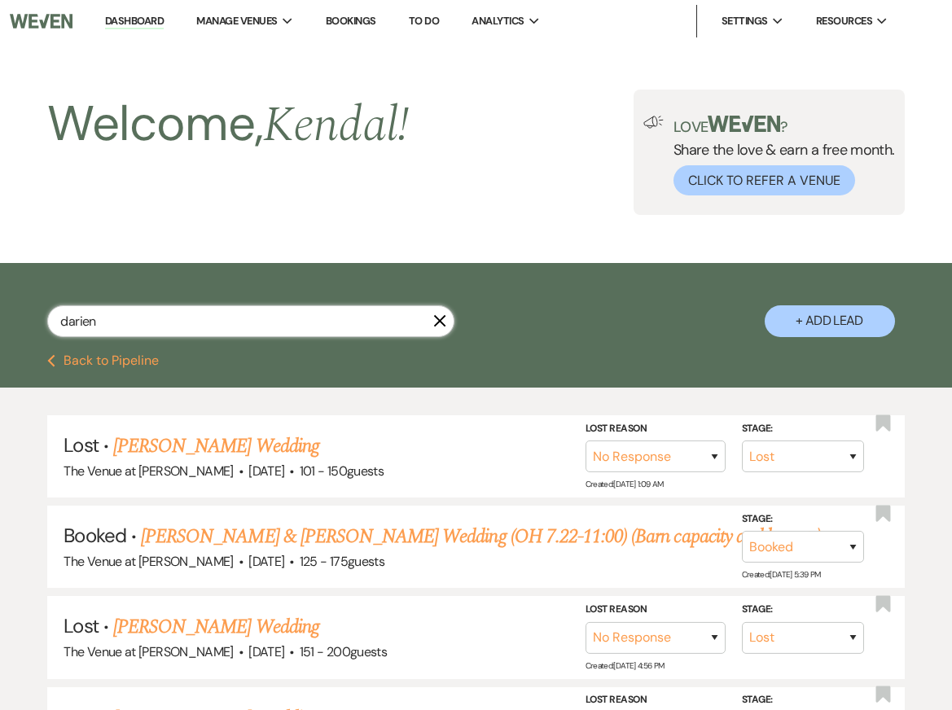
select select "8"
select select "5"
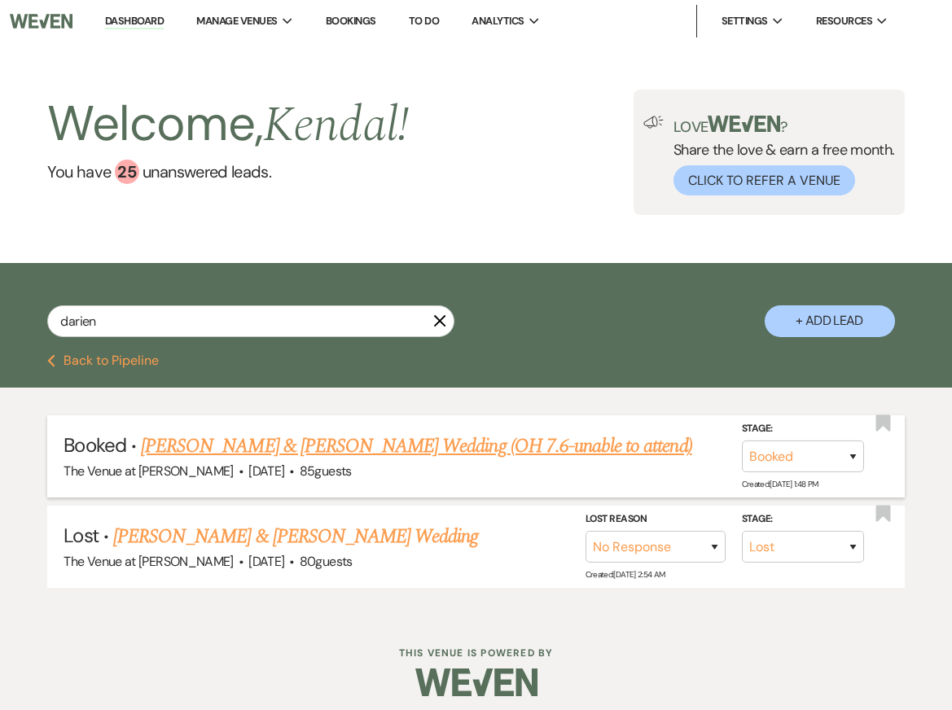
click at [243, 444] on link "Darien Reyes & Adrian Castro's Wedding (OH 7.6-unable to attend)" at bounding box center [416, 445] width 551 height 29
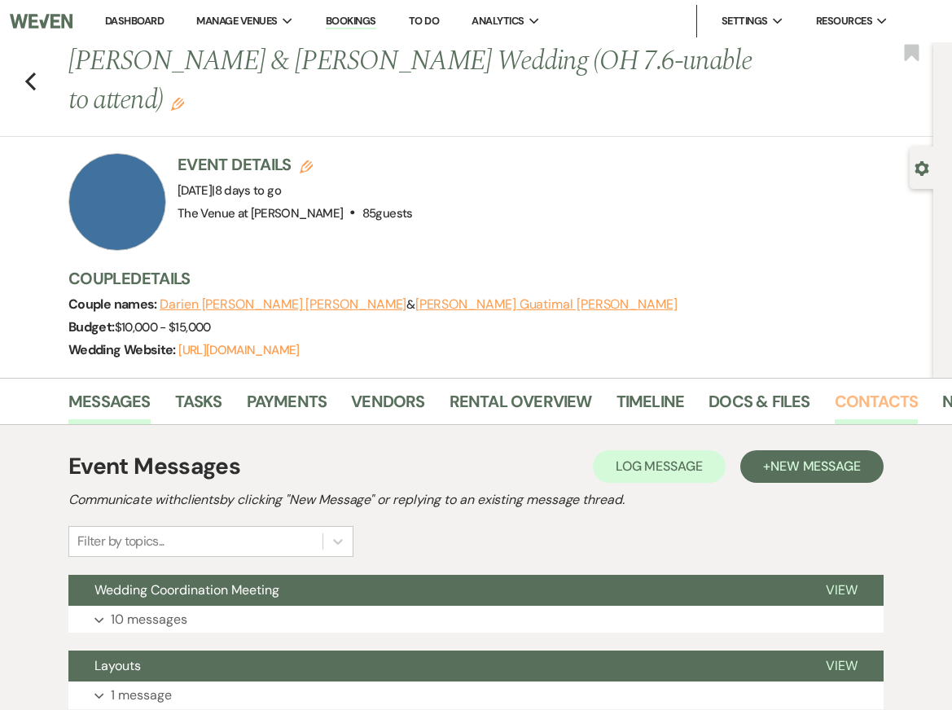
scroll to position [0, 58]
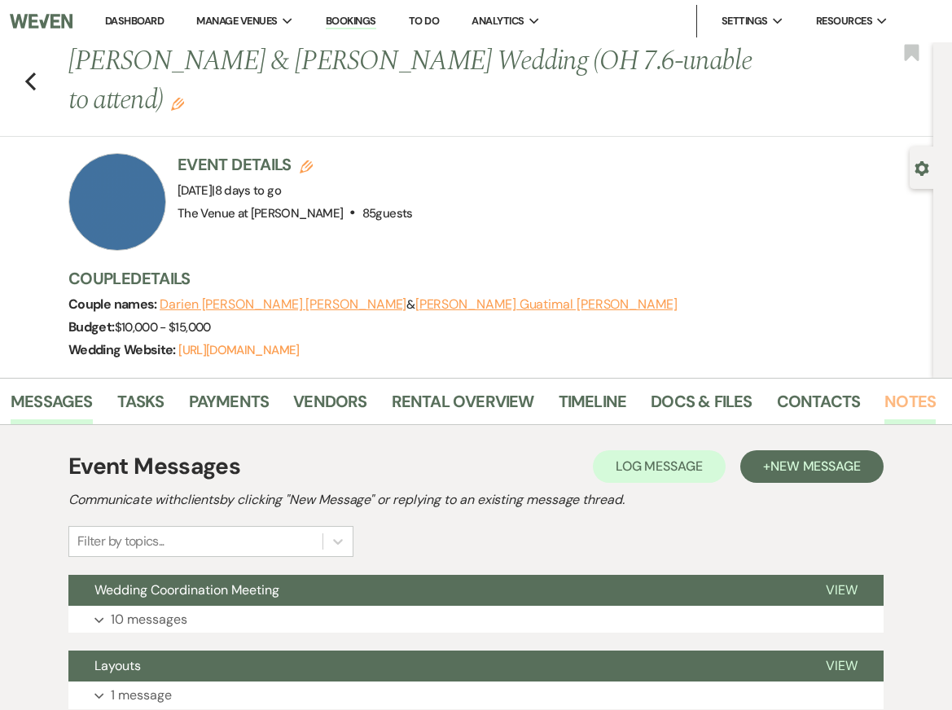
click at [907, 415] on link "Notes" at bounding box center [909, 406] width 51 height 36
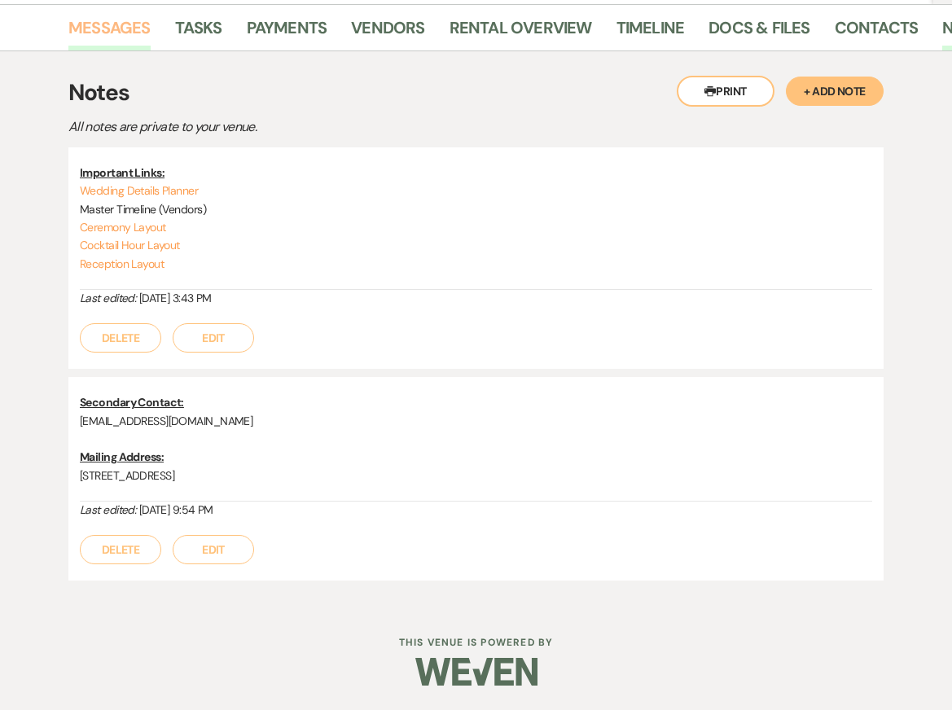
click at [94, 31] on link "Messages" at bounding box center [109, 33] width 82 height 36
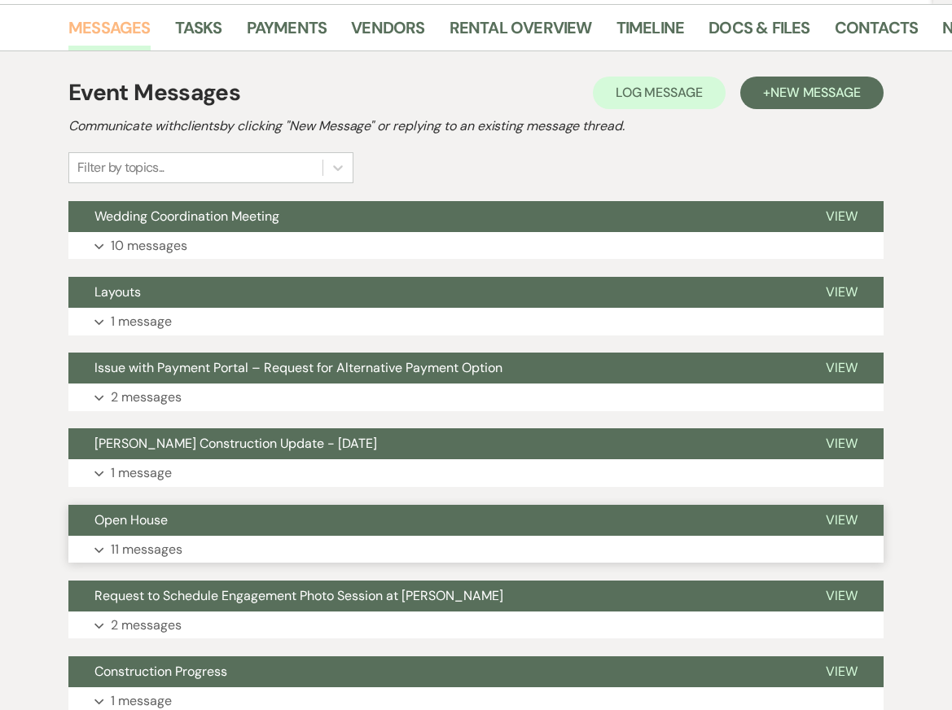
scroll to position [1266, 0]
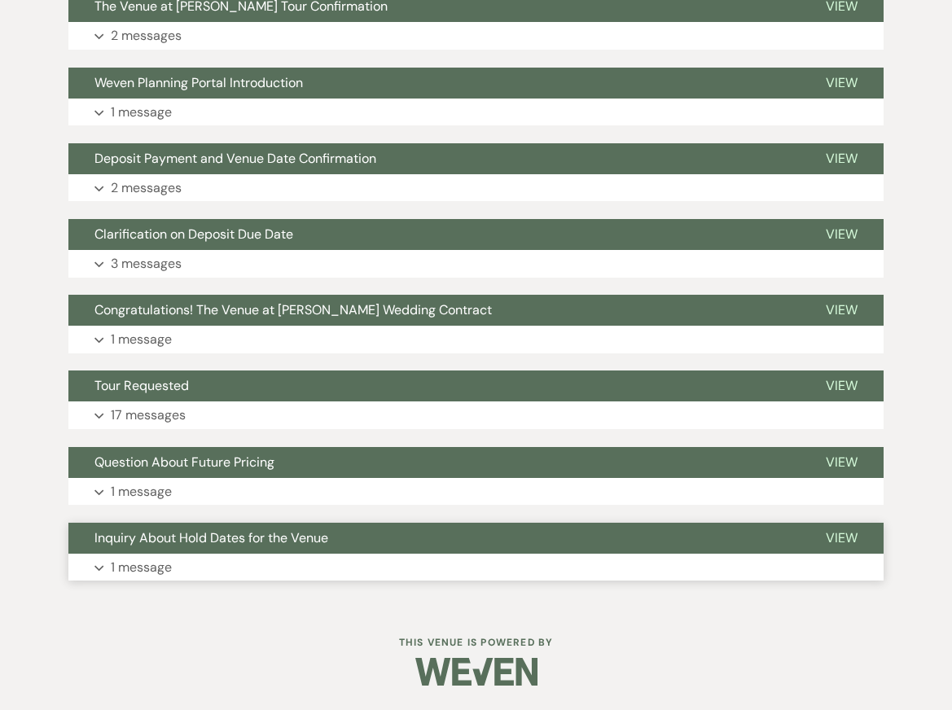
click at [133, 567] on p "1 message" at bounding box center [141, 567] width 61 height 21
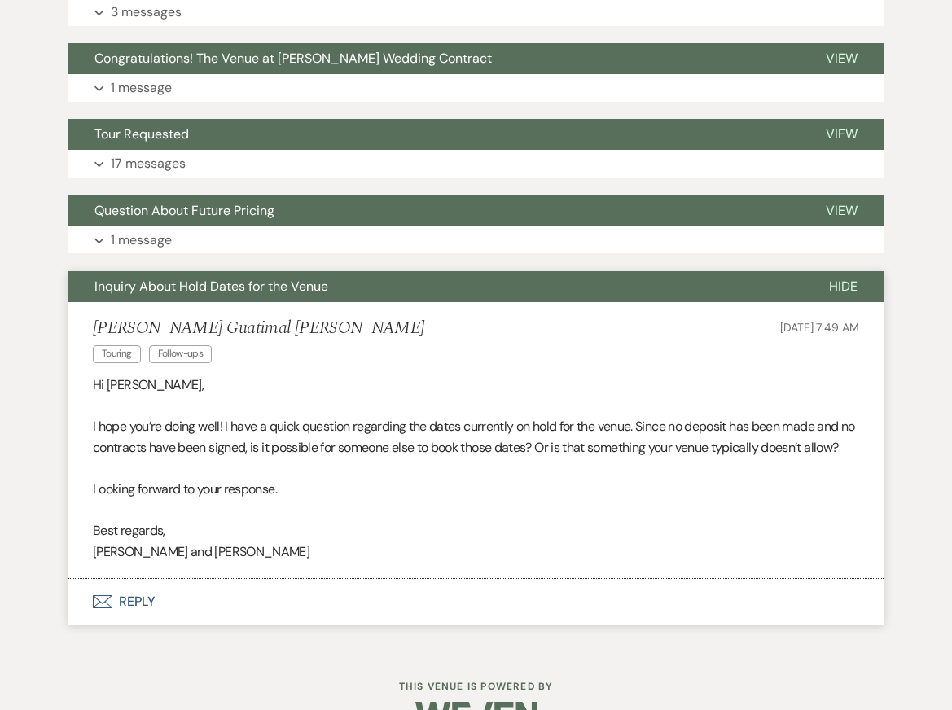
scroll to position [1512, 0]
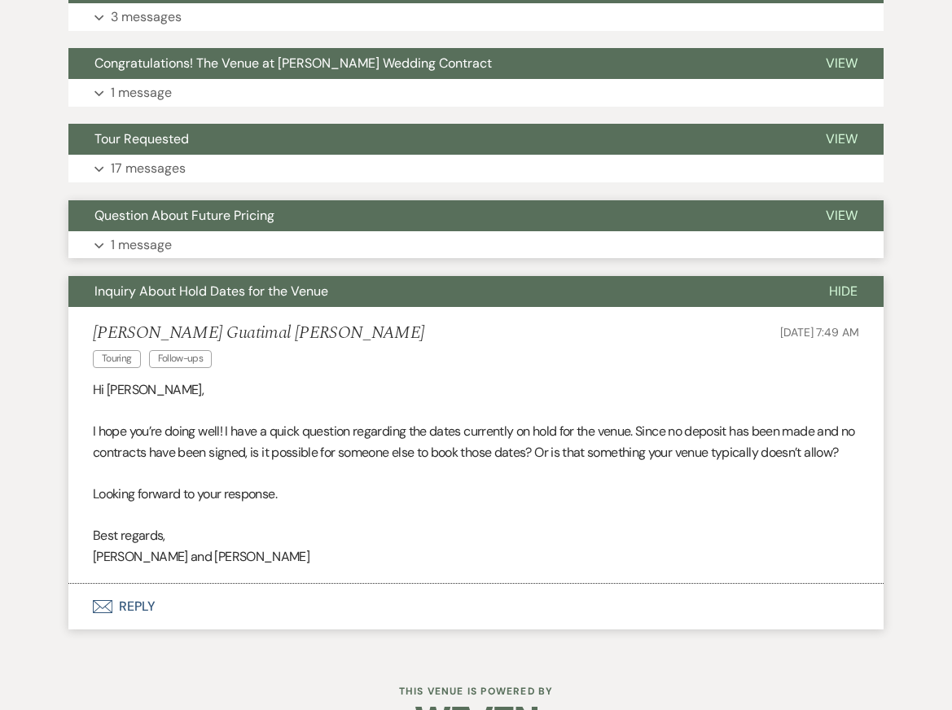
click at [213, 245] on button "Expand 1 message" at bounding box center [475, 245] width 815 height 28
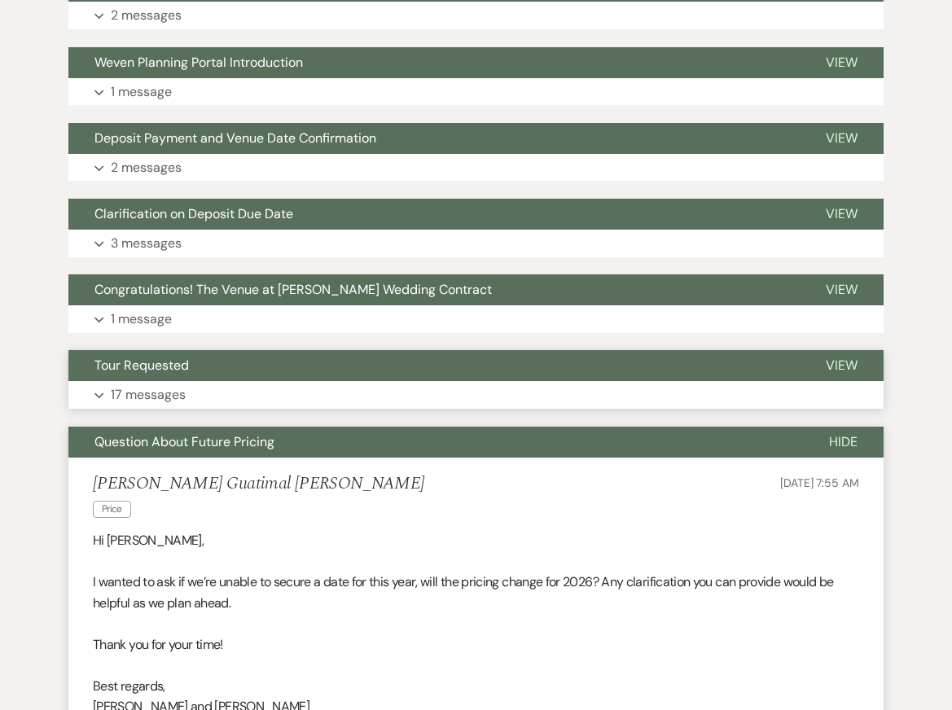
scroll to position [1238, 0]
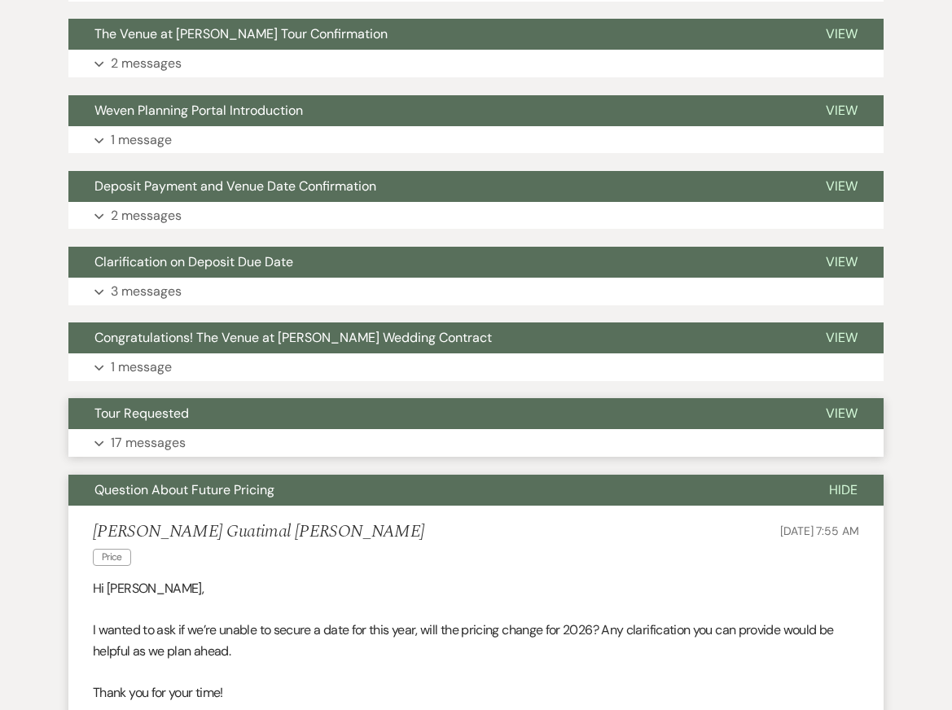
click at [265, 437] on button "Expand 17 messages" at bounding box center [475, 443] width 815 height 28
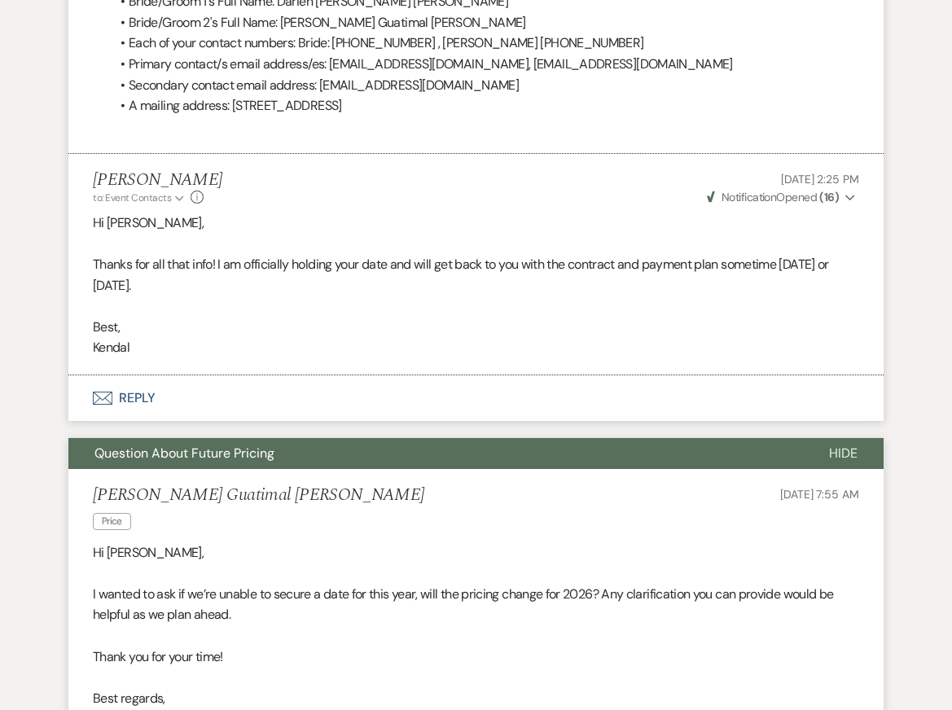
scroll to position [8670, 0]
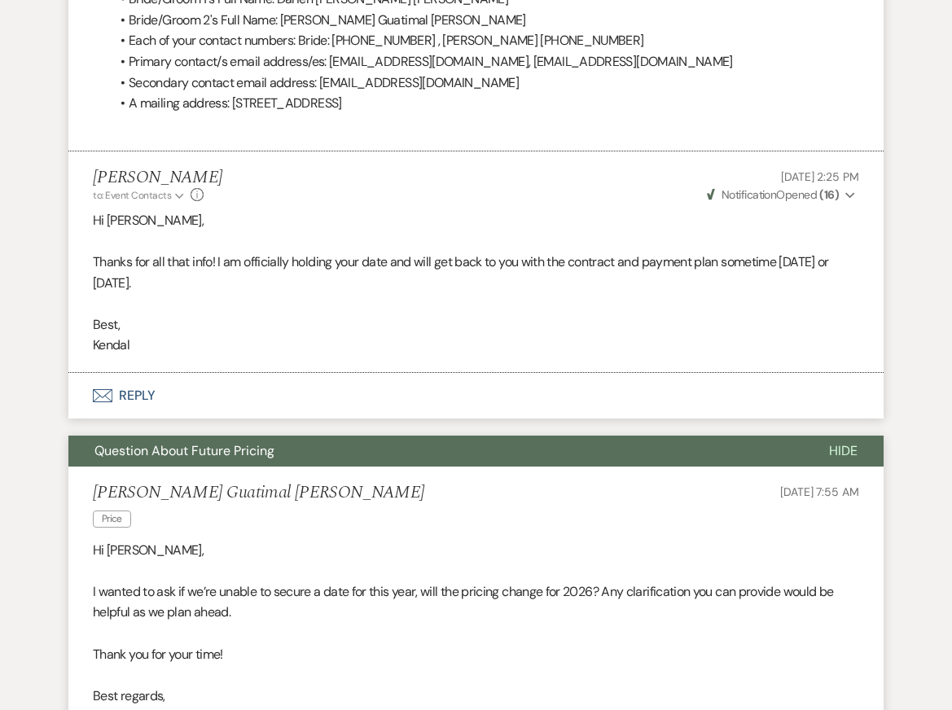
click at [388, 466] on button "Question About Future Pricing" at bounding box center [435, 451] width 734 height 31
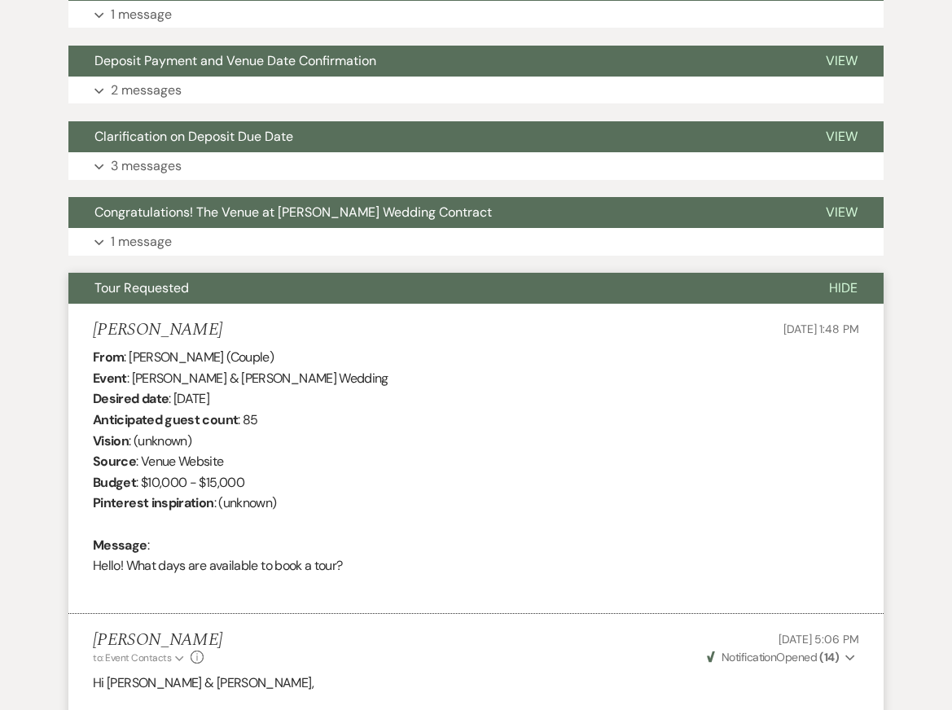
scroll to position [1259, 0]
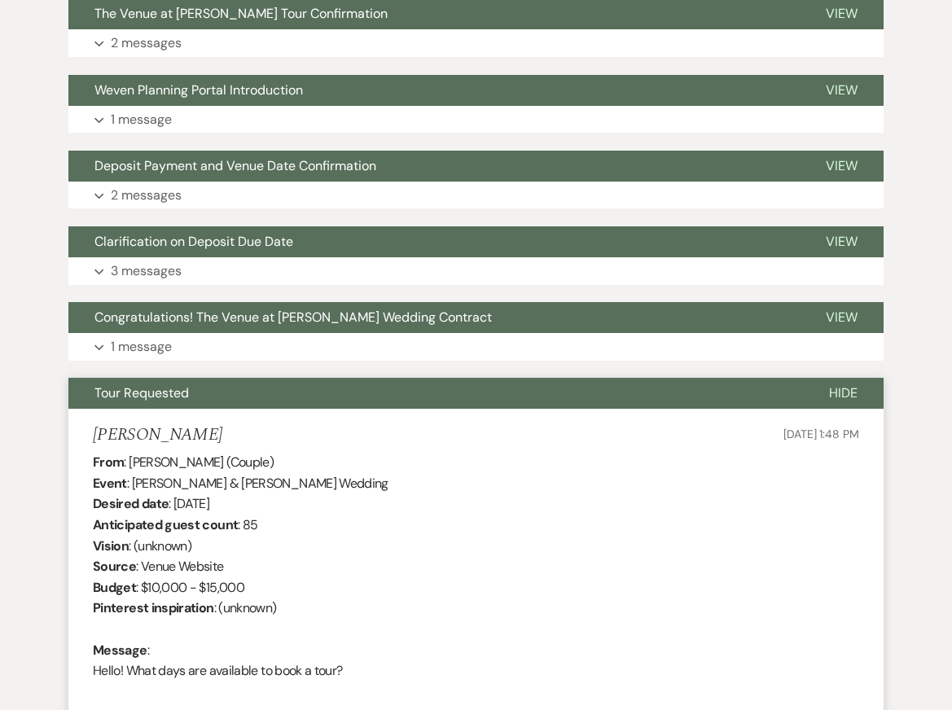
click at [327, 390] on button "Tour Requested" at bounding box center [435, 393] width 734 height 31
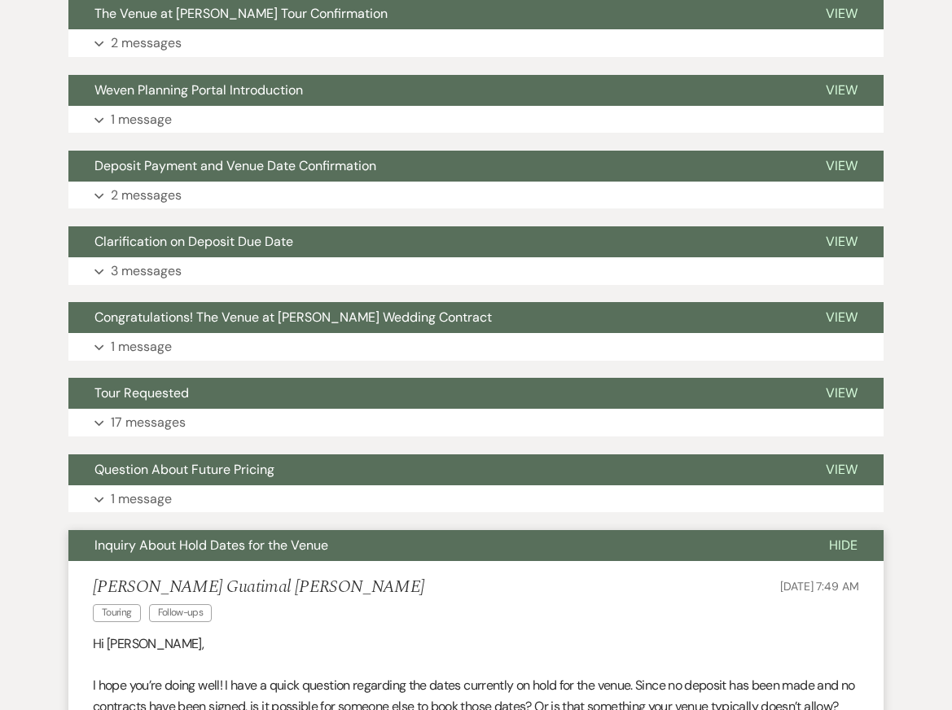
click at [244, 541] on span "Inquiry About Hold Dates for the Venue" at bounding box center [211, 544] width 234 height 17
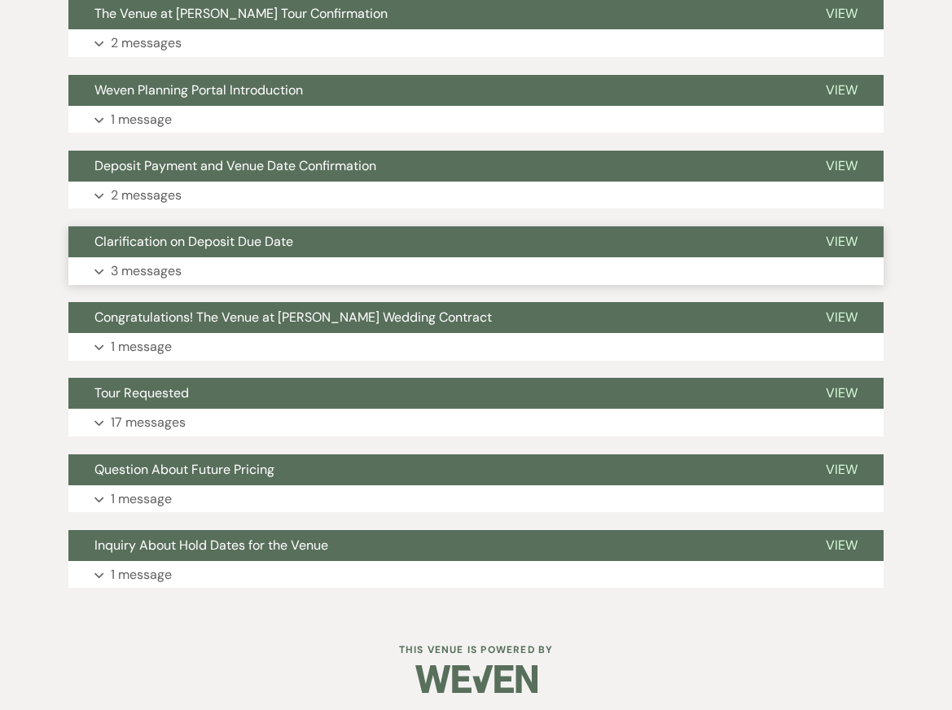
click at [278, 272] on button "Expand 3 messages" at bounding box center [475, 271] width 815 height 28
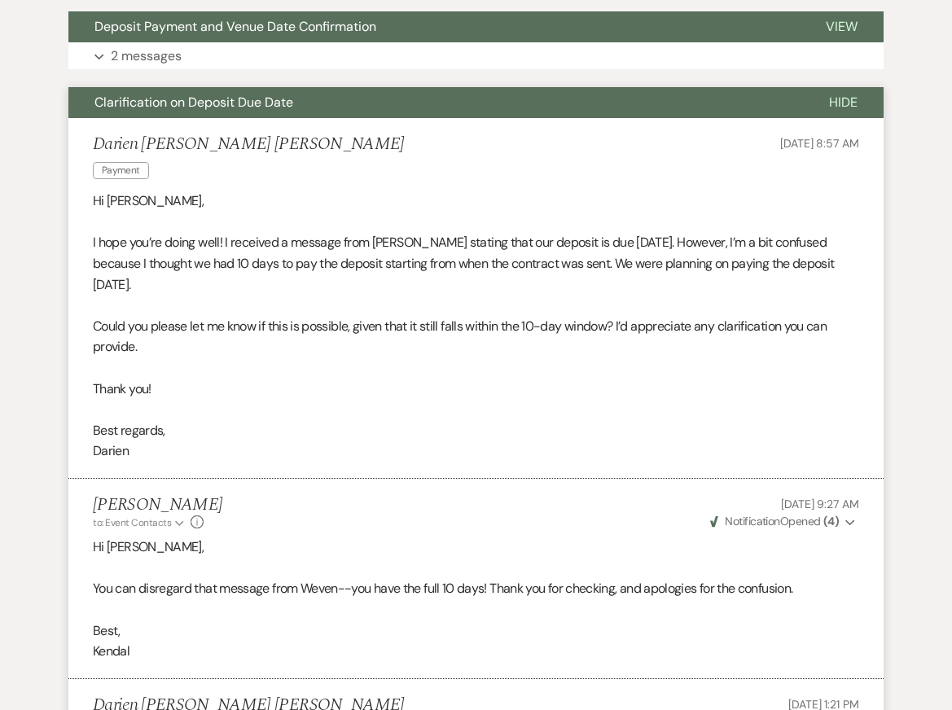
scroll to position [1192, 0]
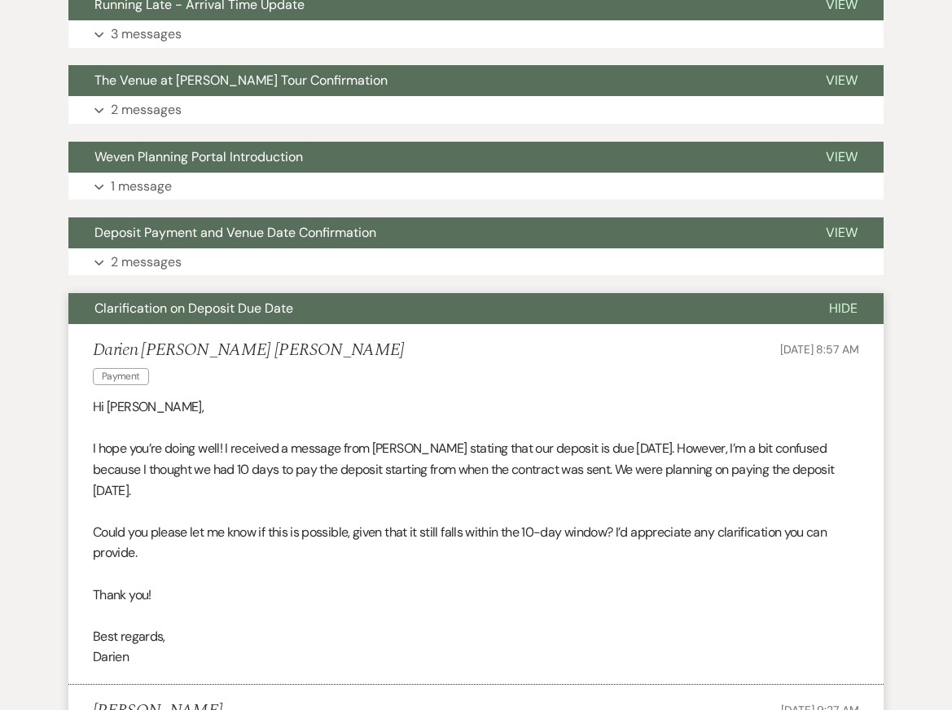
click at [245, 309] on span "Clarification on Deposit Due Date" at bounding box center [193, 308] width 199 height 17
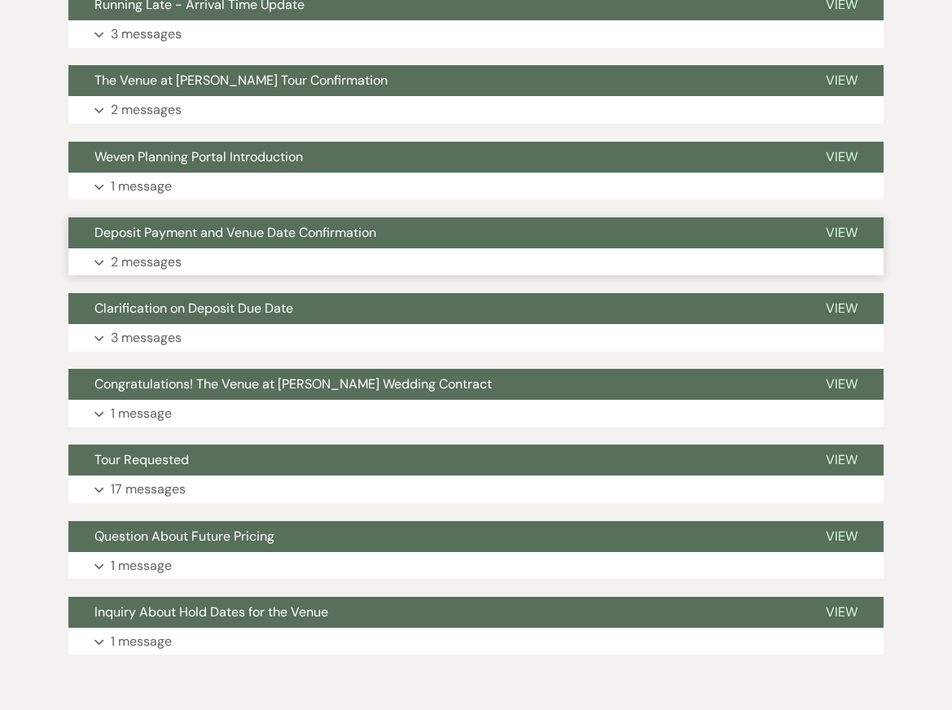
click at [190, 249] on button "Expand 2 messages" at bounding box center [475, 262] width 815 height 28
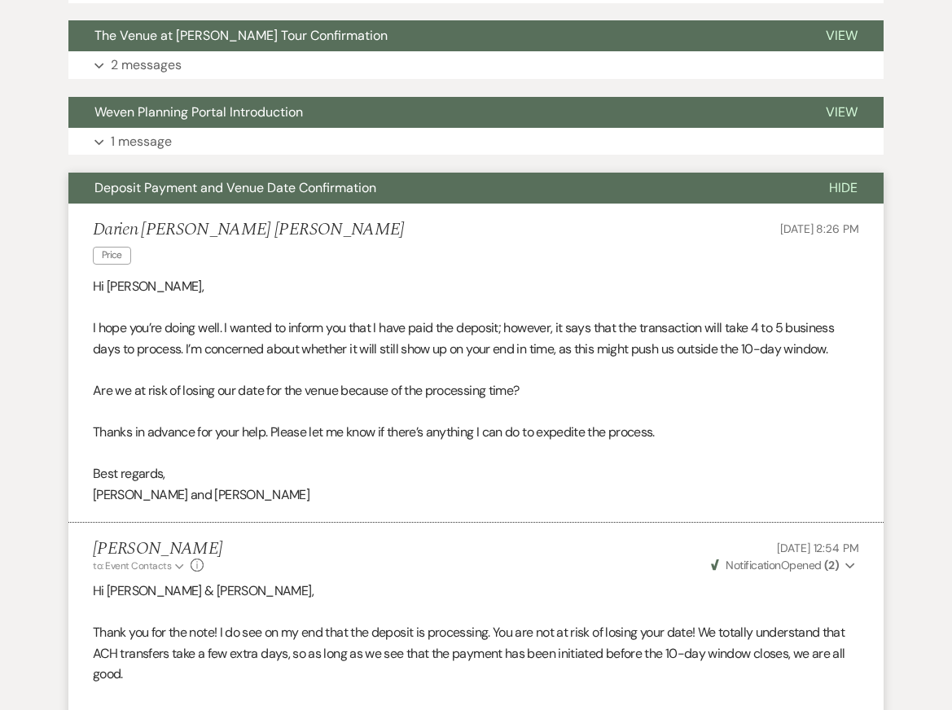
scroll to position [1235, 0]
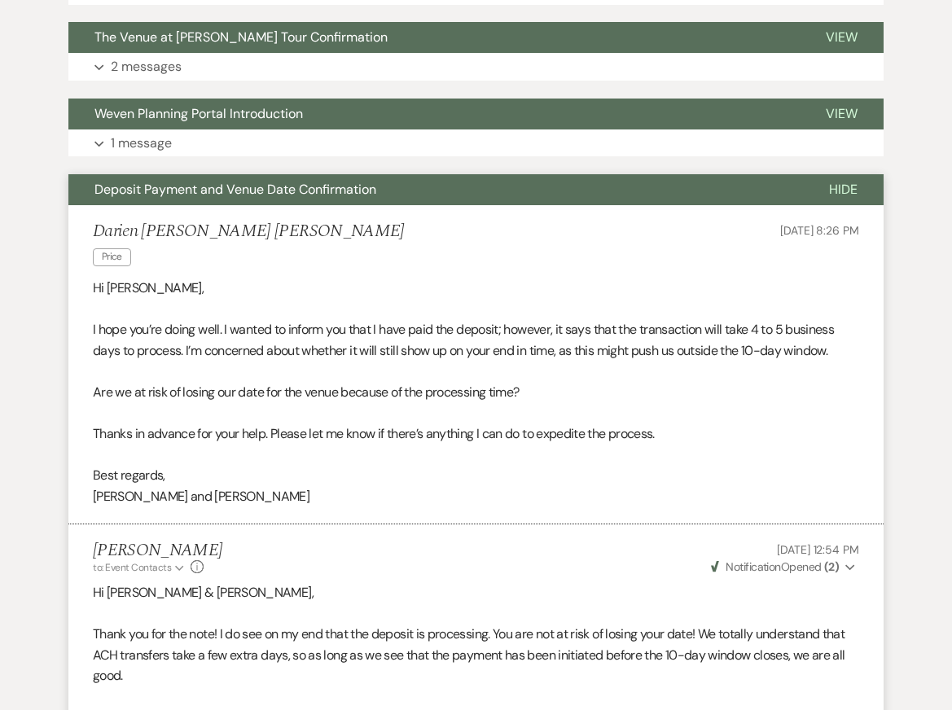
click at [168, 191] on span "Deposit Payment and Venue Date Confirmation" at bounding box center [235, 189] width 282 height 17
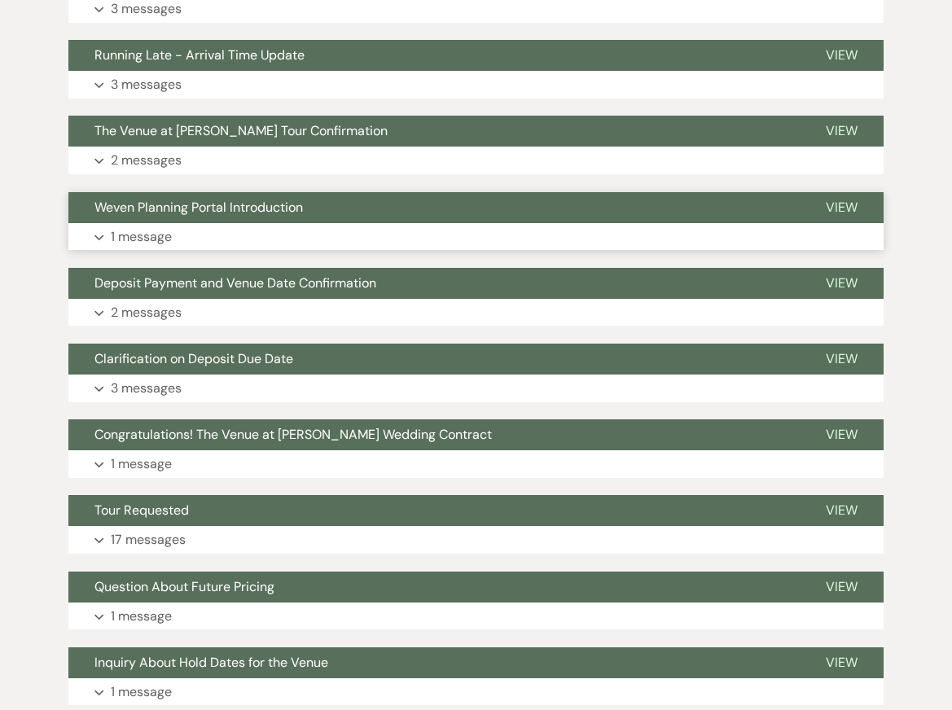
scroll to position [1140, 0]
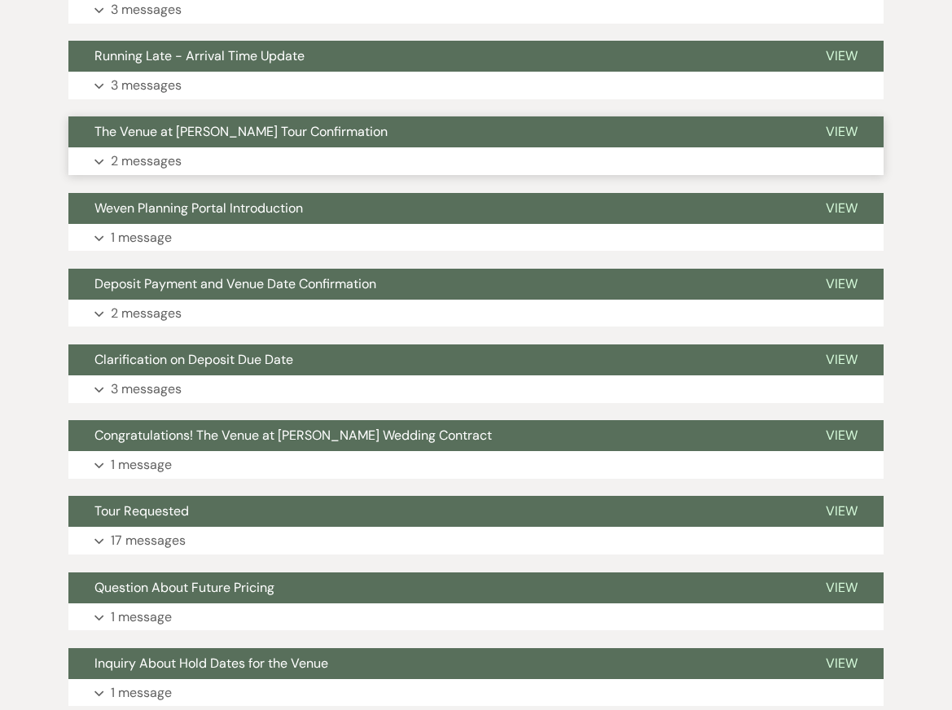
click at [147, 153] on p "2 messages" at bounding box center [146, 161] width 71 height 21
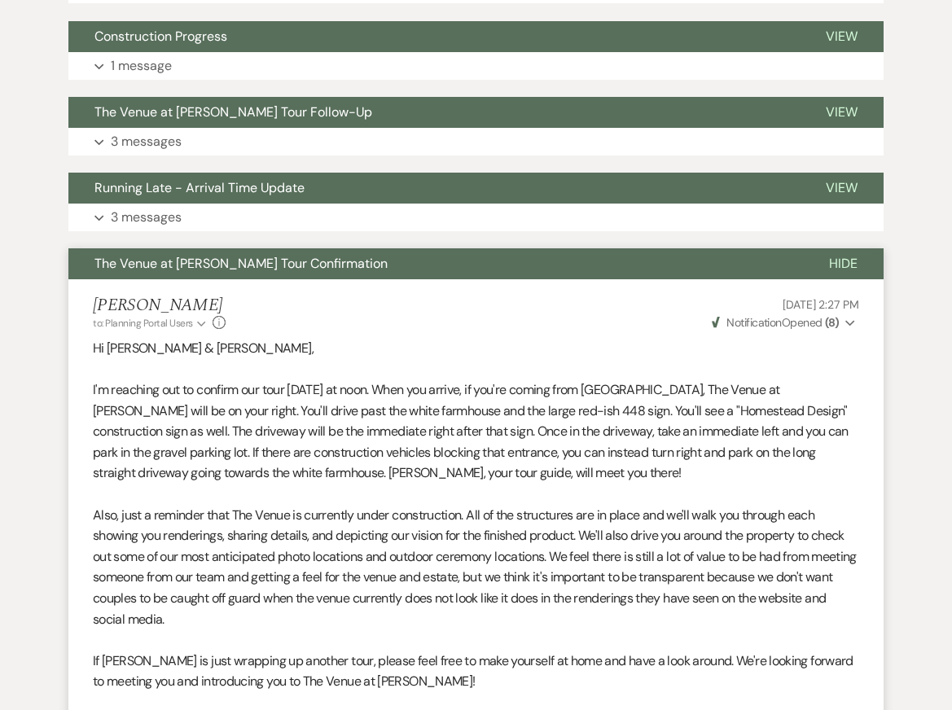
scroll to position [830, 0]
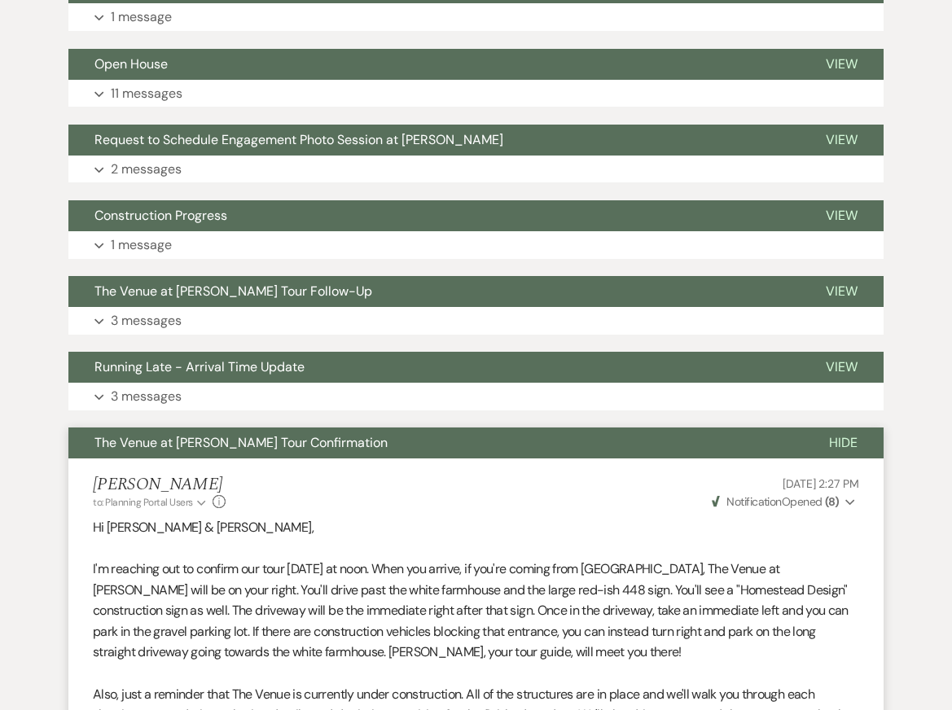
click at [147, 443] on span "The Venue at Carley Brook Tour Confirmation" at bounding box center [240, 442] width 293 height 17
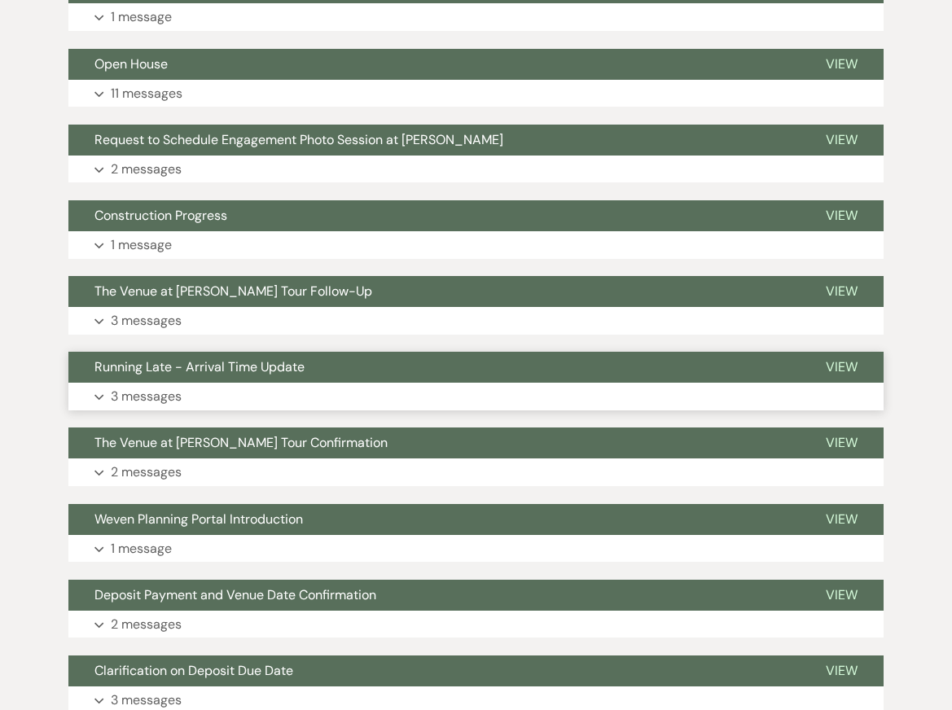
click at [152, 383] on button "Running Late - Arrival Time Update" at bounding box center [433, 367] width 731 height 31
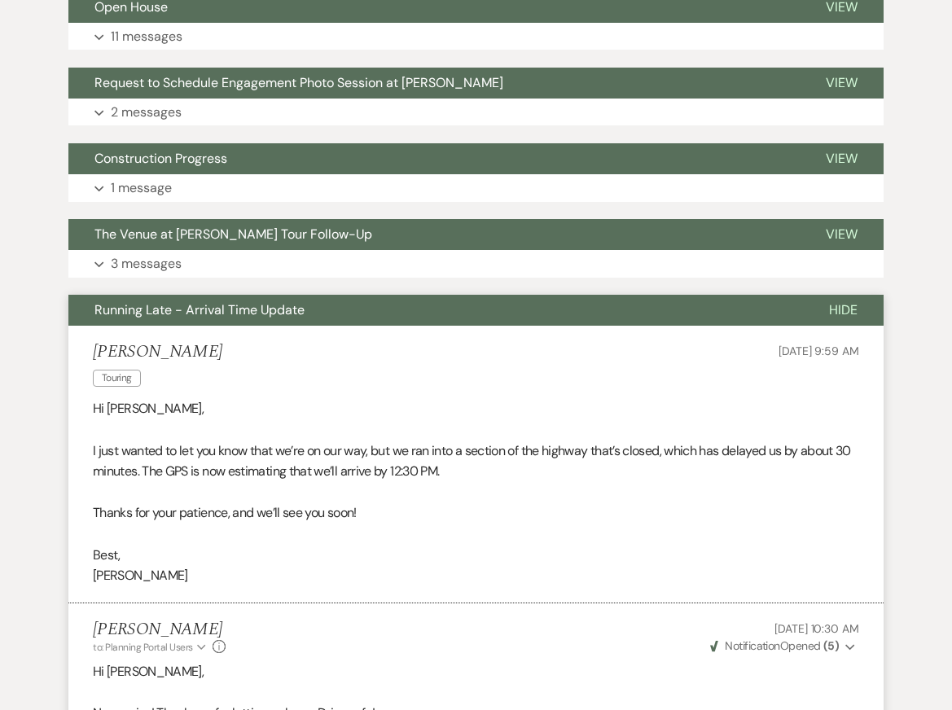
scroll to position [849, 0]
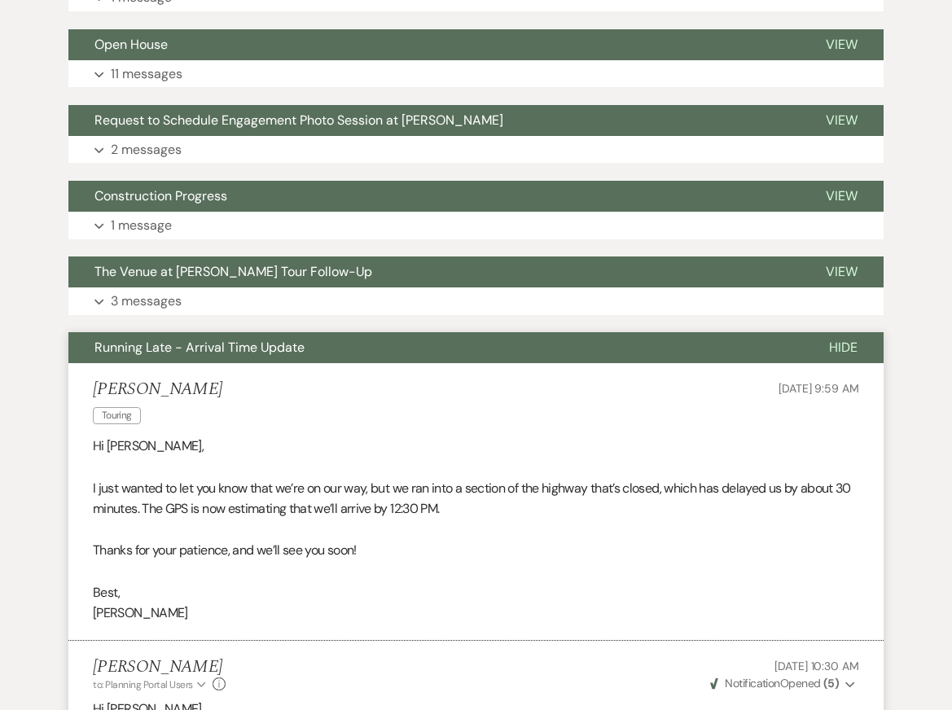
click at [213, 343] on span "Running Late - Arrival Time Update" at bounding box center [199, 347] width 210 height 17
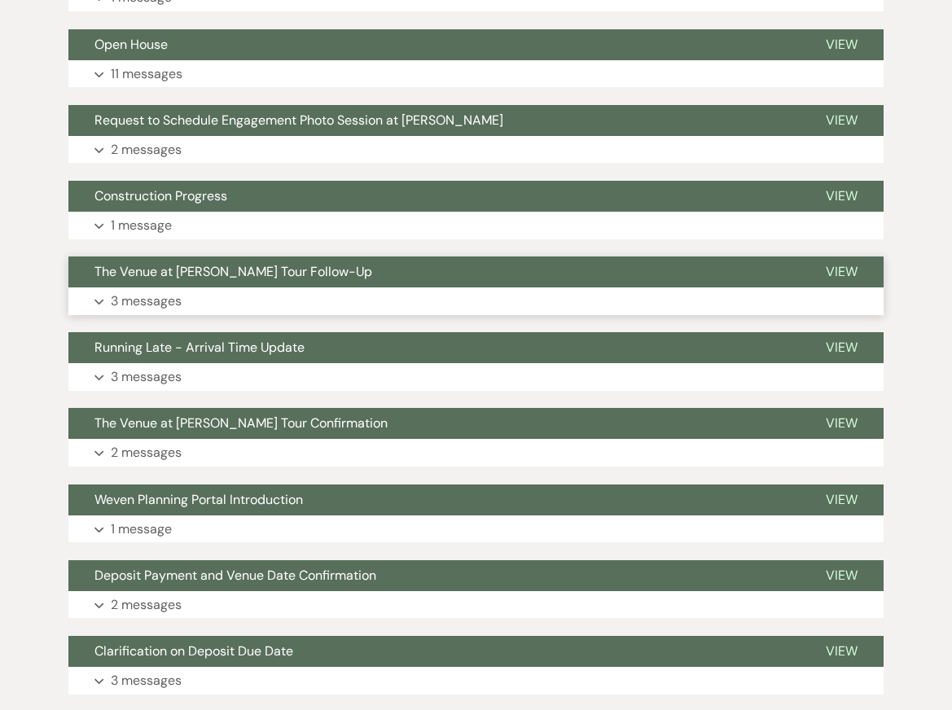
click at [199, 303] on button "Expand 3 messages" at bounding box center [475, 301] width 815 height 28
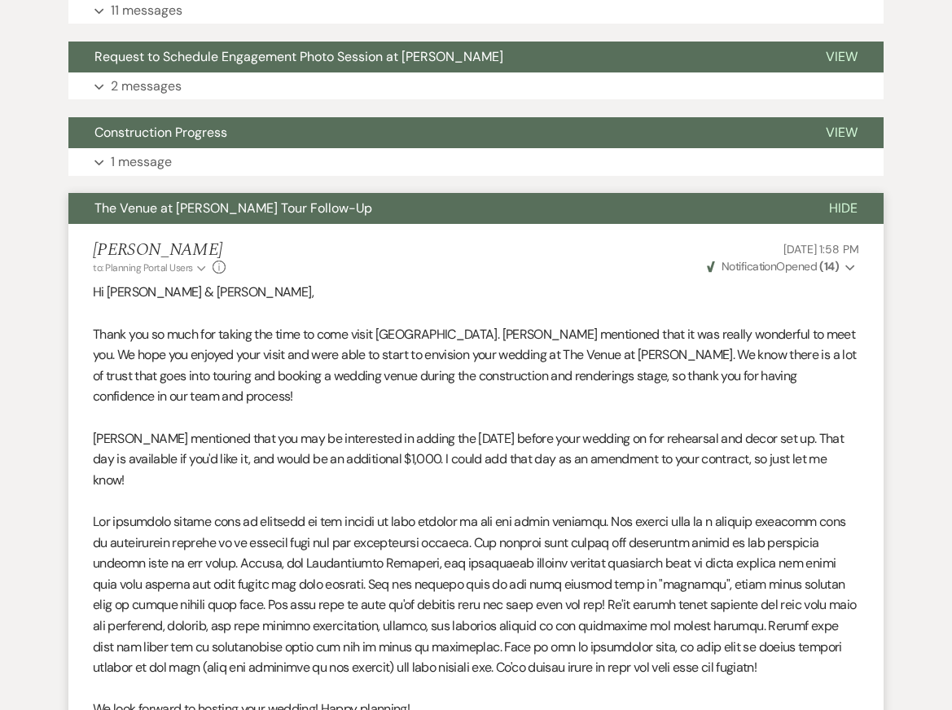
scroll to position [812, 0]
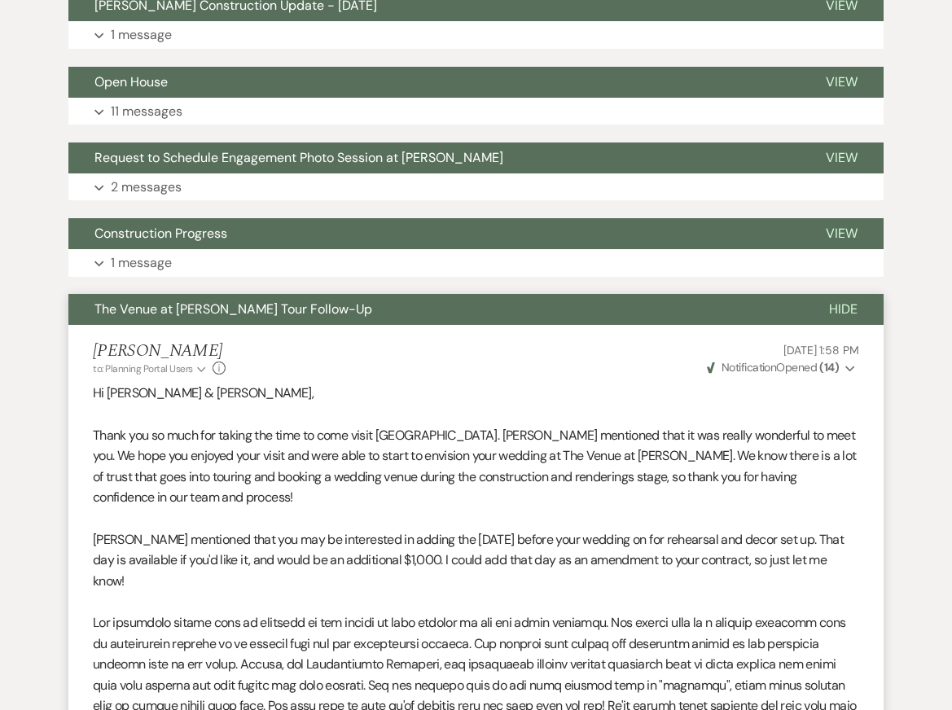
click at [225, 304] on span "The Venue at Carley Brook Tour Follow-Up" at bounding box center [233, 308] width 278 height 17
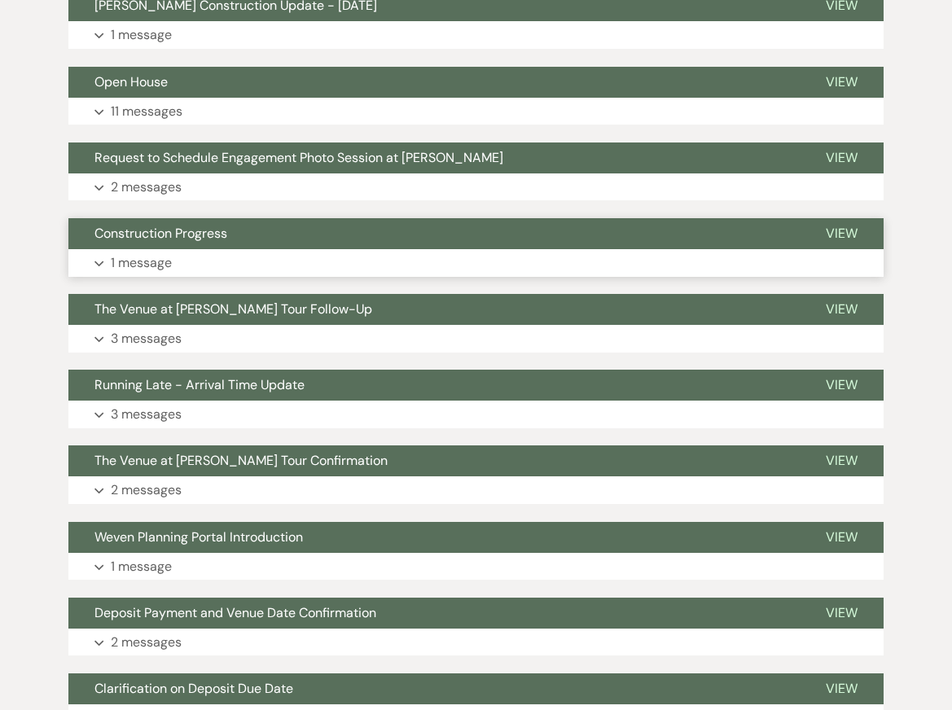
scroll to position [804, 0]
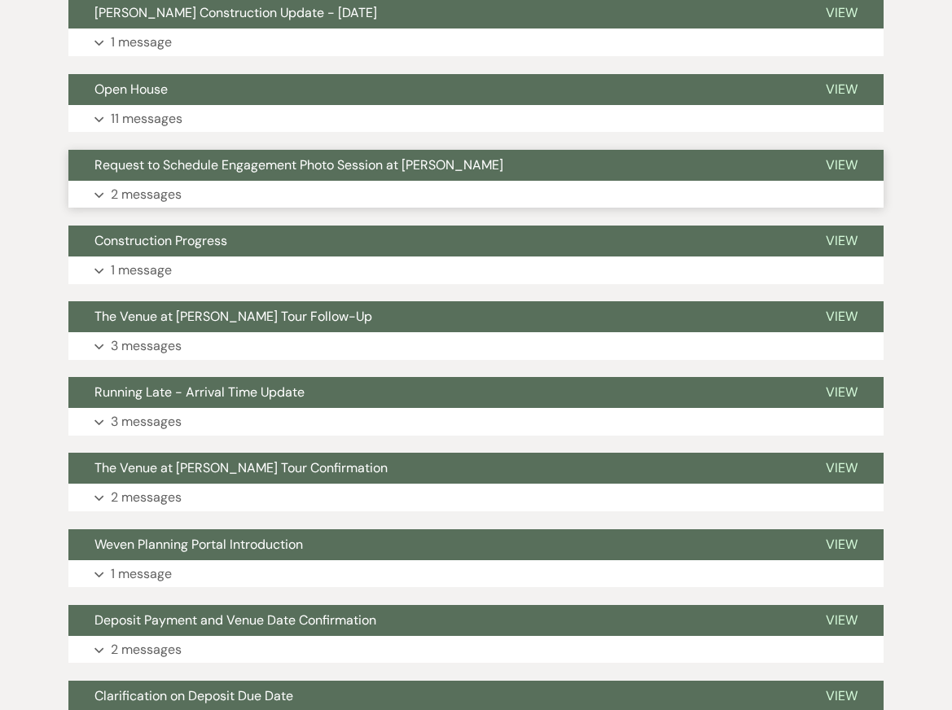
click at [187, 204] on button "Expand 2 messages" at bounding box center [475, 195] width 815 height 28
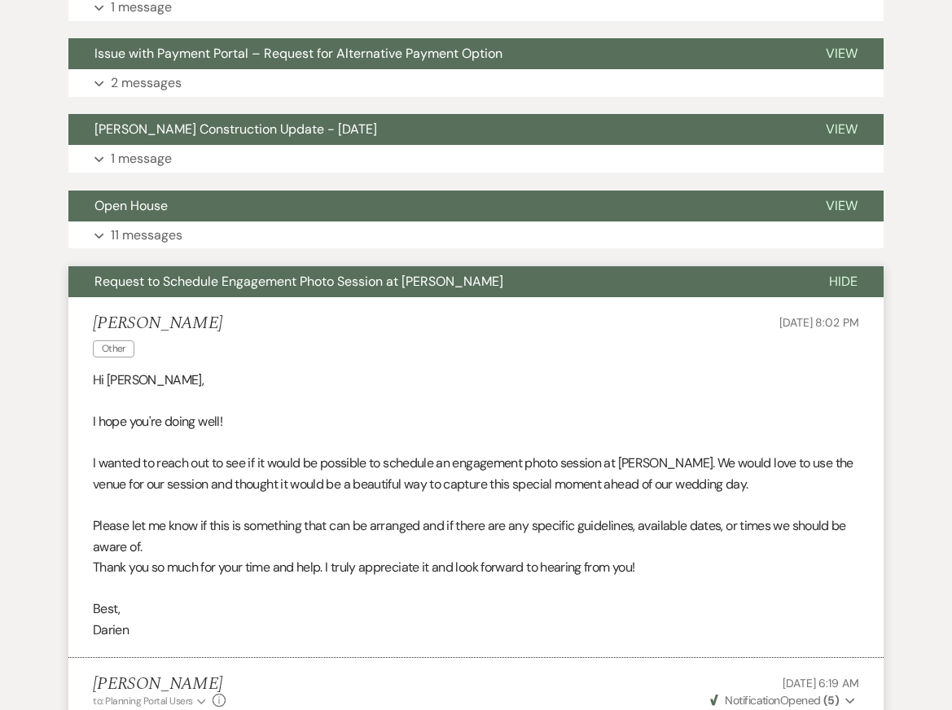
scroll to position [687, 0]
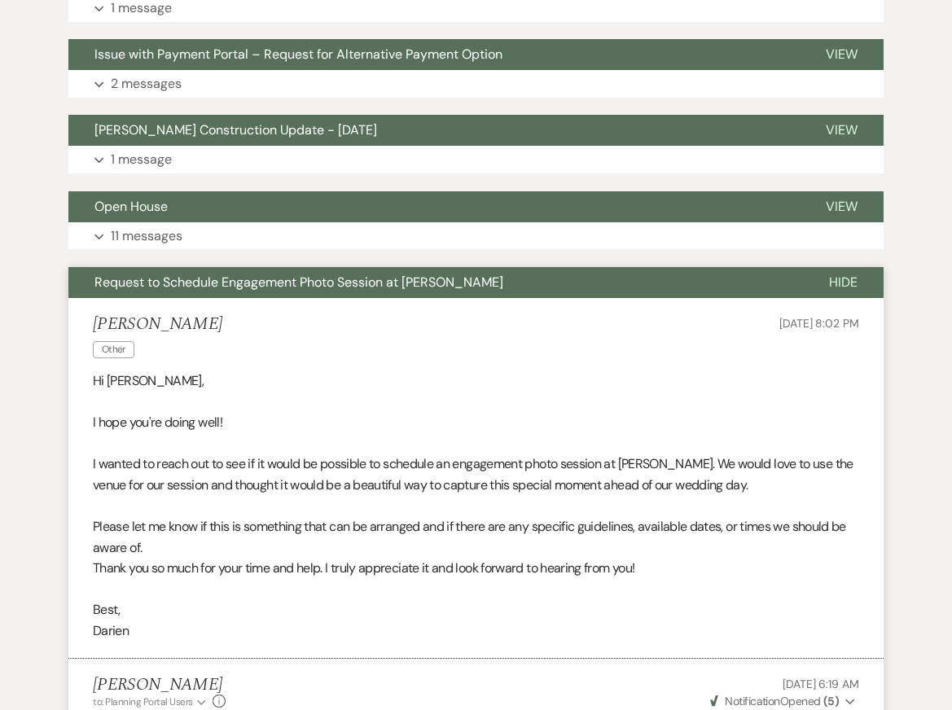
click at [168, 283] on span "Request to Schedule Engagement Photo Session at Carley Brook" at bounding box center [298, 282] width 409 height 17
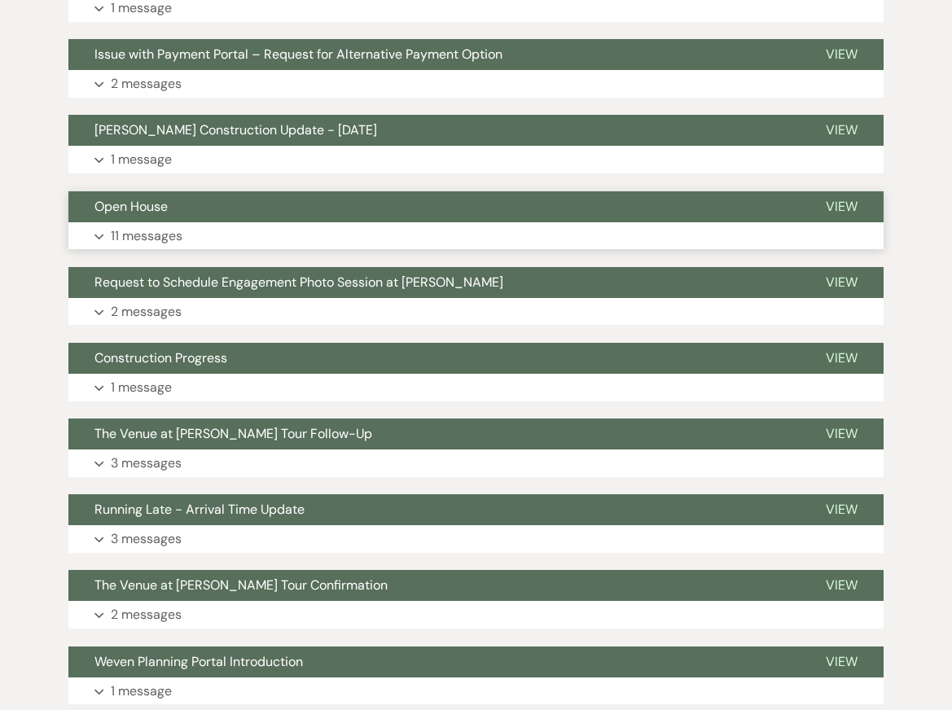
click at [153, 242] on p "11 messages" at bounding box center [147, 235] width 72 height 21
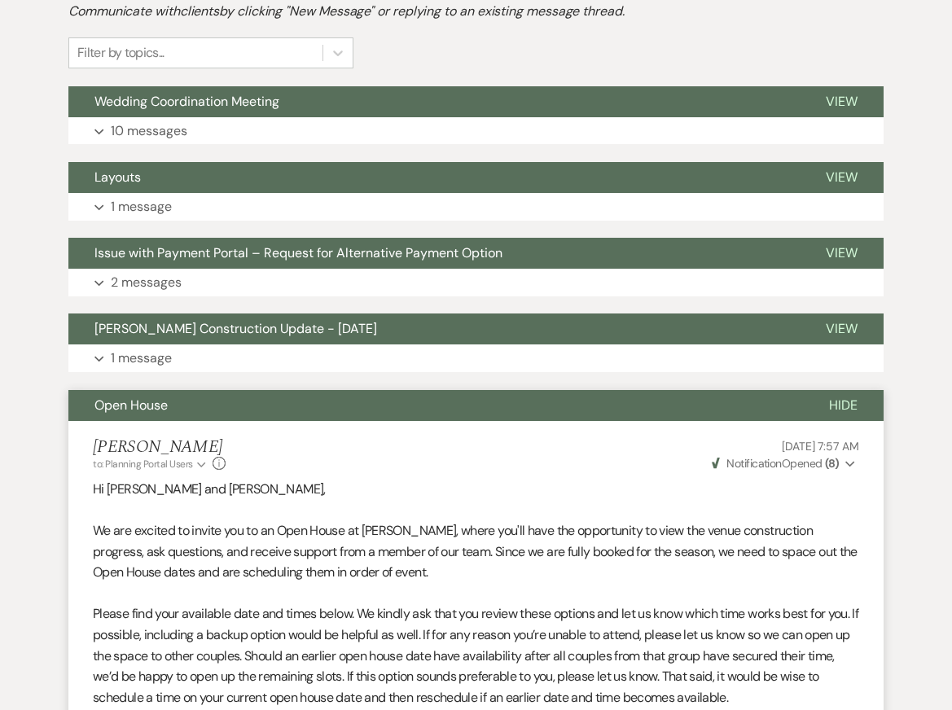
scroll to position [360, 0]
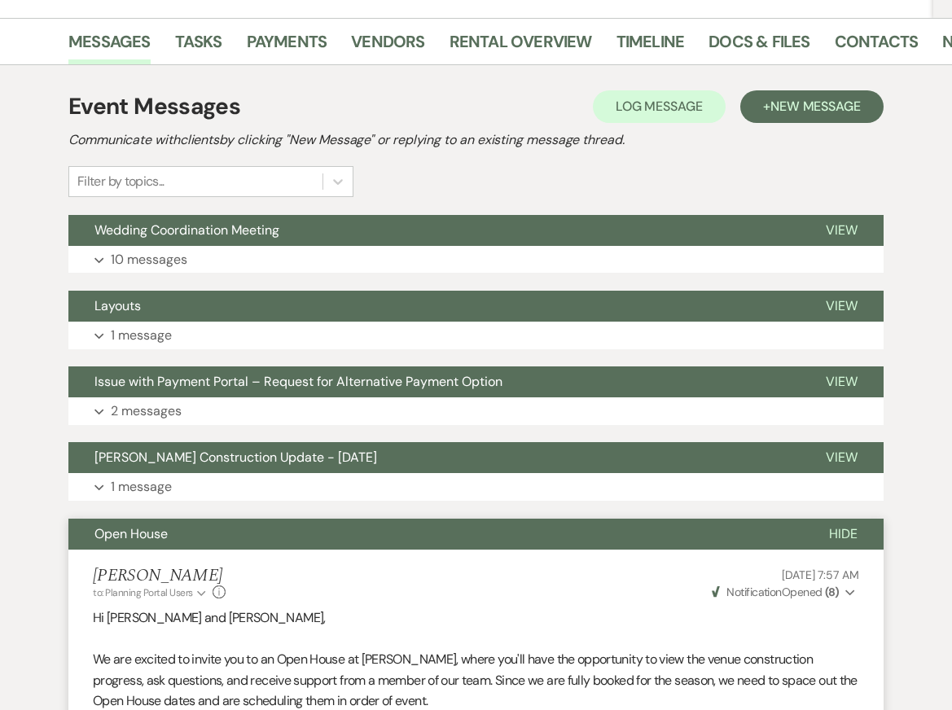
click at [134, 538] on span "Open House" at bounding box center [130, 533] width 73 height 17
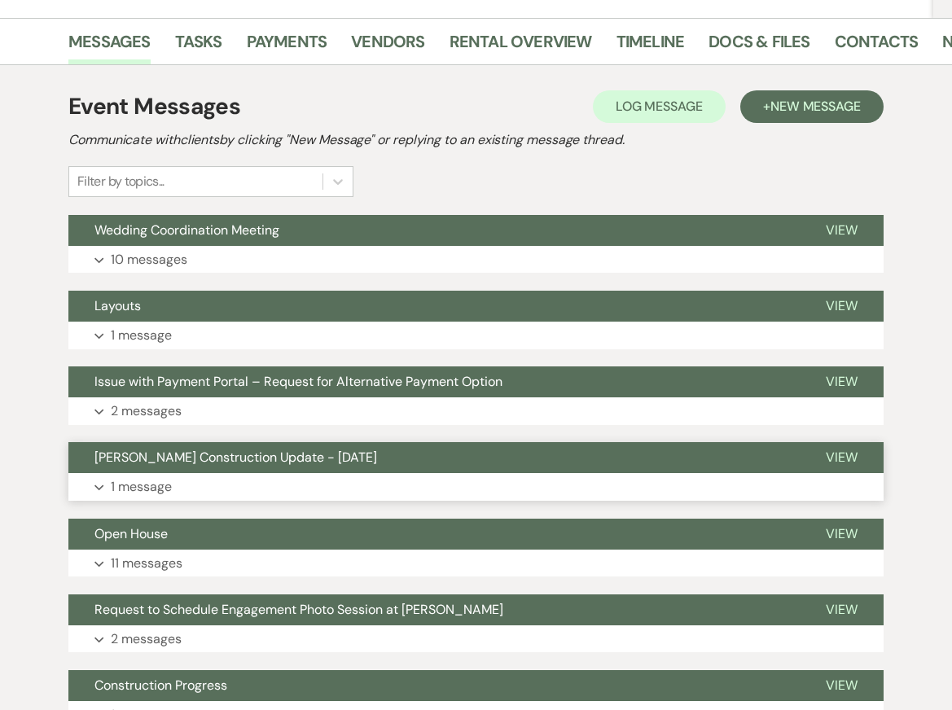
click at [131, 484] on p "1 message" at bounding box center [141, 486] width 61 height 21
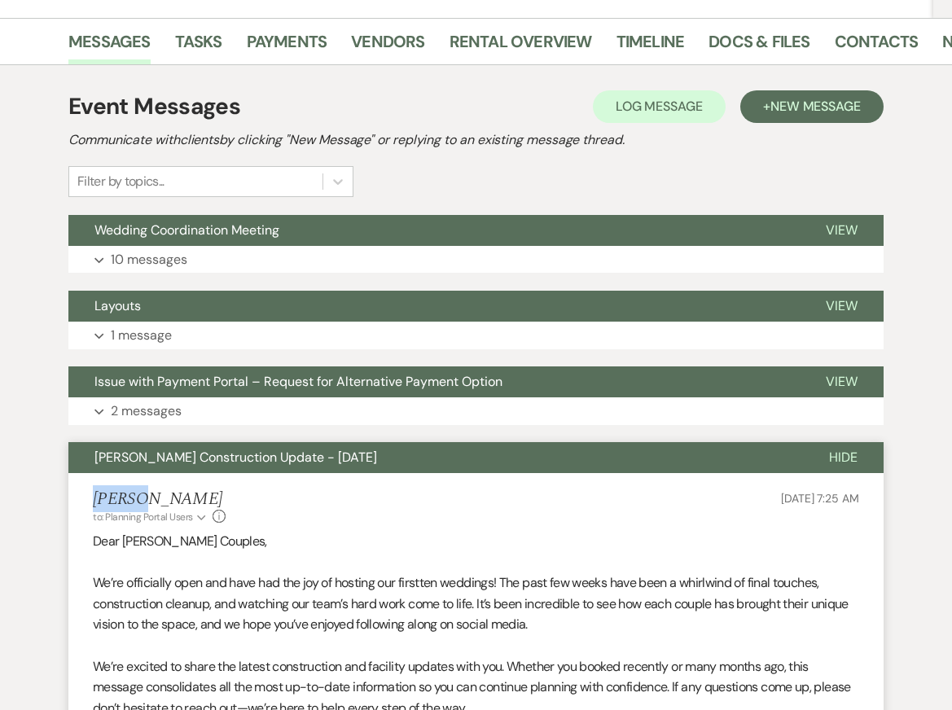
click at [130, 466] on button "Carley Brook Construction Update - July 2025" at bounding box center [435, 457] width 734 height 31
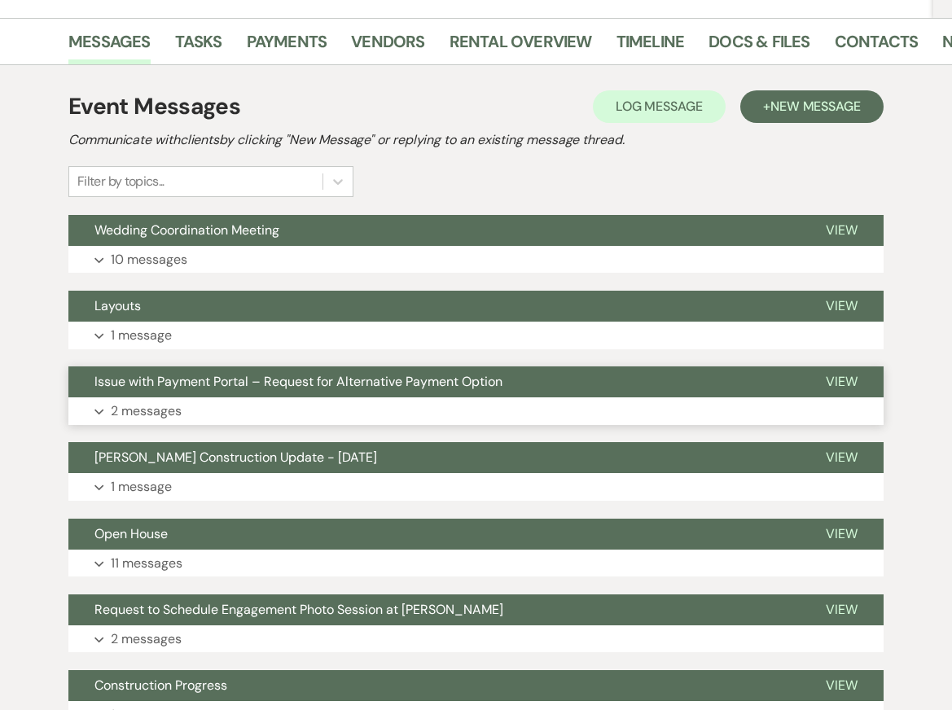
click at [132, 408] on p "2 messages" at bounding box center [146, 411] width 71 height 21
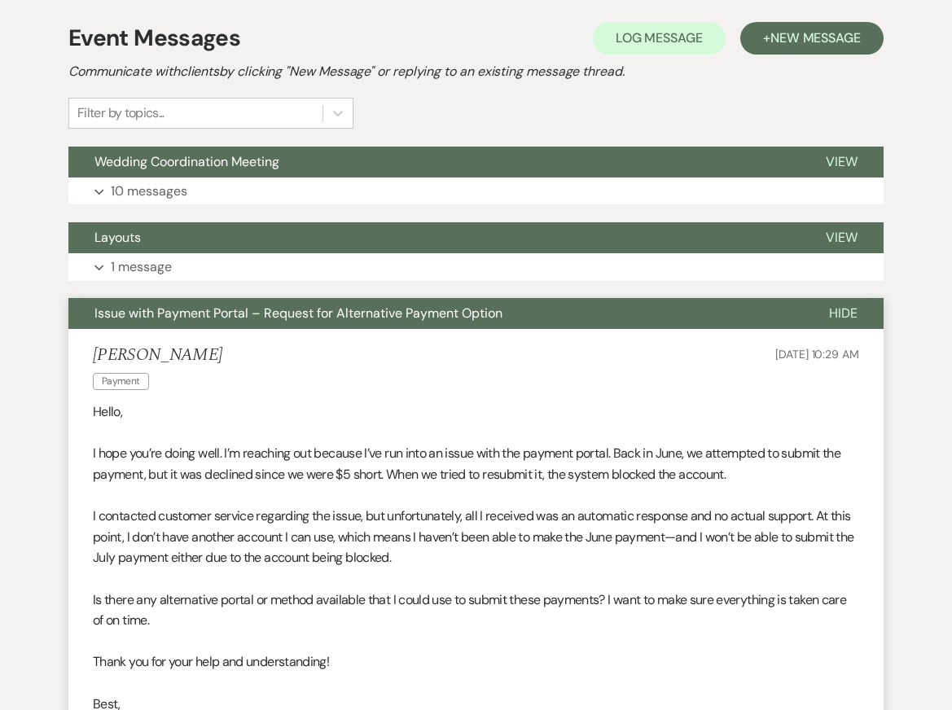
scroll to position [361, 0]
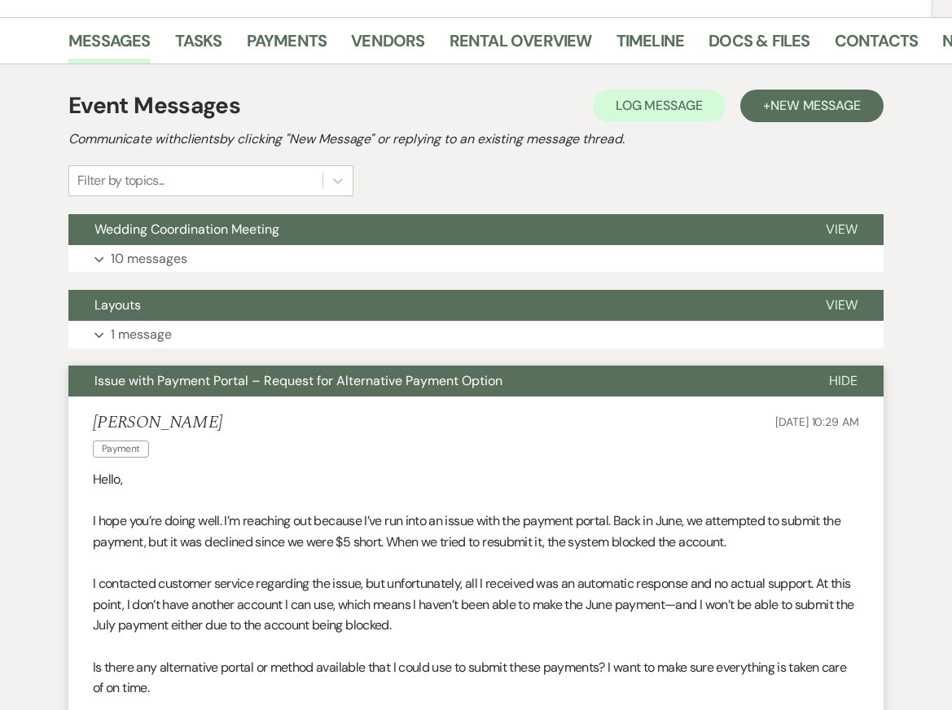
click at [179, 381] on span "Issue with Payment Portal – Request for Alternative Payment Option" at bounding box center [298, 380] width 408 height 17
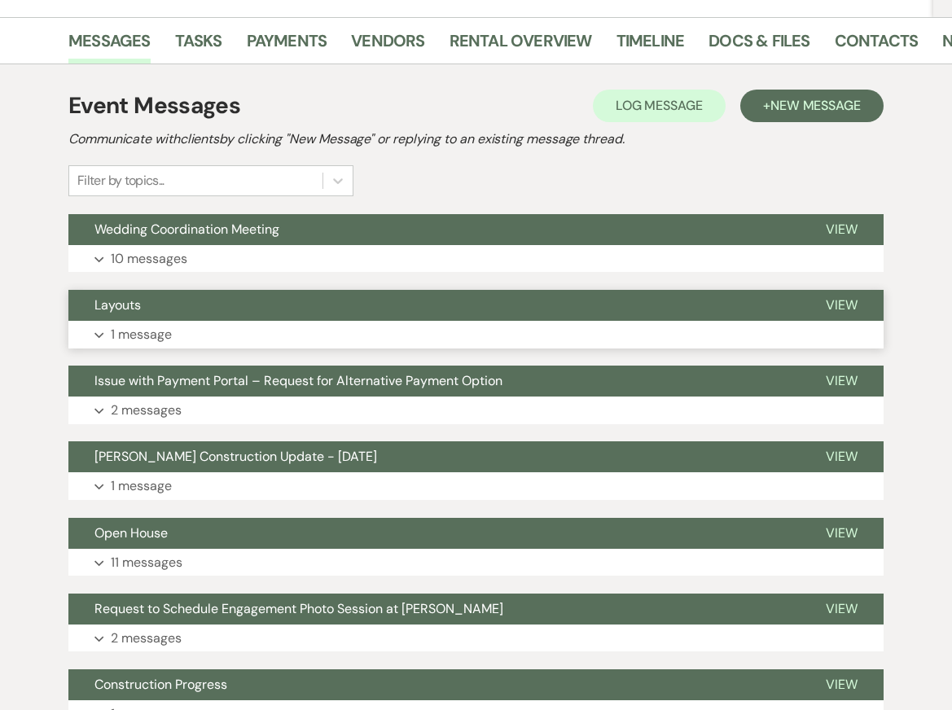
click at [170, 342] on p "1 message" at bounding box center [141, 334] width 61 height 21
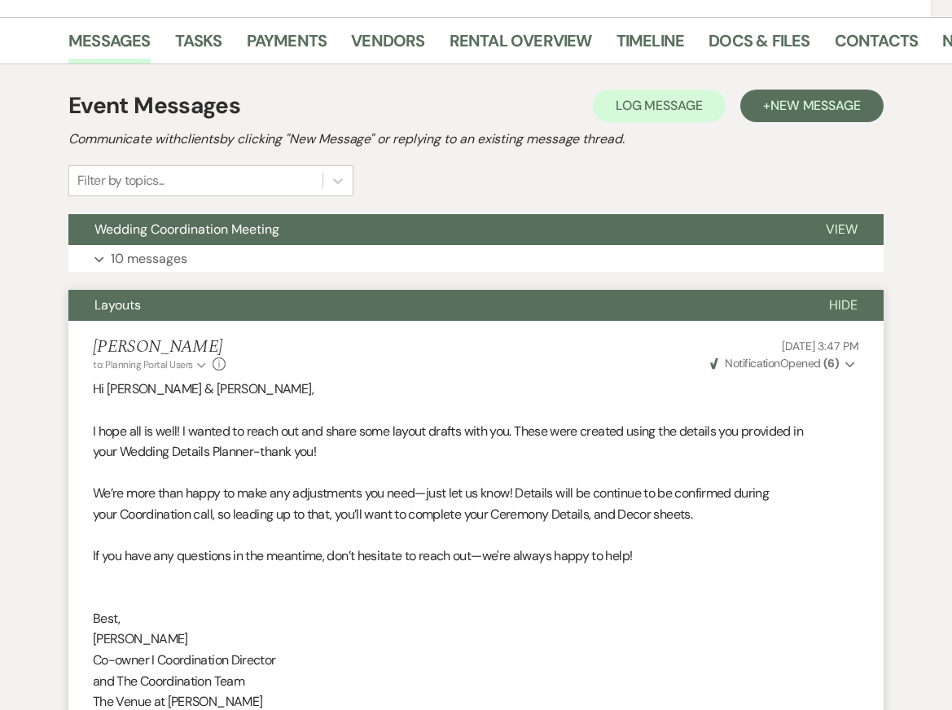
click at [160, 305] on button "Layouts" at bounding box center [435, 305] width 734 height 31
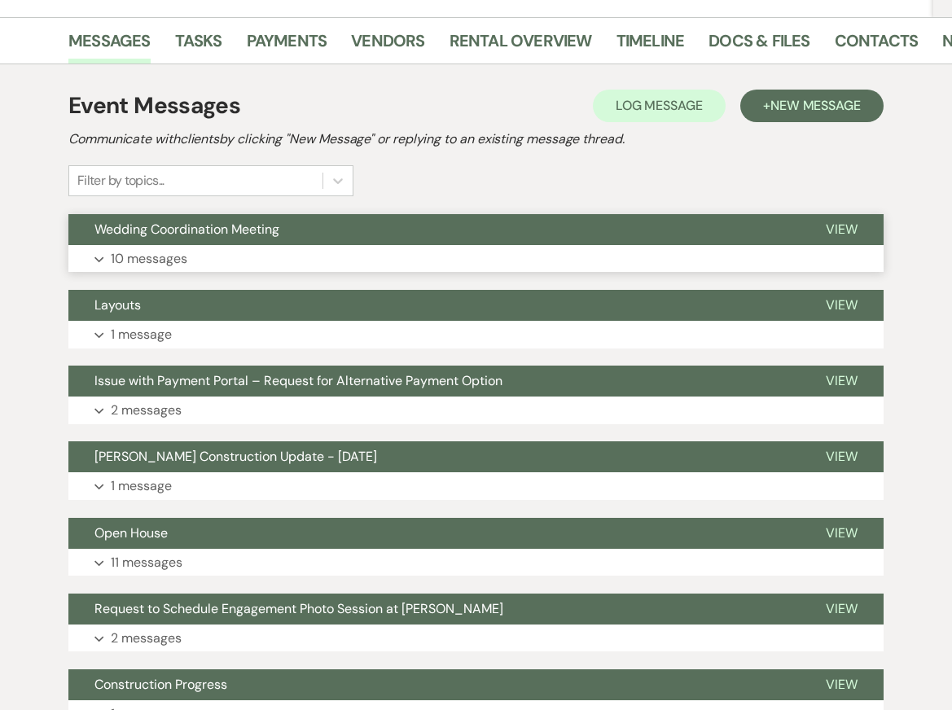
click at [154, 250] on p "10 messages" at bounding box center [149, 258] width 77 height 21
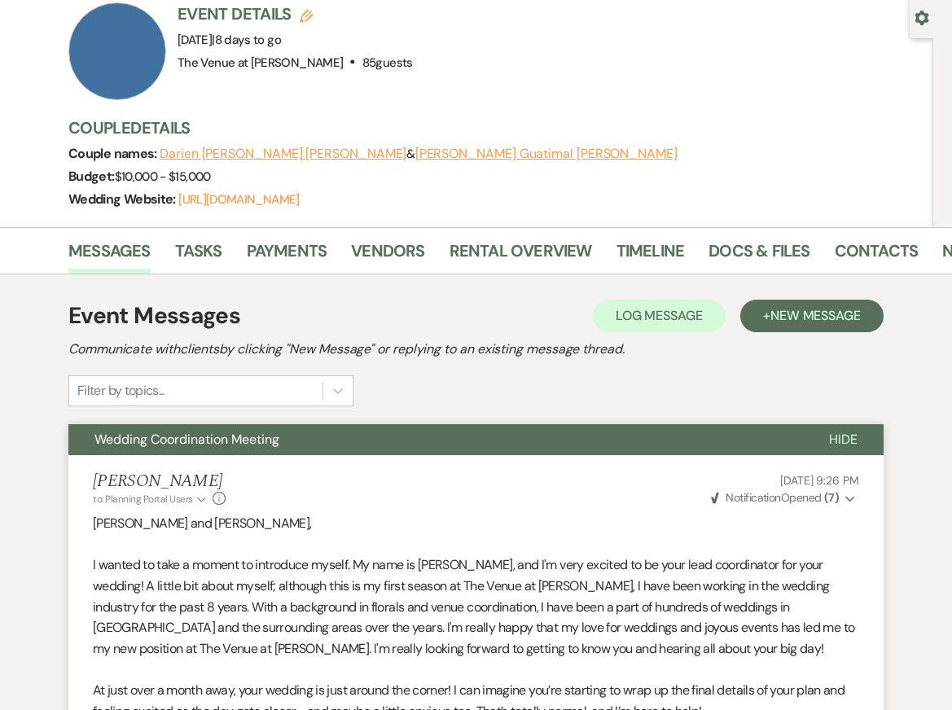
scroll to position [0, 0]
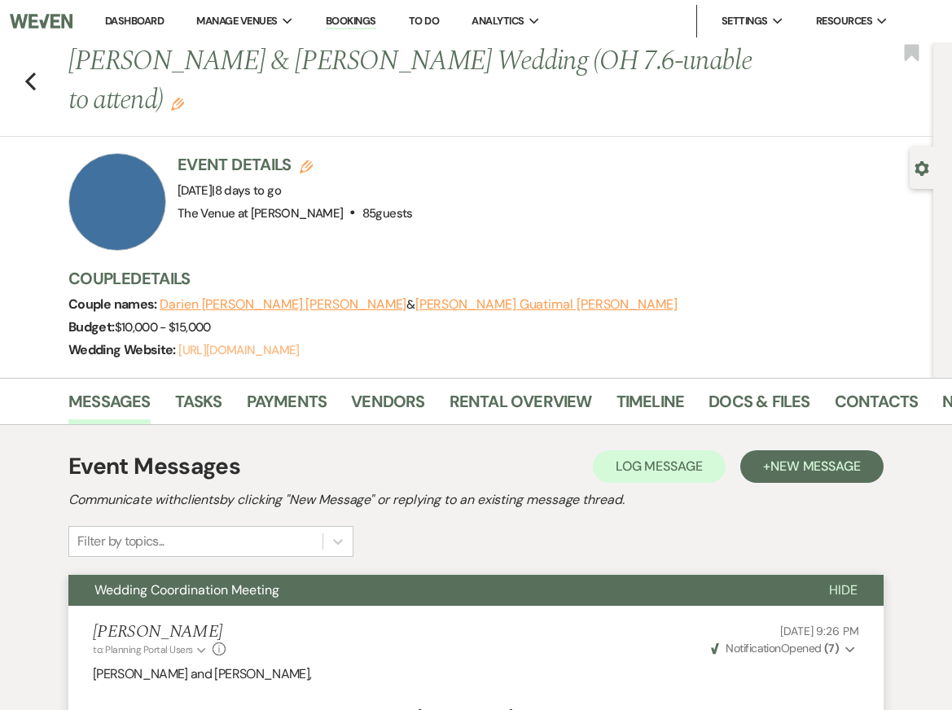
click at [256, 351] on link "https://weven.co/ww/DarienAndAdrian" at bounding box center [238, 350] width 120 height 16
click at [120, 400] on link "Messages" at bounding box center [109, 406] width 82 height 36
click at [745, 398] on link "Docs & Files" at bounding box center [758, 406] width 101 height 36
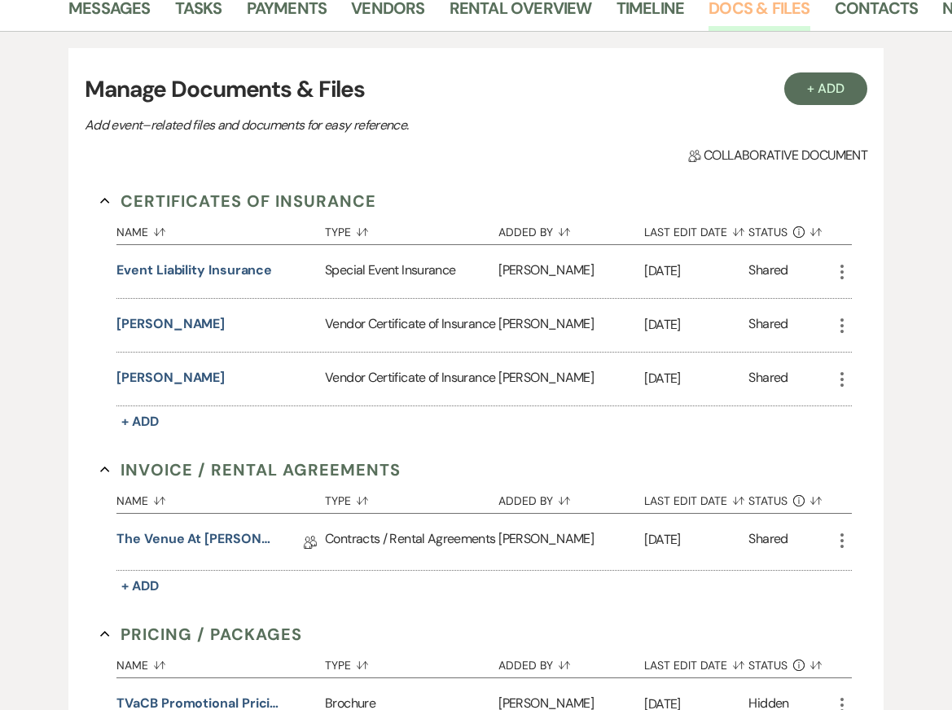
scroll to position [396, 0]
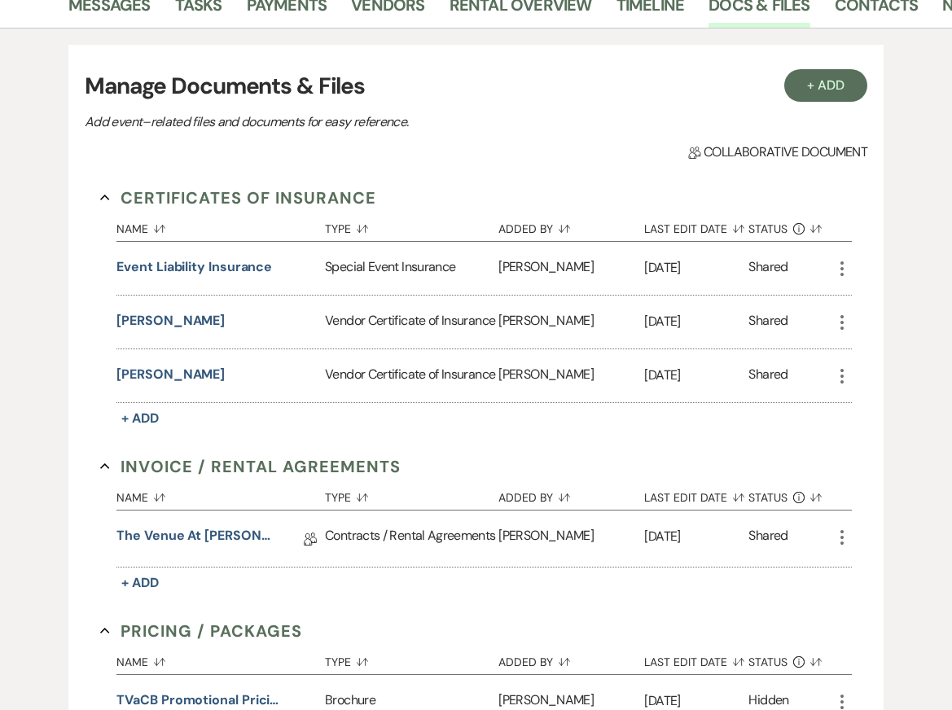
click at [845, 379] on icon "More" at bounding box center [842, 376] width 20 height 20
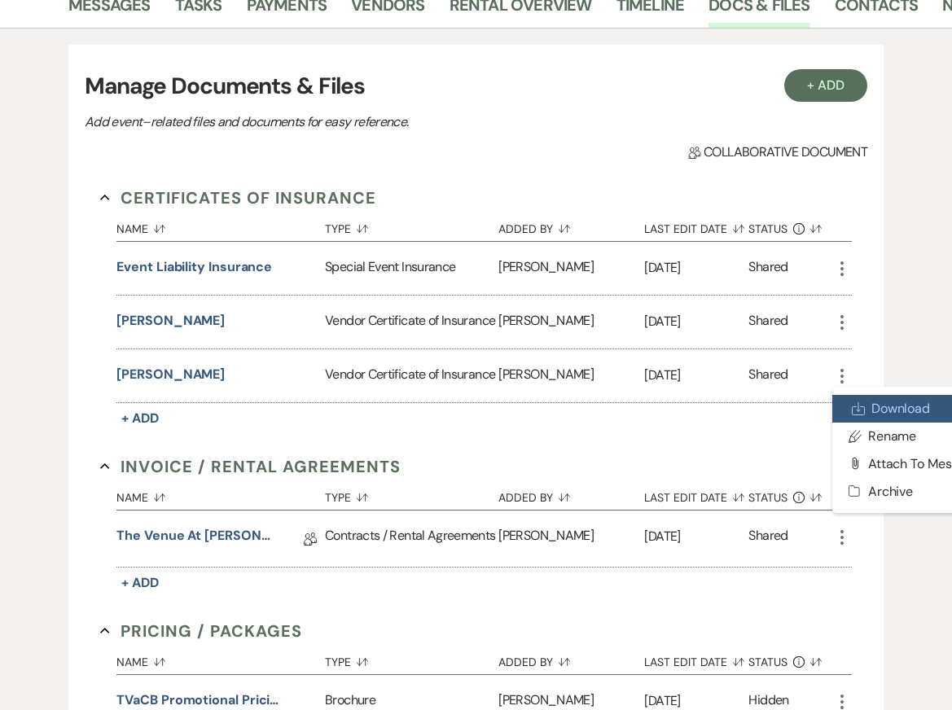
click at [861, 407] on use at bounding box center [857, 408] width 12 height 12
click at [841, 319] on icon "More" at bounding box center [842, 323] width 20 height 20
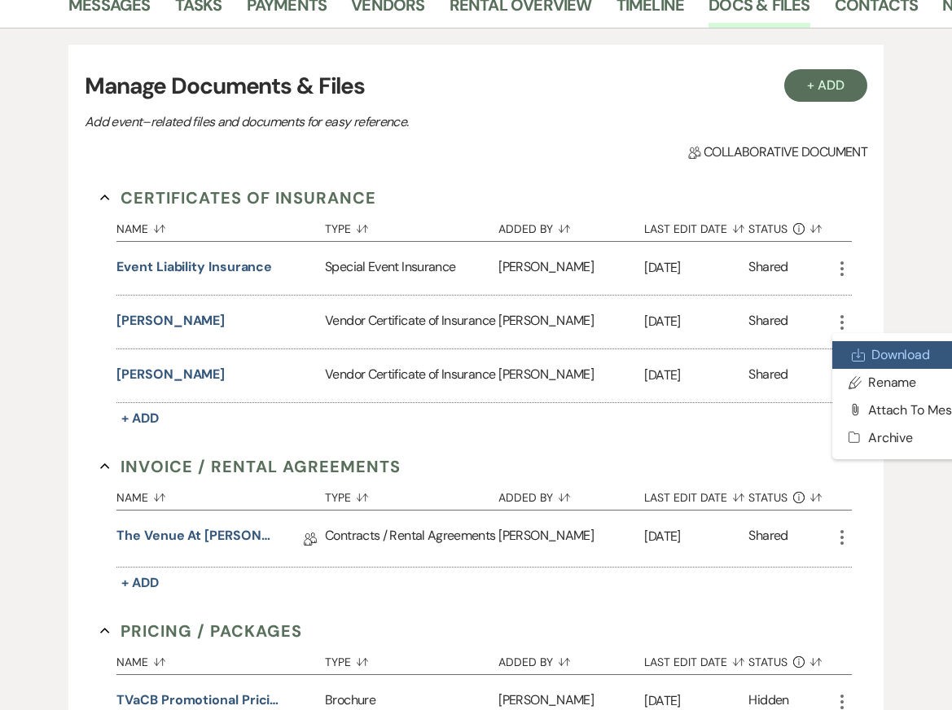
click at [866, 352] on link "Download Download" at bounding box center [914, 355] width 164 height 28
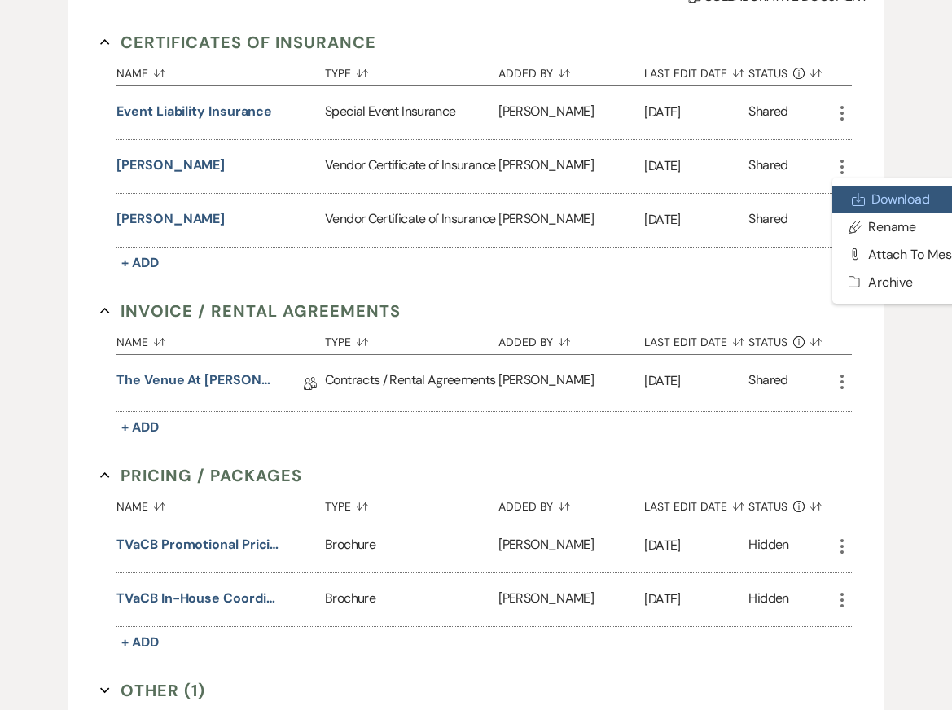
scroll to position [336, 0]
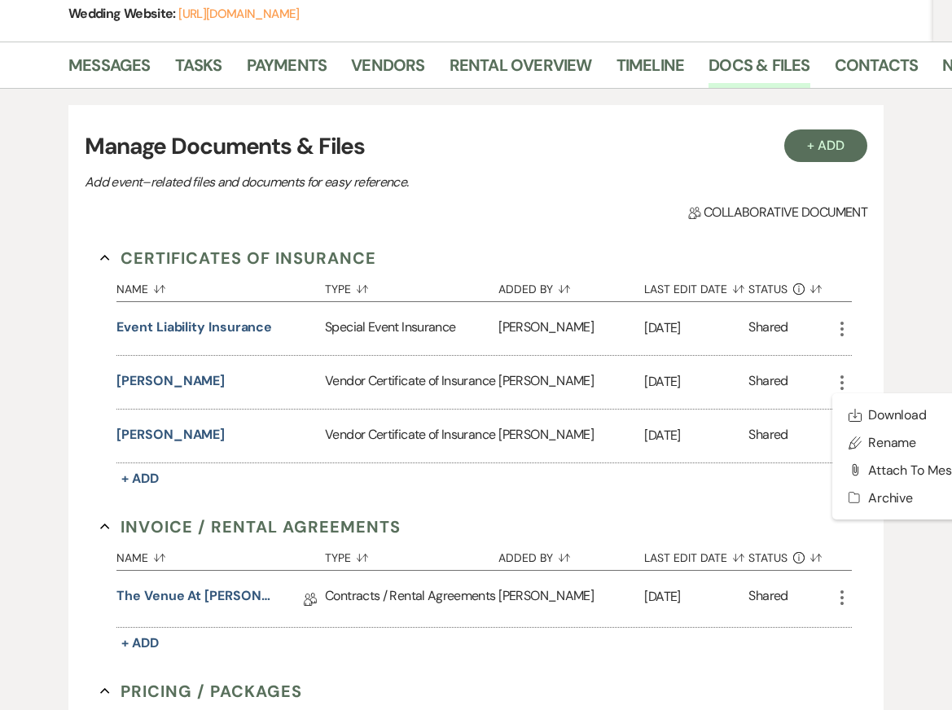
click at [913, 274] on div "+ Add Manage Documents & Files Add event–related files and documents for easy r…" at bounding box center [476, 577] width 922 height 977
click at [911, 247] on div "+ Add Manage Documents & Files Add event–related files and documents for easy r…" at bounding box center [476, 577] width 922 height 977
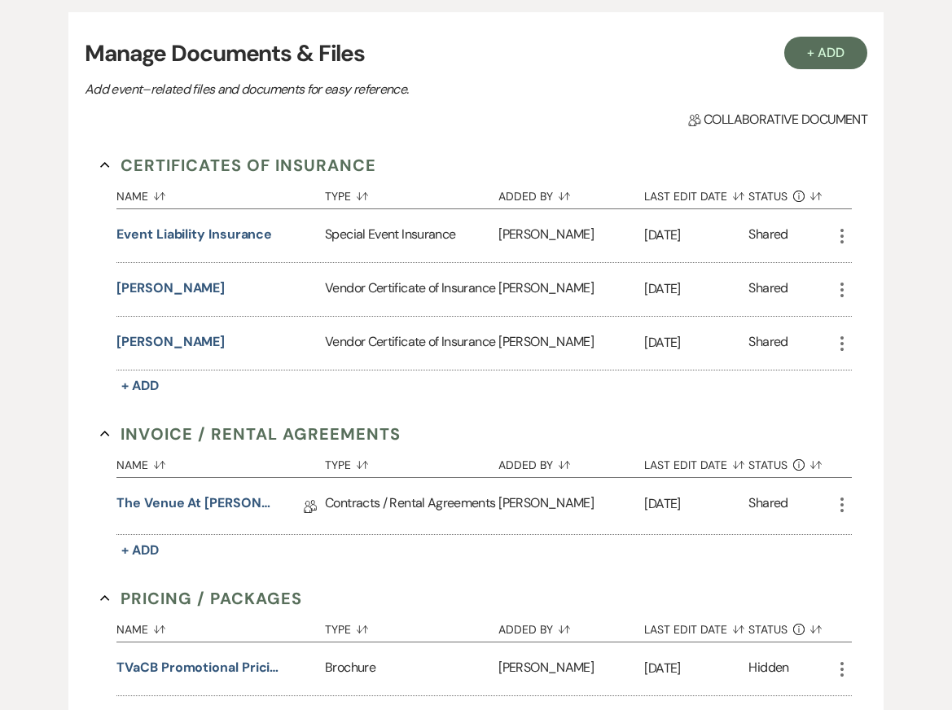
scroll to position [441, 0]
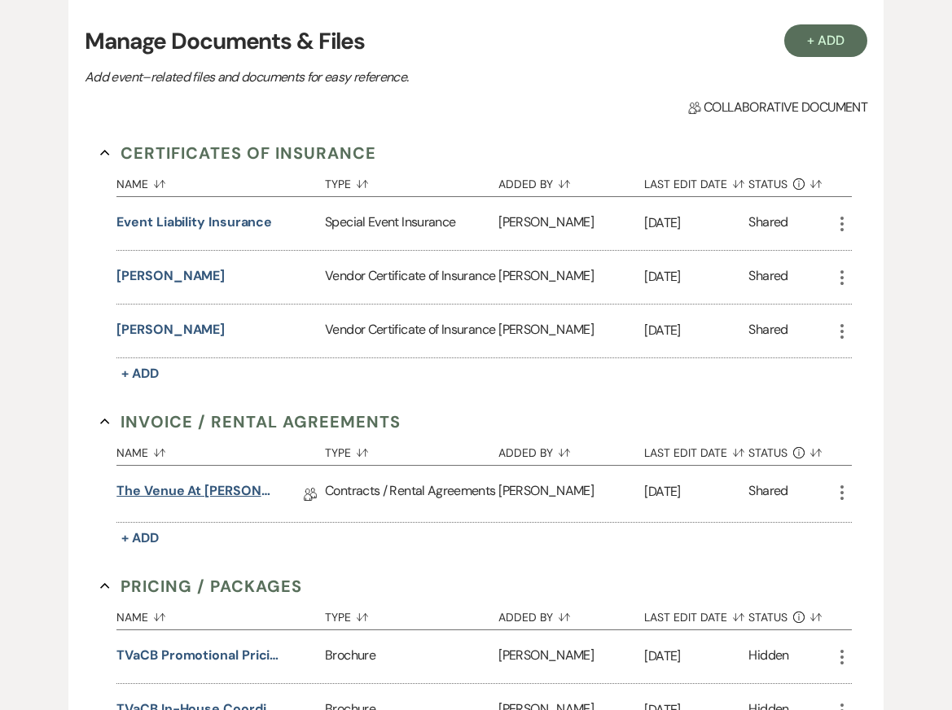
click at [208, 492] on link "The Venue at Carley Brook Wedding Contract-(08.29.2025 Mackey-Castro)" at bounding box center [197, 493] width 163 height 25
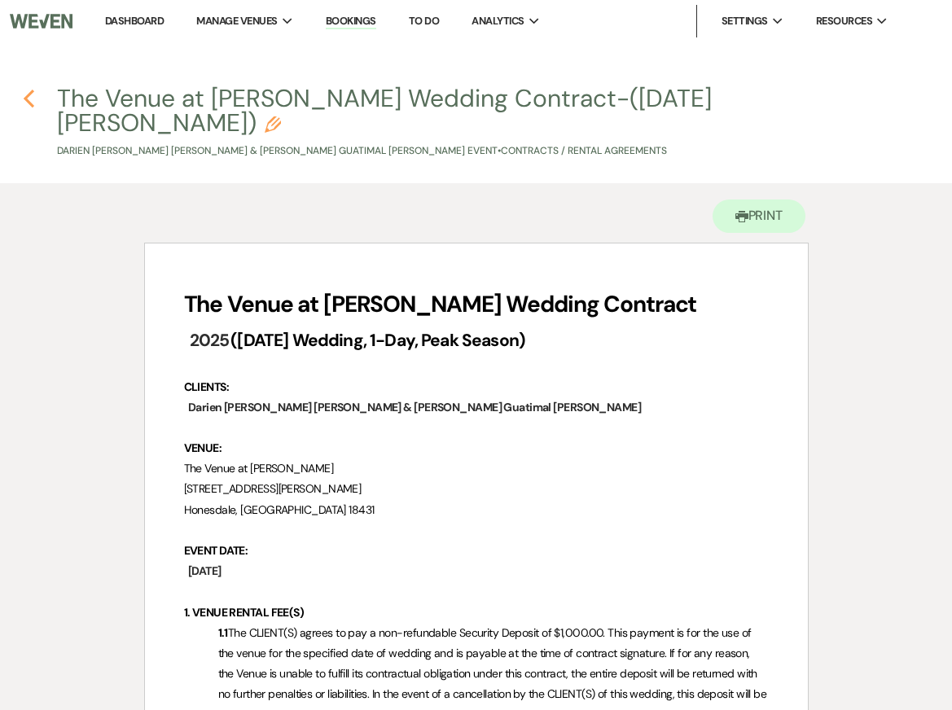
click at [26, 94] on icon "Previous" at bounding box center [29, 99] width 12 height 20
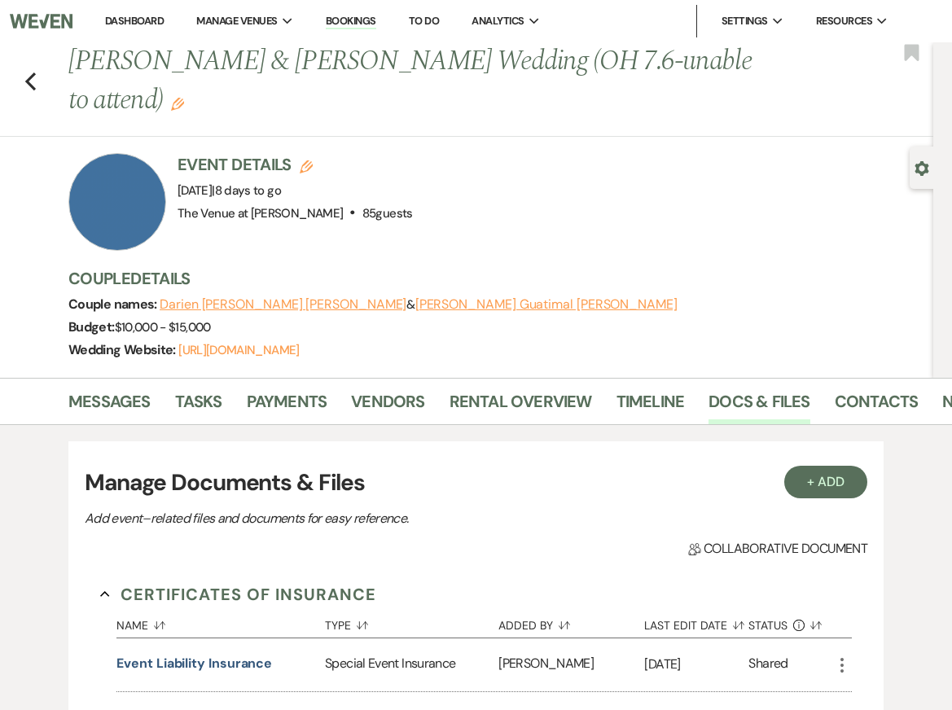
click at [136, 24] on link "Dashboard" at bounding box center [134, 21] width 59 height 14
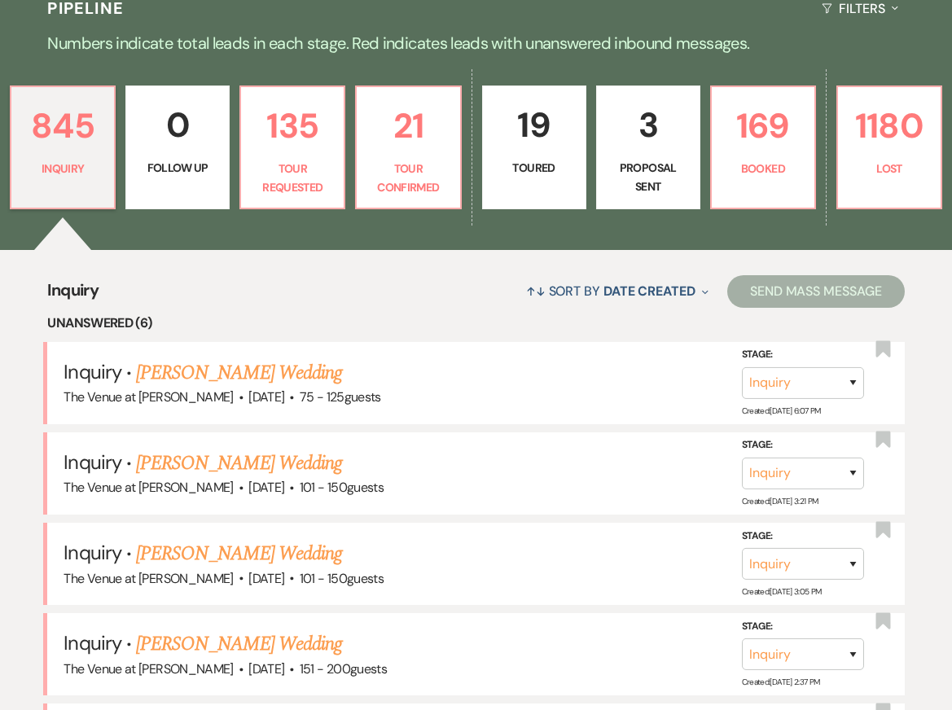
scroll to position [384, 0]
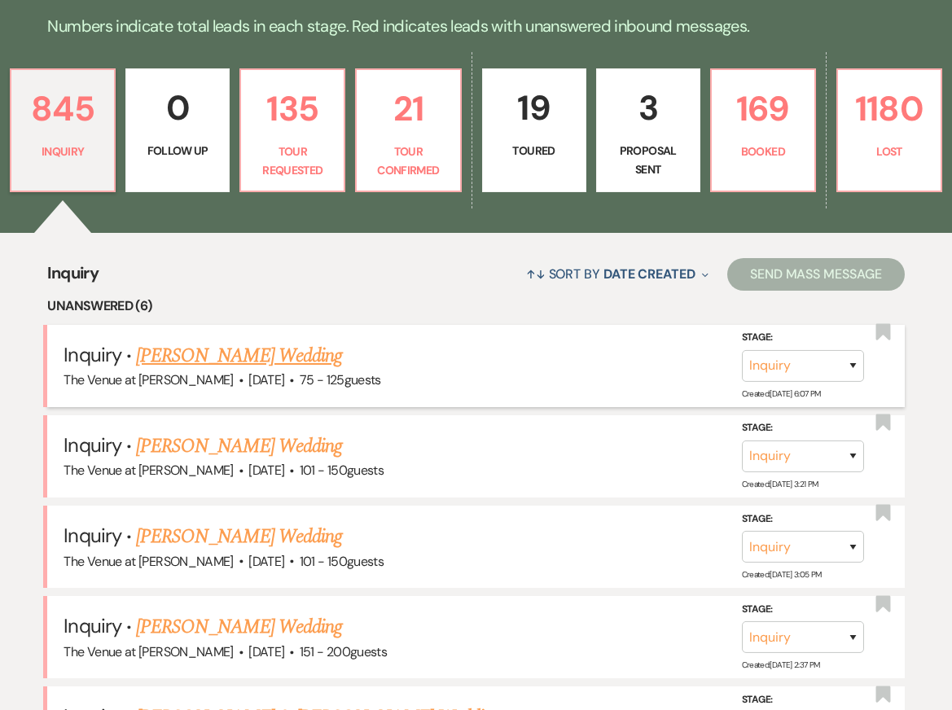
click at [229, 352] on link "[PERSON_NAME] Wedding" at bounding box center [239, 355] width 206 height 29
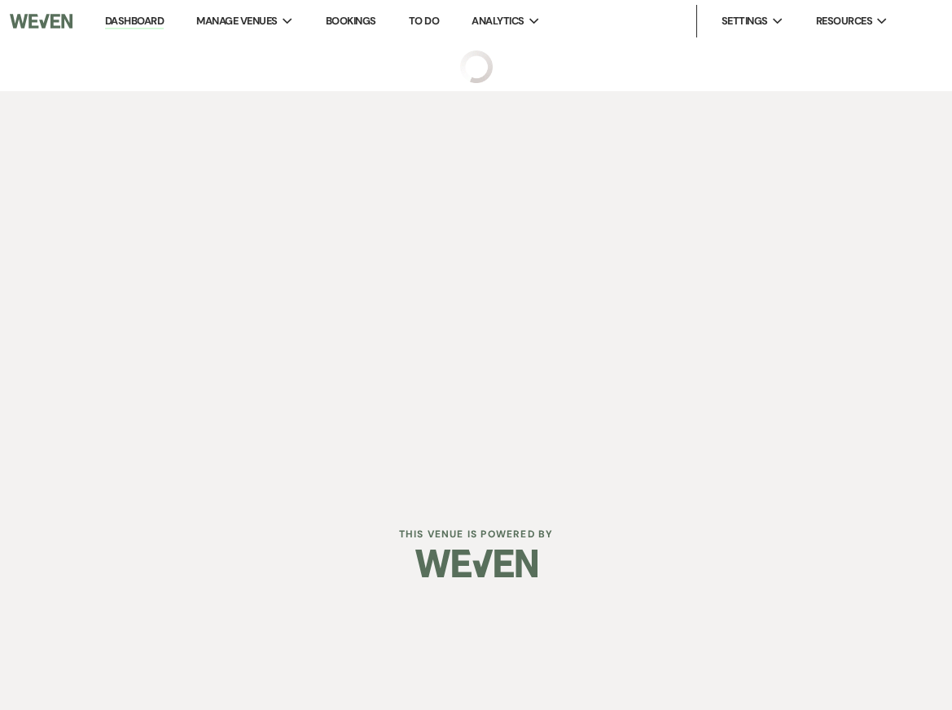
select select "3"
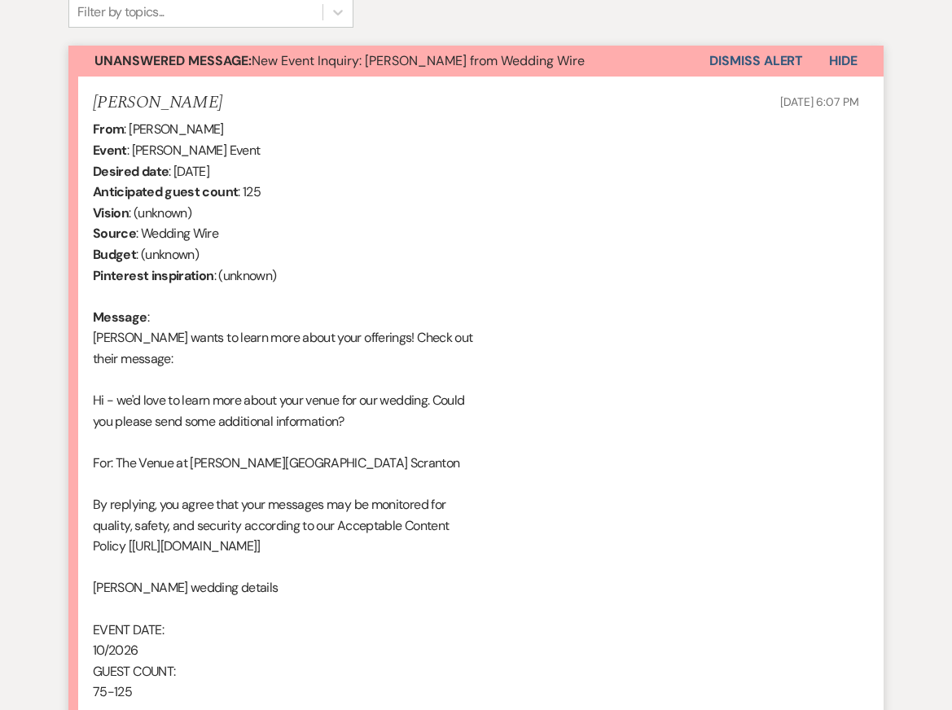
scroll to position [323, 0]
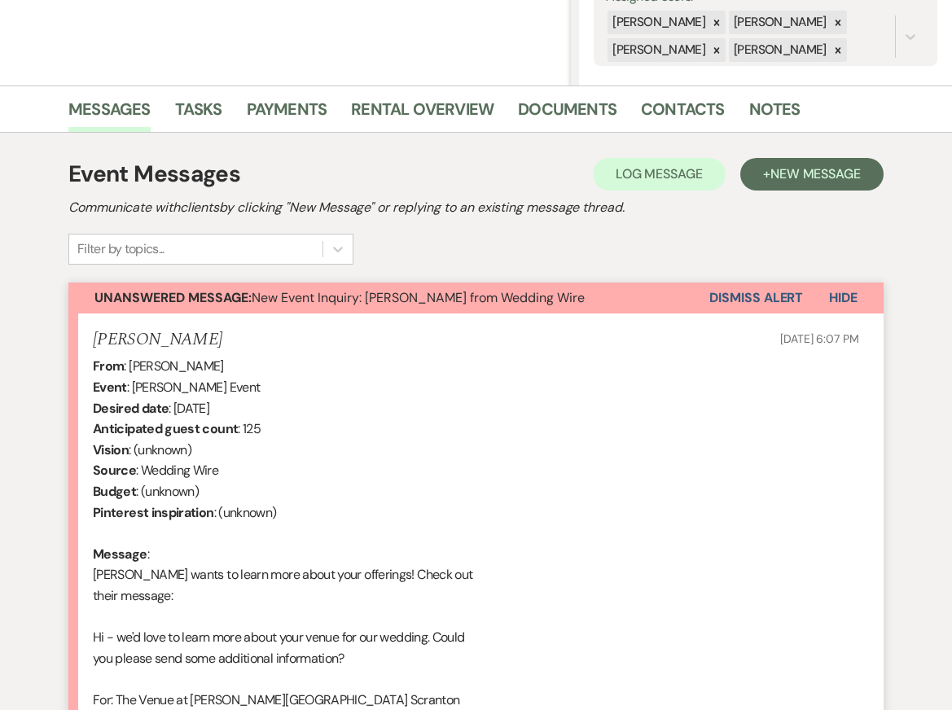
click at [812, 256] on div "Event Messages Log Log Message + New Message Communicate with clients by clicki…" at bounding box center [475, 210] width 815 height 107
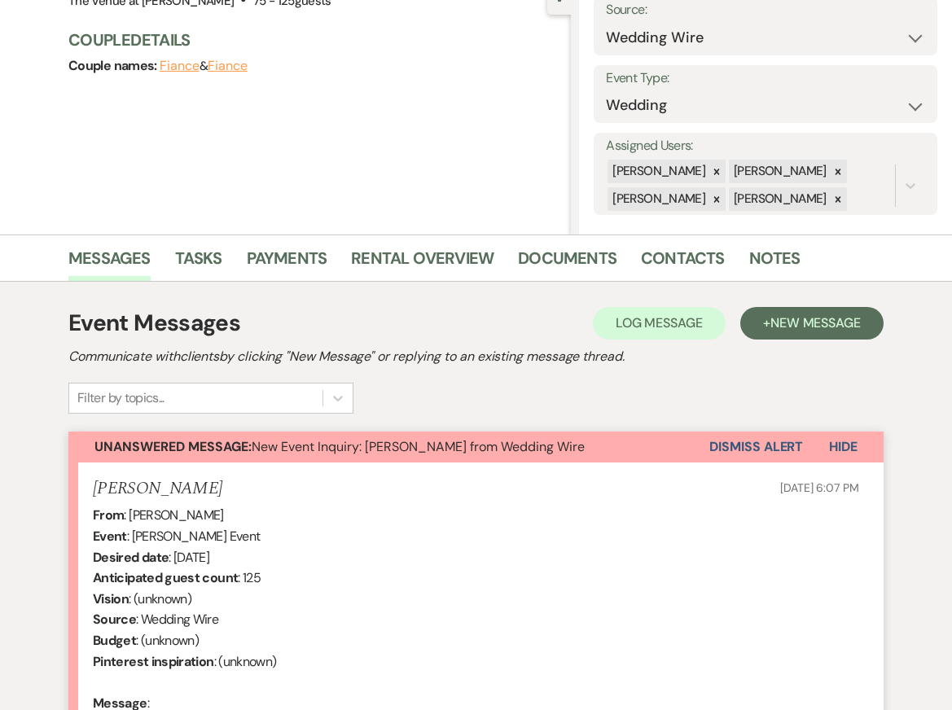
scroll to position [0, 0]
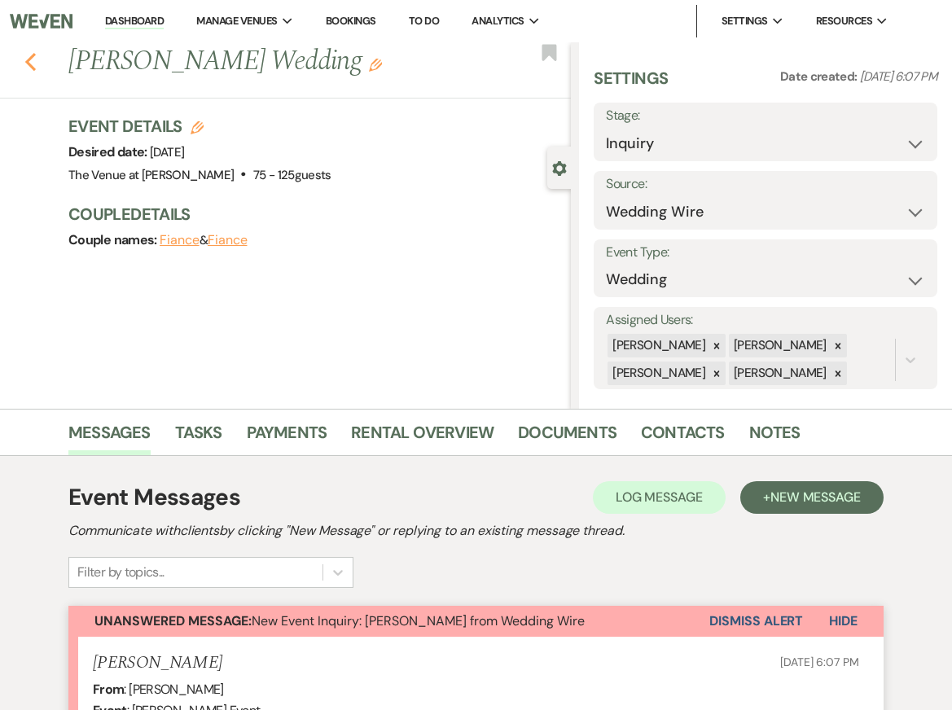
click at [36, 54] on icon "Previous" at bounding box center [30, 62] width 12 height 20
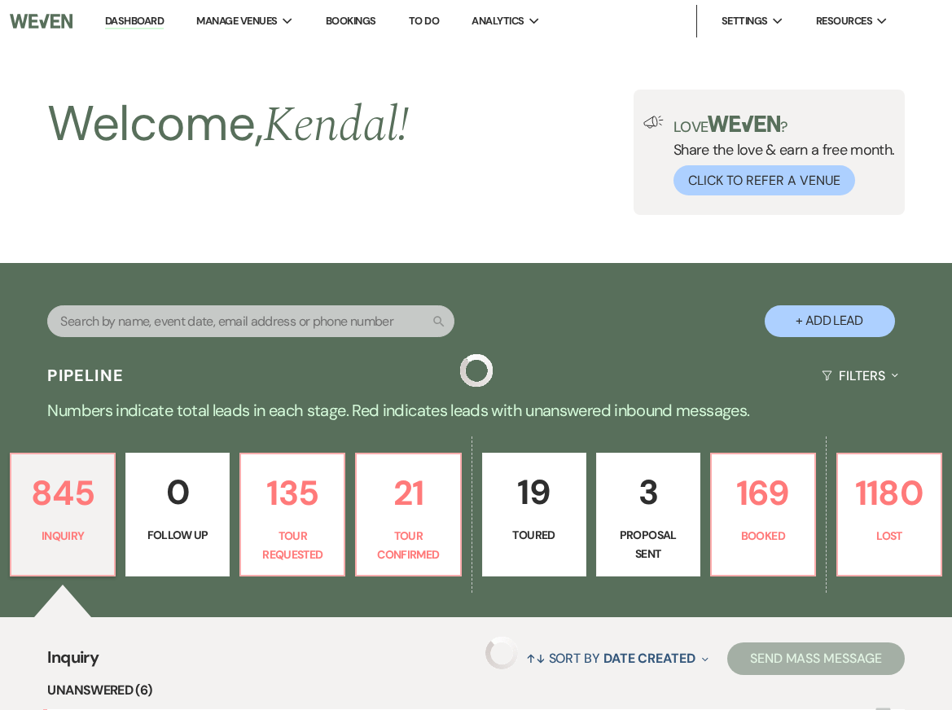
scroll to position [384, 0]
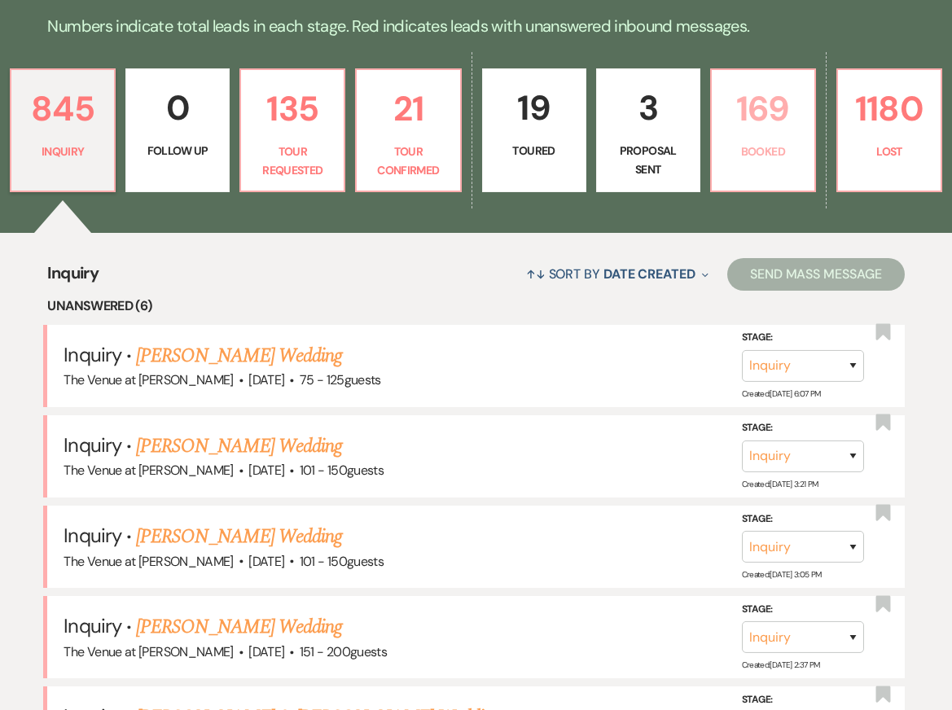
click at [760, 157] on p "Booked" at bounding box center [762, 151] width 83 height 18
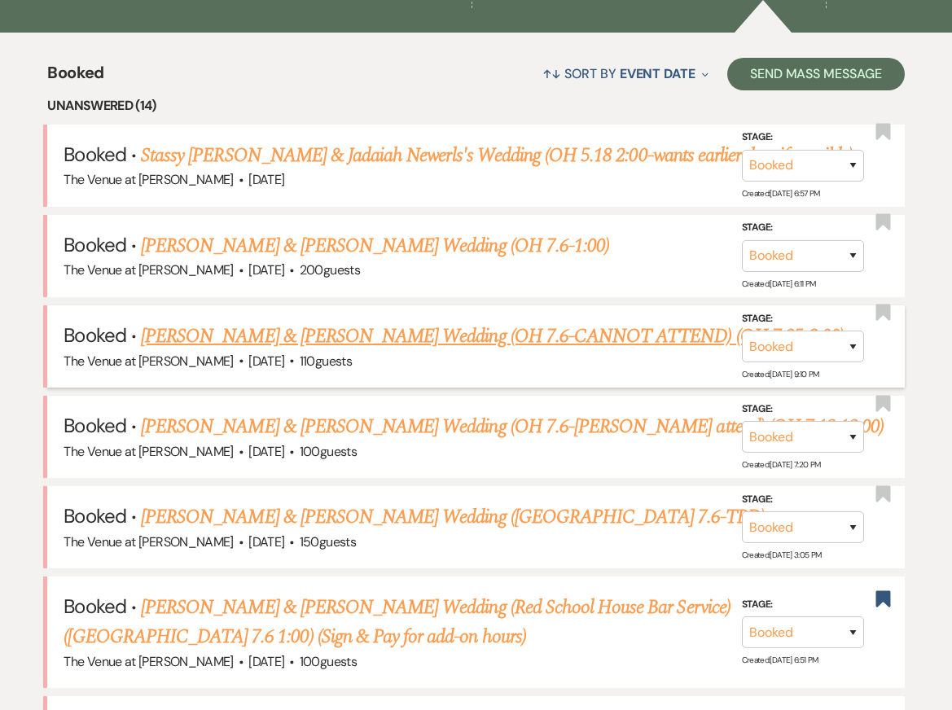
scroll to position [588, 0]
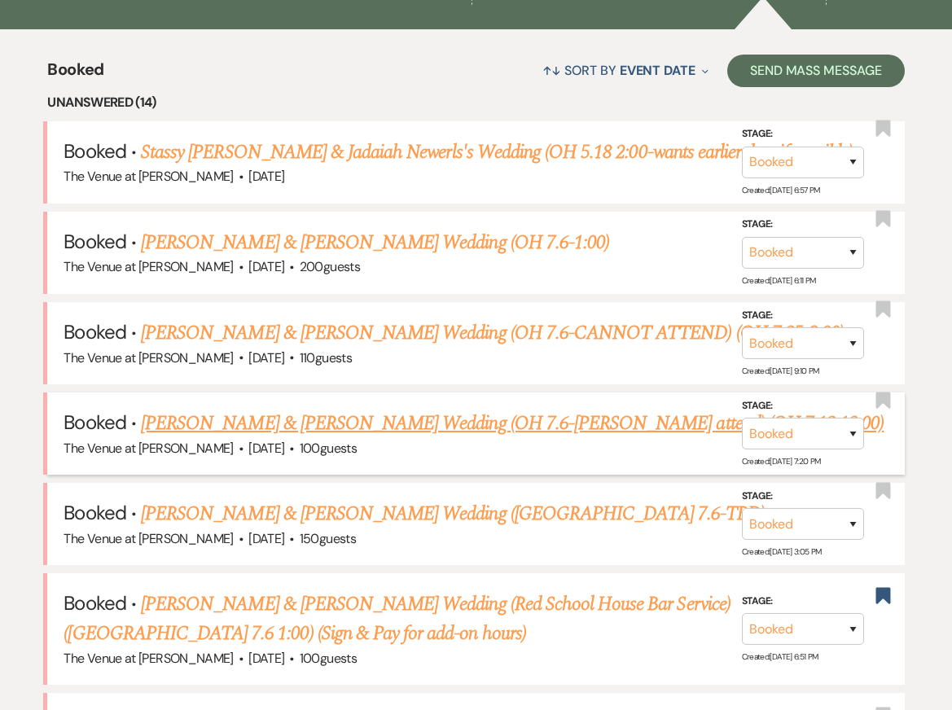
click at [374, 422] on link "Emily Robenolt & Tyler Shaver's Wedding (OH 7.6-Cannot attend) (OH 7.13 12:00)" at bounding box center [512, 423] width 742 height 29
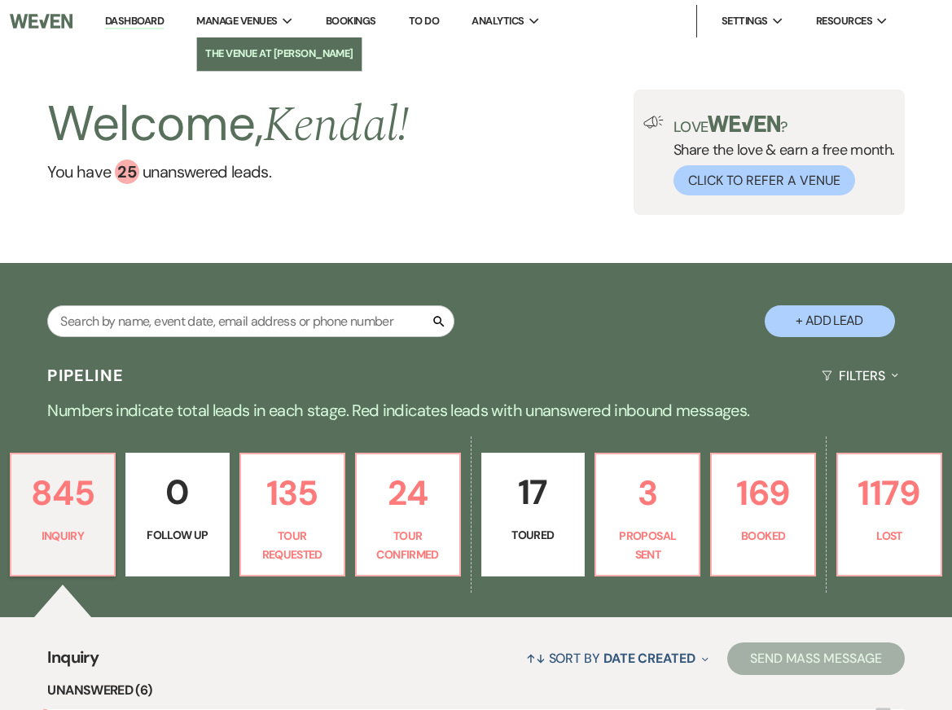
click at [256, 58] on li "The Venue at [PERSON_NAME]" at bounding box center [279, 54] width 148 height 16
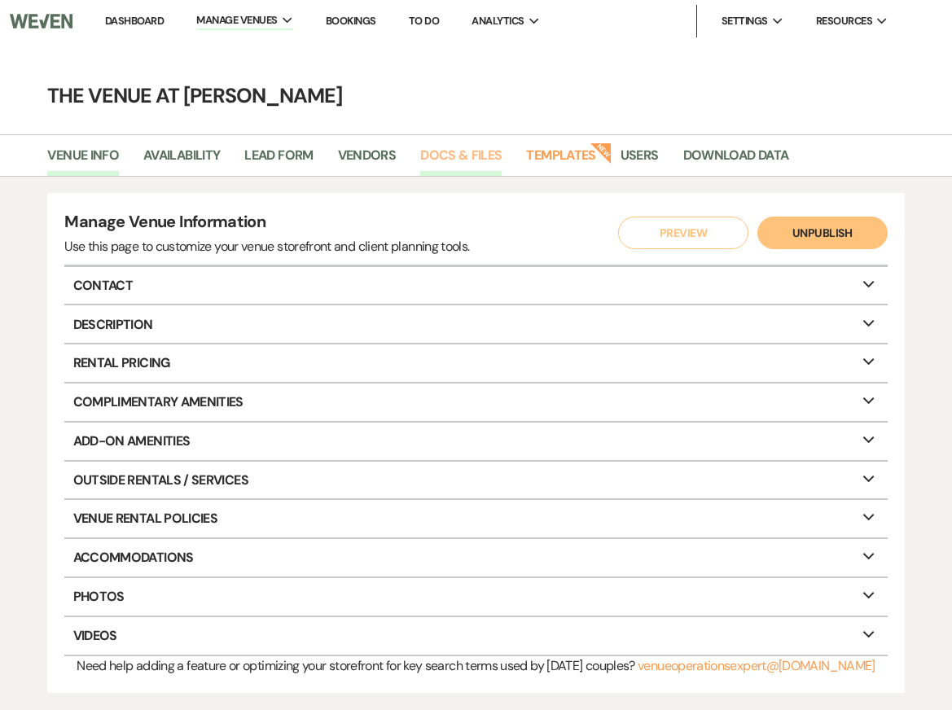
click at [444, 149] on link "Docs & Files" at bounding box center [460, 160] width 81 height 31
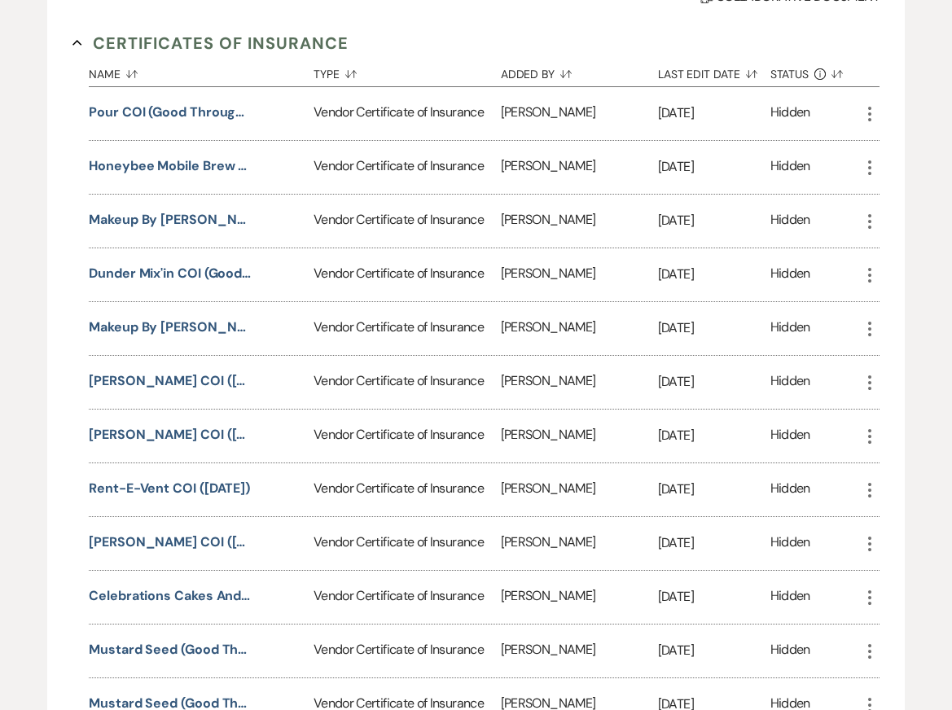
scroll to position [315, 0]
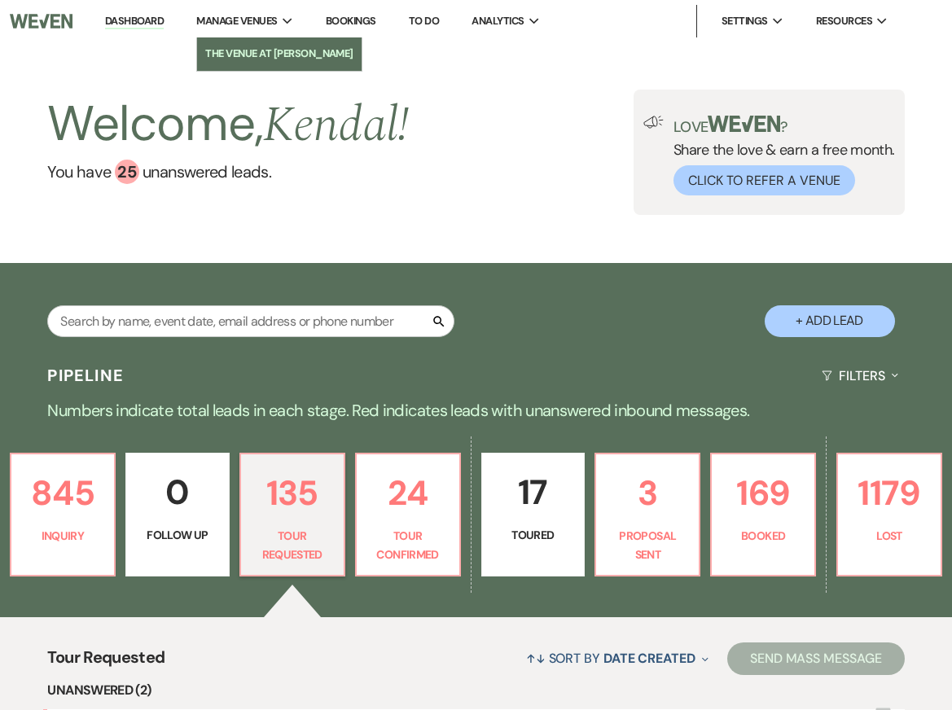
click at [261, 56] on li "The Venue at [PERSON_NAME]" at bounding box center [279, 54] width 148 height 16
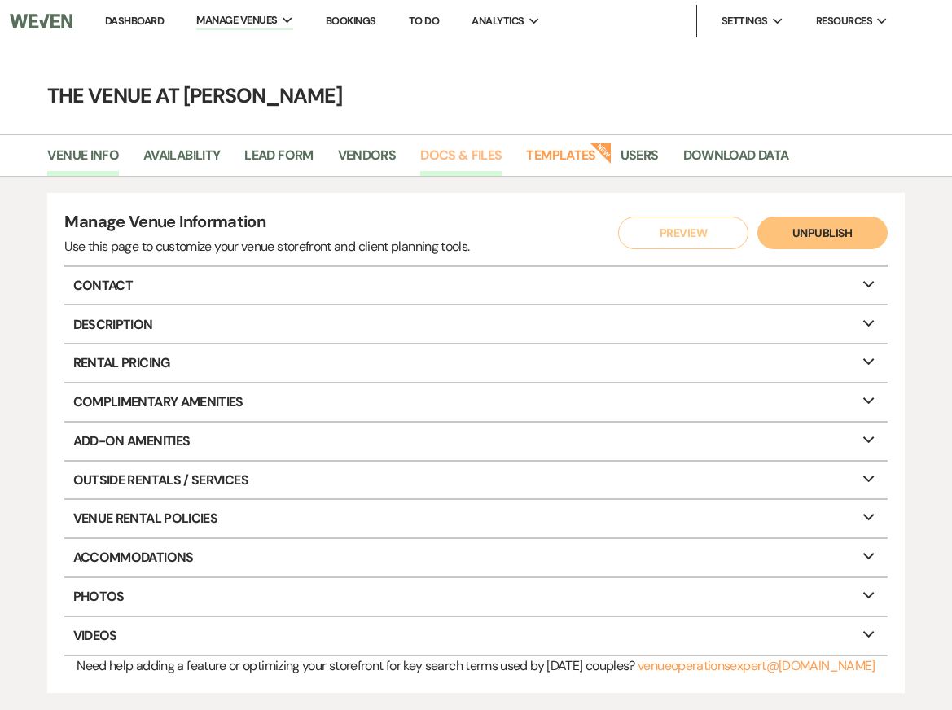
click at [457, 154] on link "Docs & Files" at bounding box center [460, 160] width 81 height 31
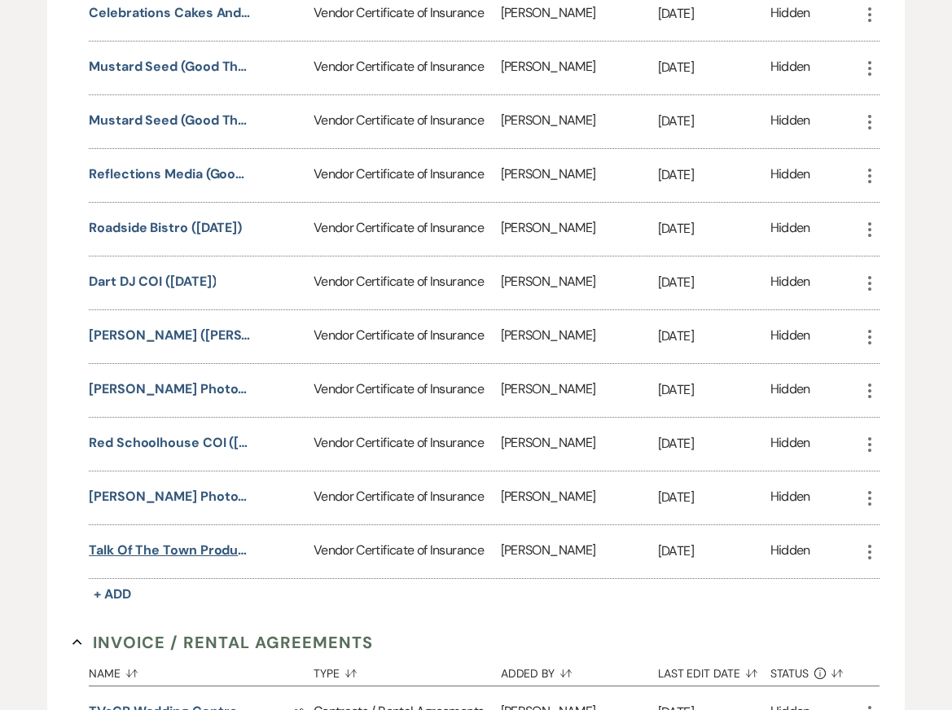
scroll to position [943, 0]
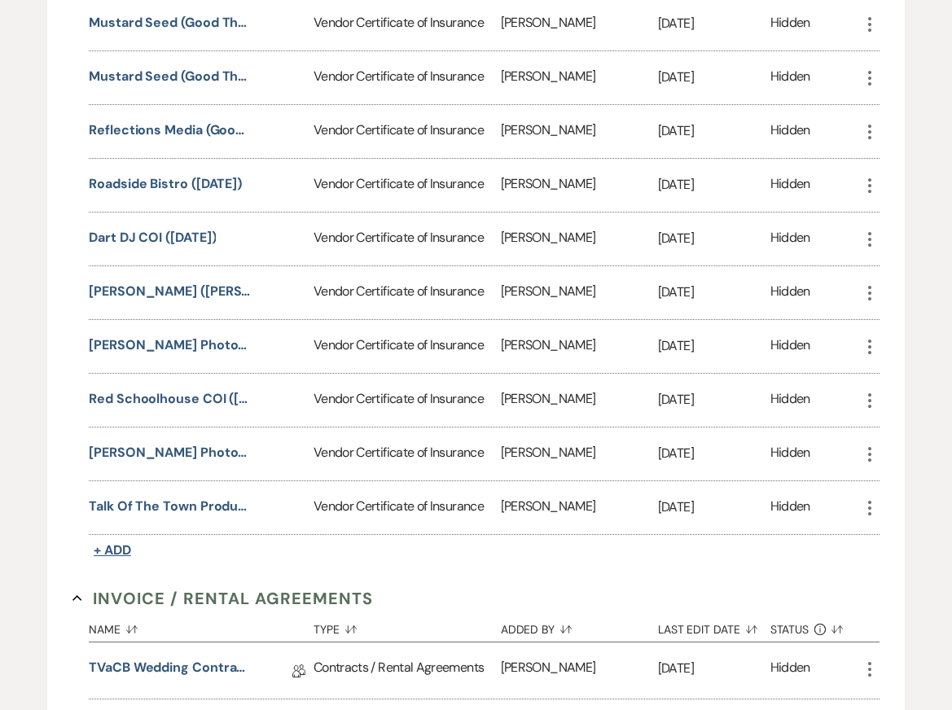
click at [109, 541] on span "+ Add" at bounding box center [112, 549] width 37 height 17
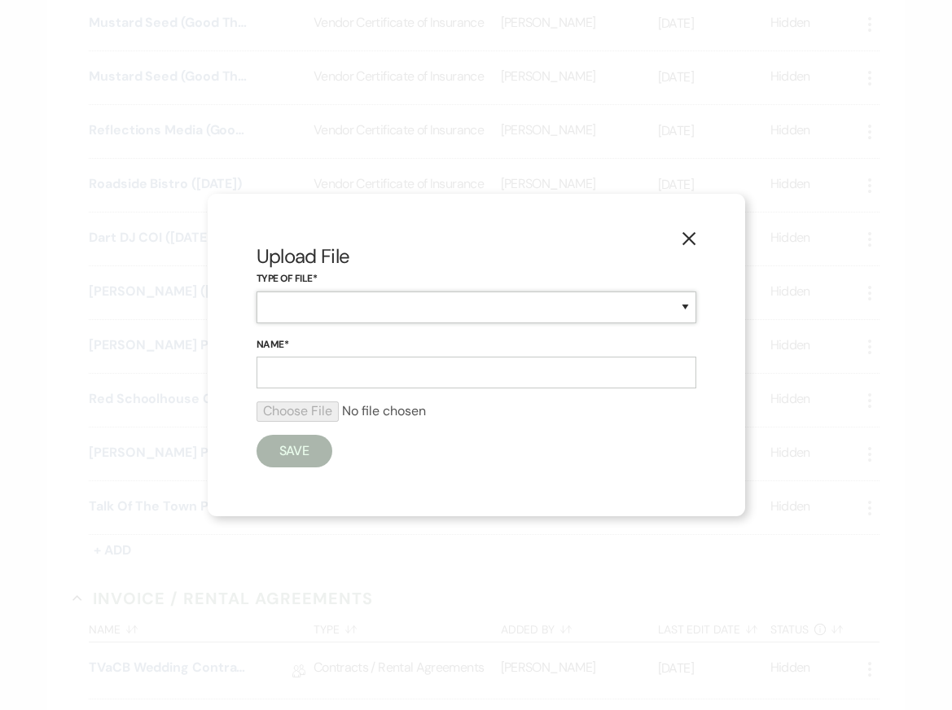
click at [280, 304] on select "Special Event Insurance Vendor Certificate of Insurance" at bounding box center [476, 307] width 440 height 32
select select "18"
click at [282, 366] on input "Name*" at bounding box center [476, 373] width 440 height 32
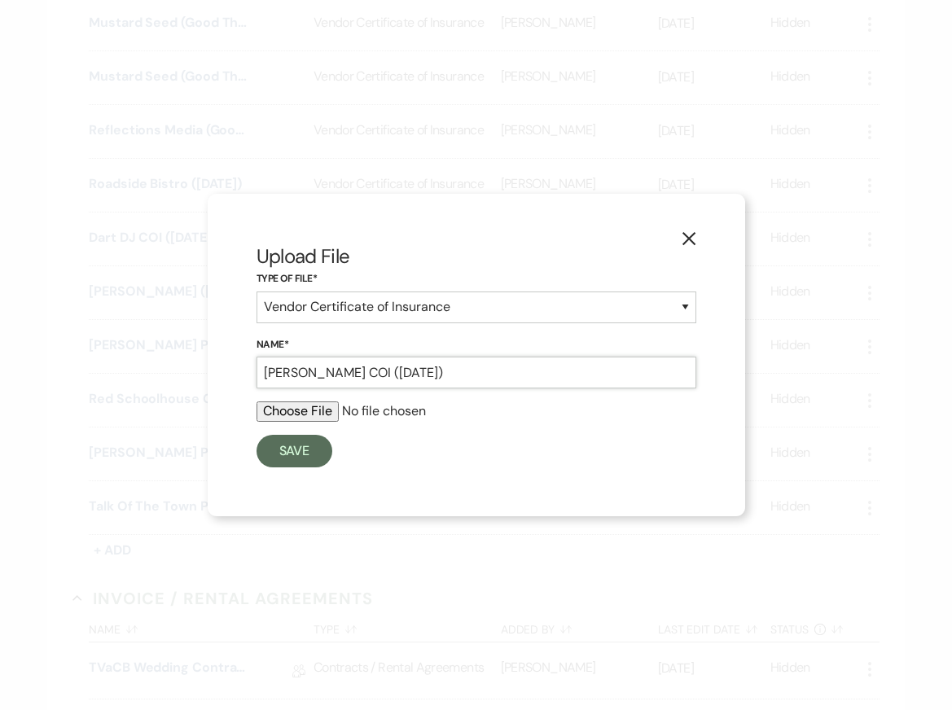
type input "Isabeli Gelati COI (03/08/2026)"
click at [306, 410] on input "file" at bounding box center [476, 411] width 440 height 20
type input "C:\fakepath\Scan-2025-08-14 1.pdf"
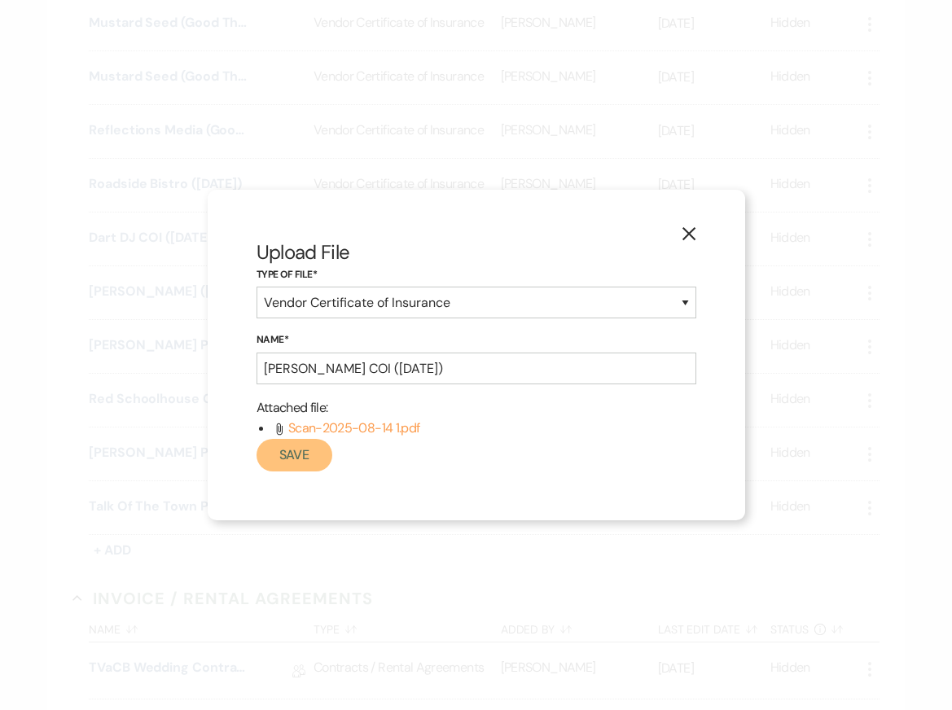
click at [294, 454] on button "Save" at bounding box center [294, 455] width 77 height 33
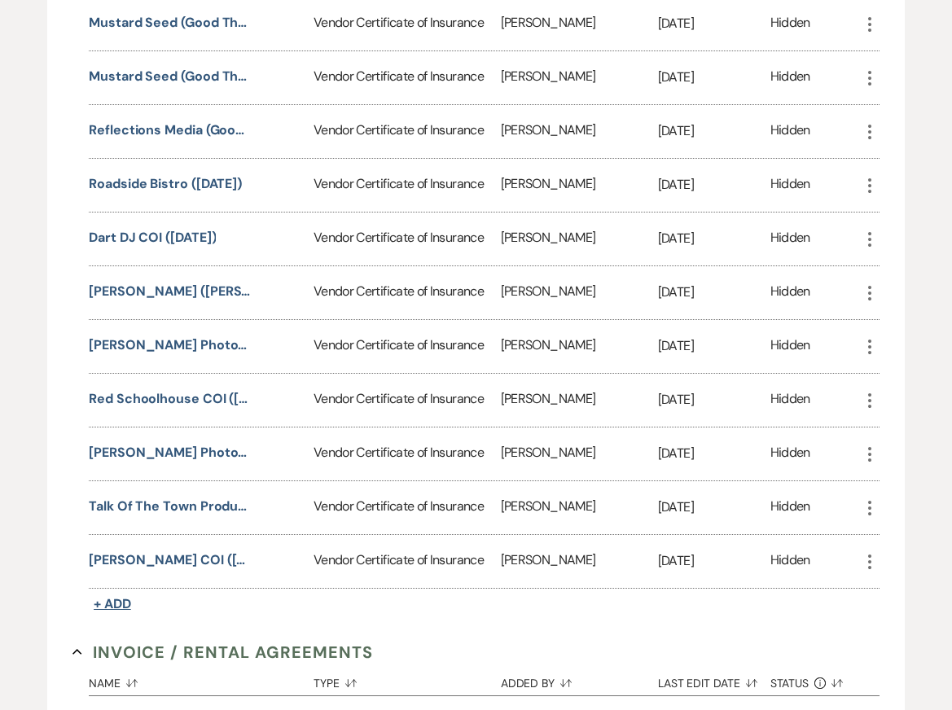
click at [112, 600] on span "+ Add" at bounding box center [112, 603] width 37 height 17
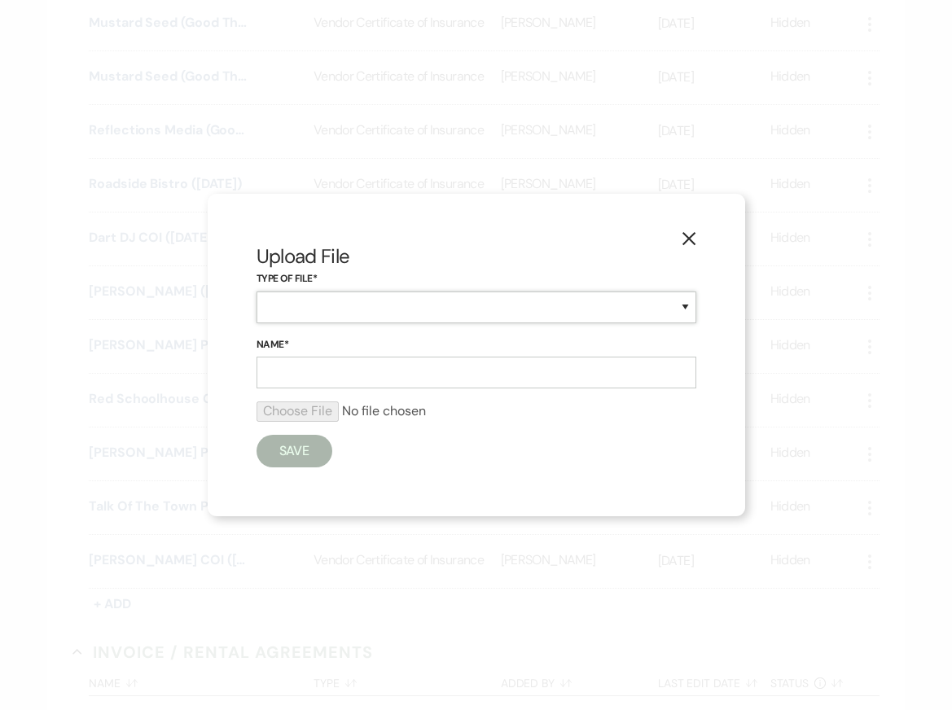
click at [300, 312] on select "Special Event Insurance Vendor Certificate of Insurance" at bounding box center [476, 307] width 440 height 32
select select "18"
click at [283, 371] on input "Name*" at bounding box center [476, 373] width 440 height 32
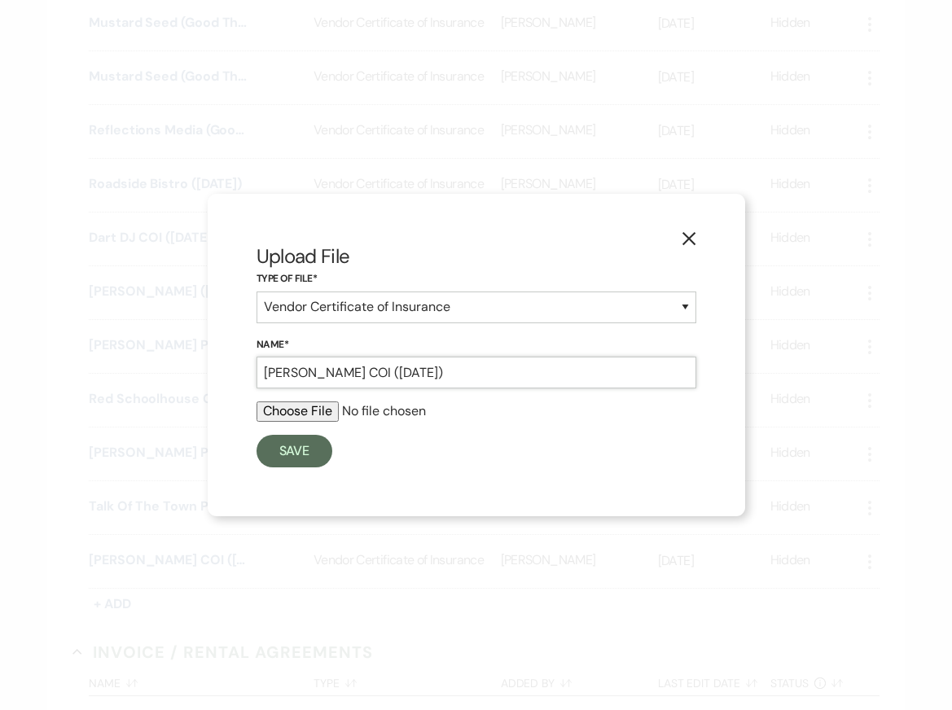
type input "Joey Boba COI (03/08/2026)"
click at [285, 420] on input "file" at bounding box center [476, 411] width 440 height 20
type input "C:\fakepath\Cert of Ins - The Venue at Carley Brook.PDF"
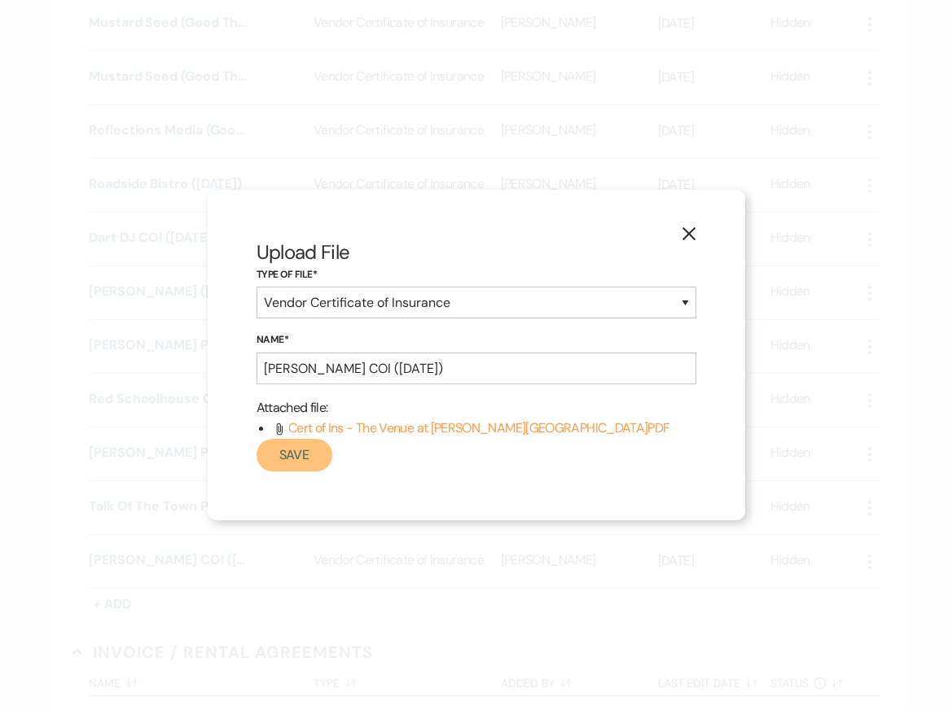
click at [285, 454] on button "Save" at bounding box center [294, 455] width 77 height 33
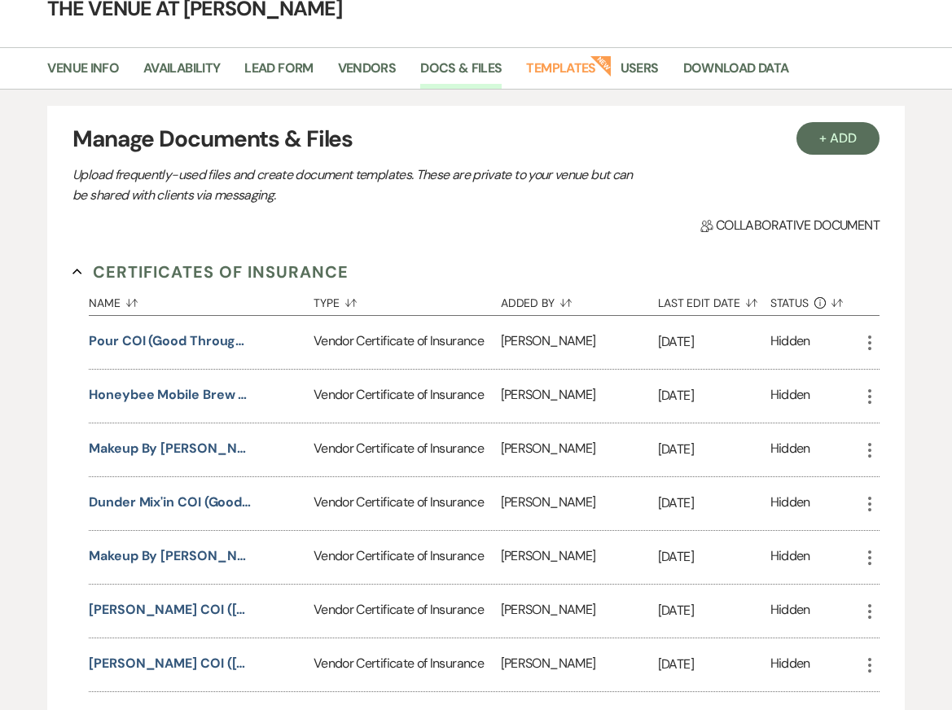
scroll to position [0, 0]
